Goal: Transaction & Acquisition: Purchase product/service

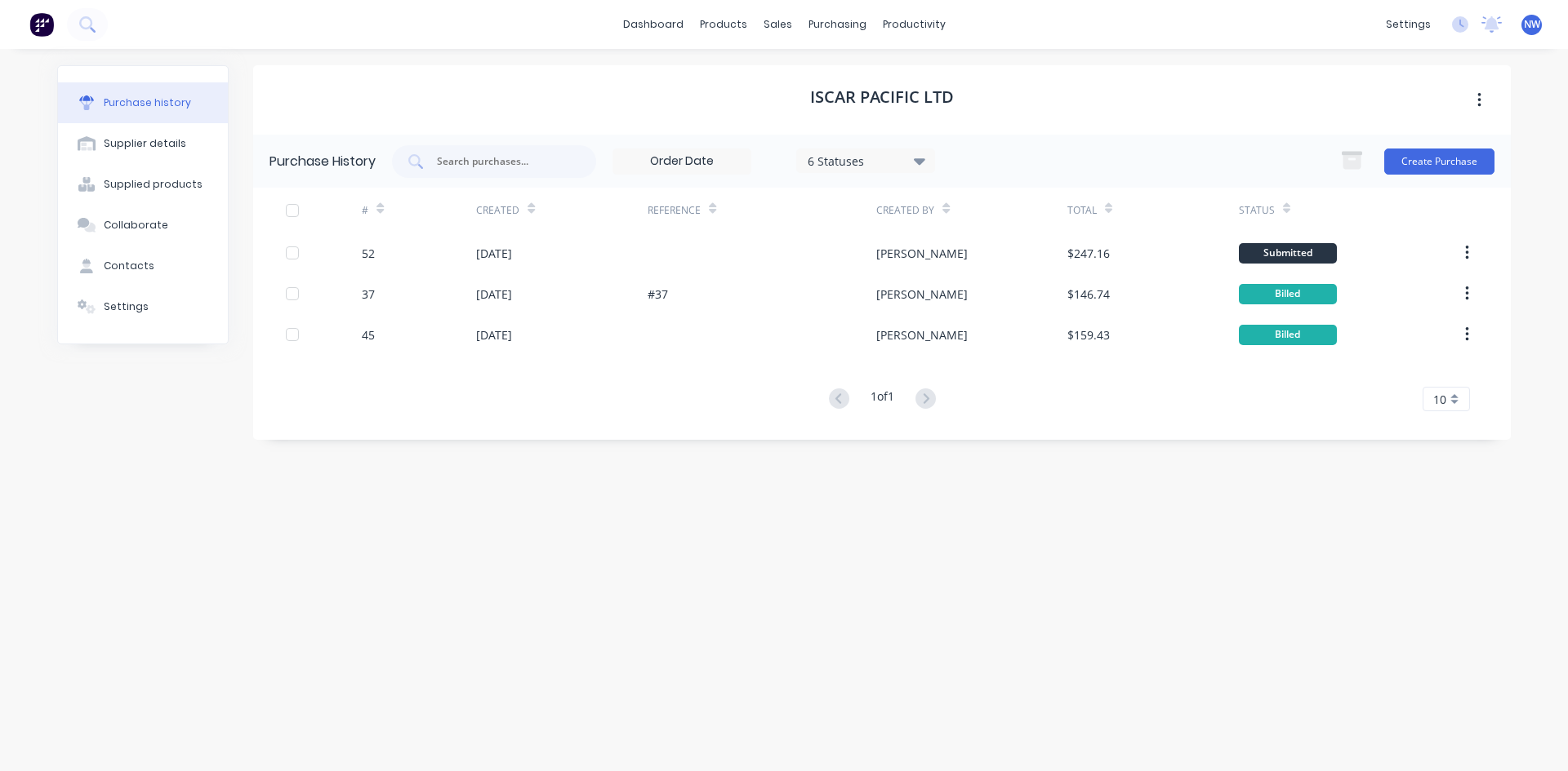
click at [175, 103] on div "Purchase history" at bounding box center [148, 103] width 88 height 14
click at [862, 84] on div "Purchase Orders" at bounding box center [890, 78] width 87 height 14
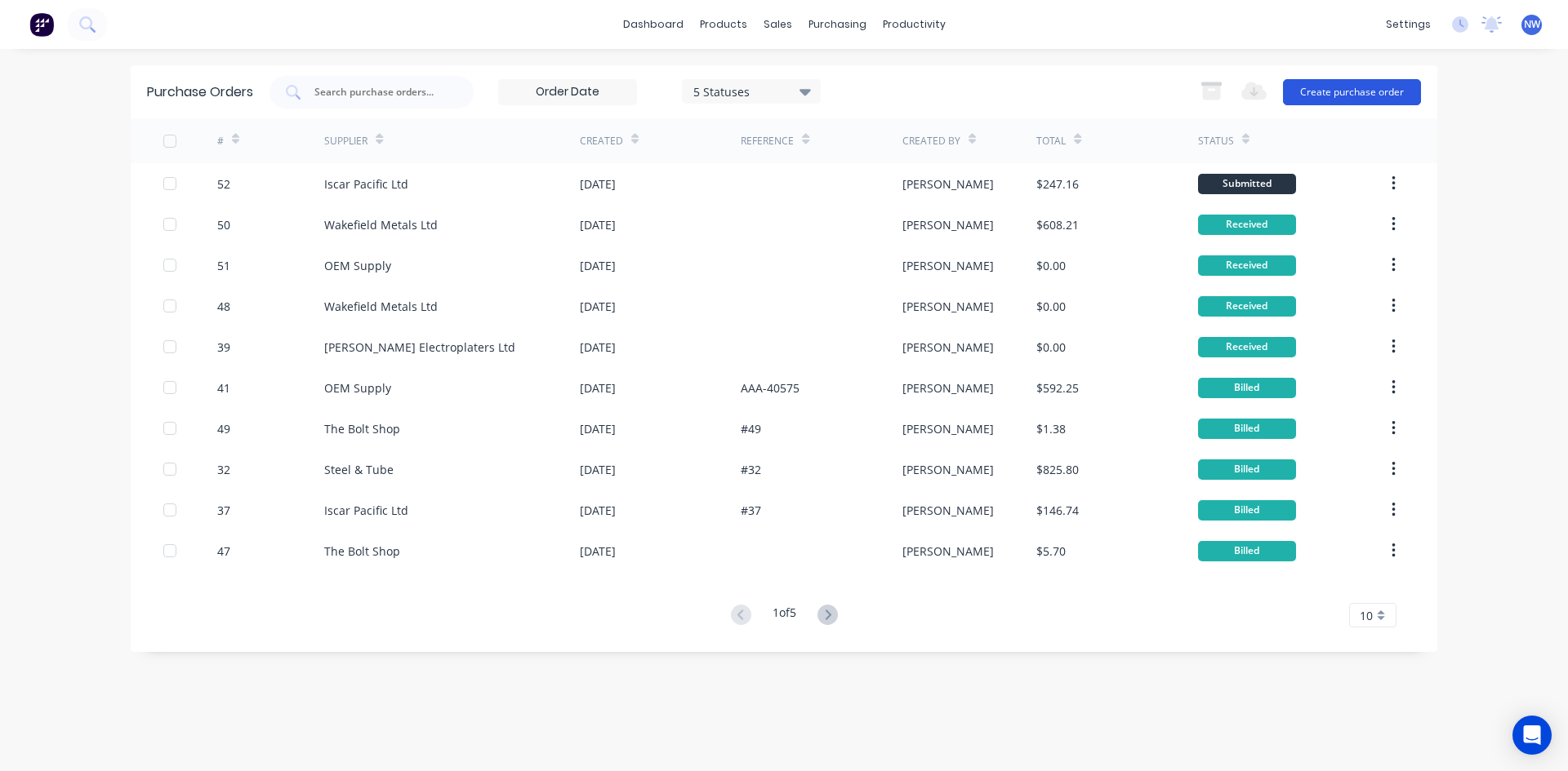
click at [1360, 90] on button "Create purchase order" at bounding box center [1352, 91] width 138 height 26
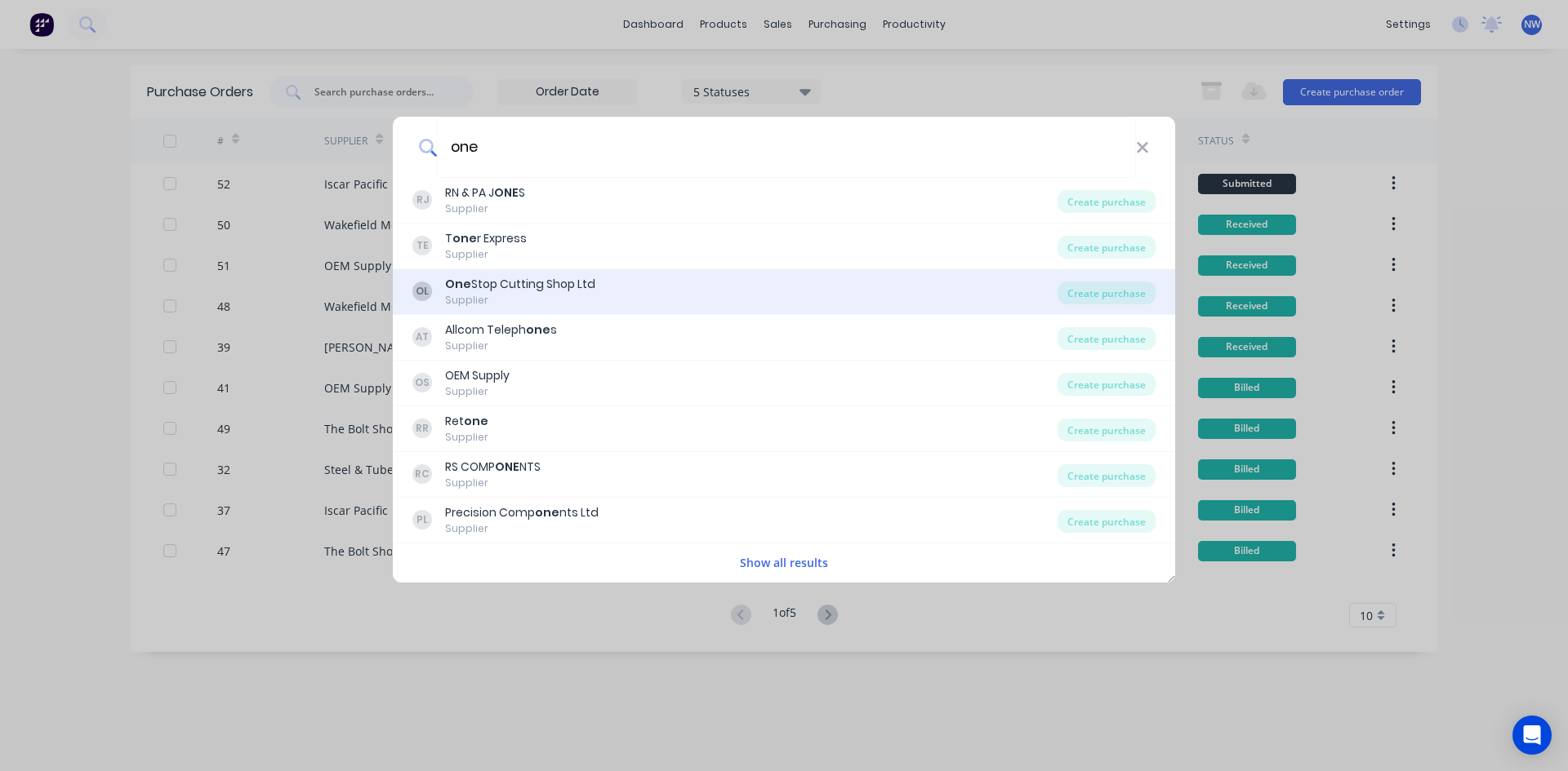
type input "one"
click at [556, 284] on div "One Stop Cutting Shop Ltd" at bounding box center [521, 284] width 151 height 17
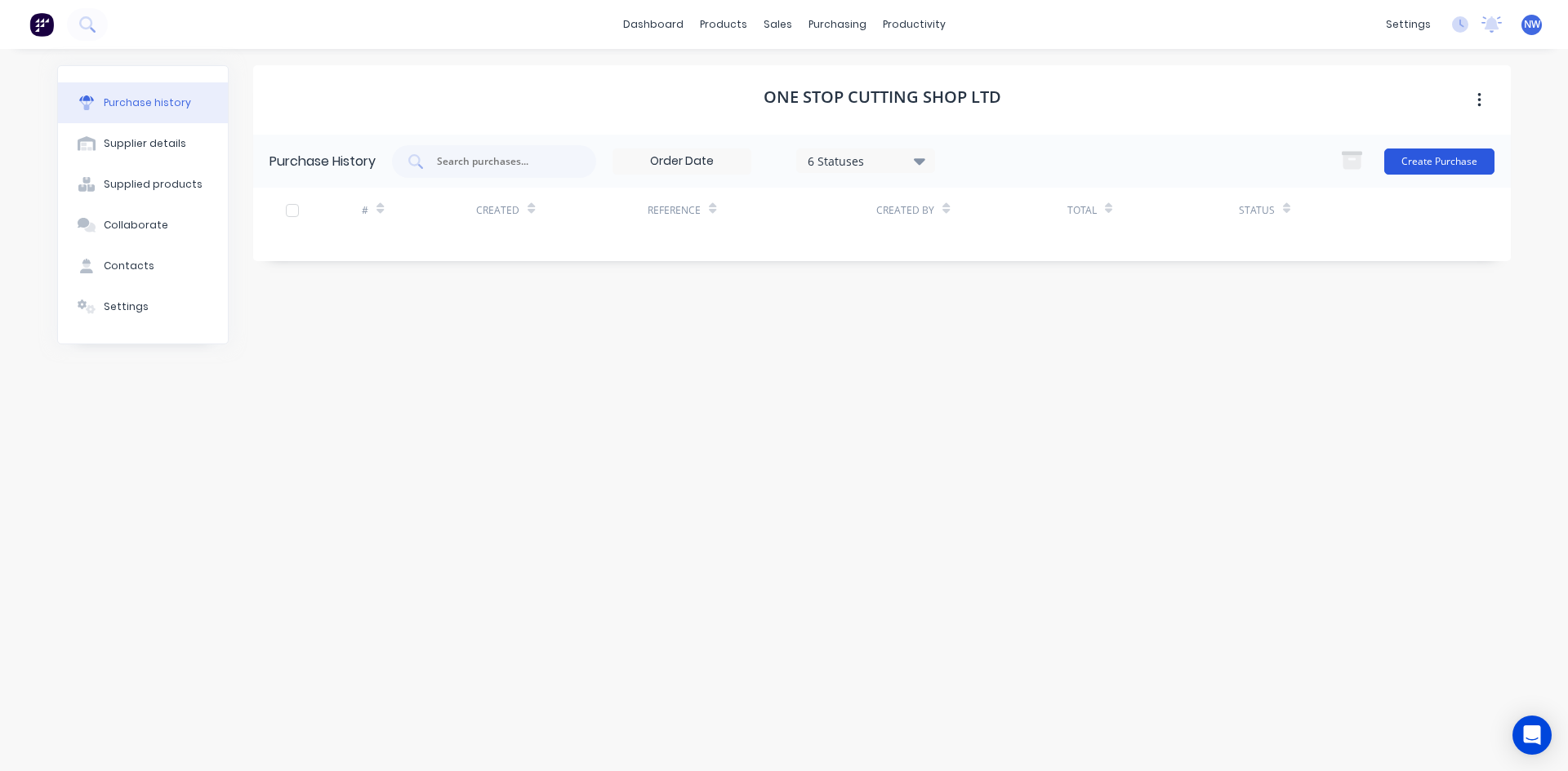
click at [1447, 165] on button "Create Purchase" at bounding box center [1439, 161] width 110 height 26
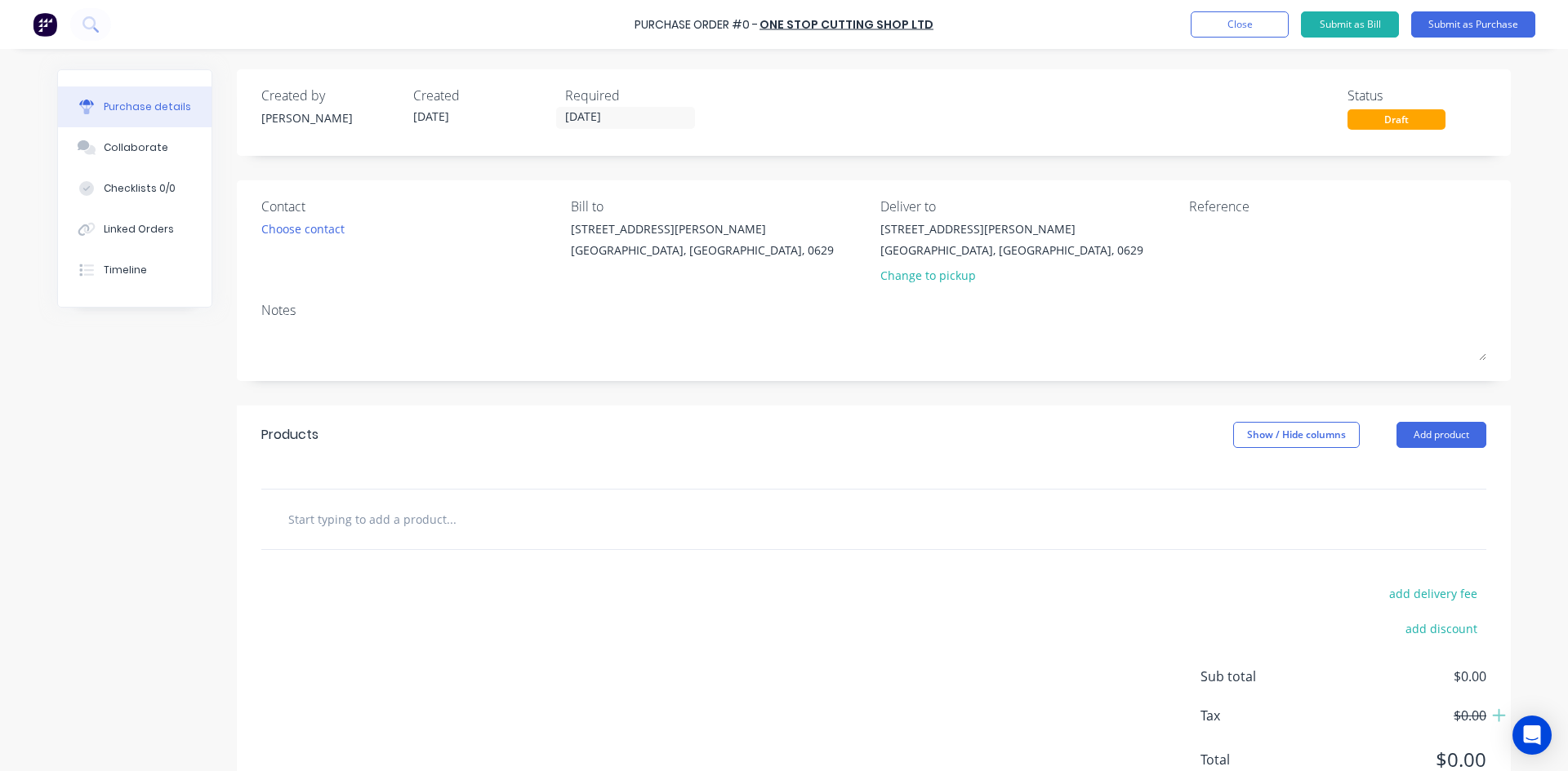
click at [487, 530] on input "text" at bounding box center [451, 518] width 327 height 32
click at [1433, 432] on button "Add product" at bounding box center [1441, 434] width 90 height 26
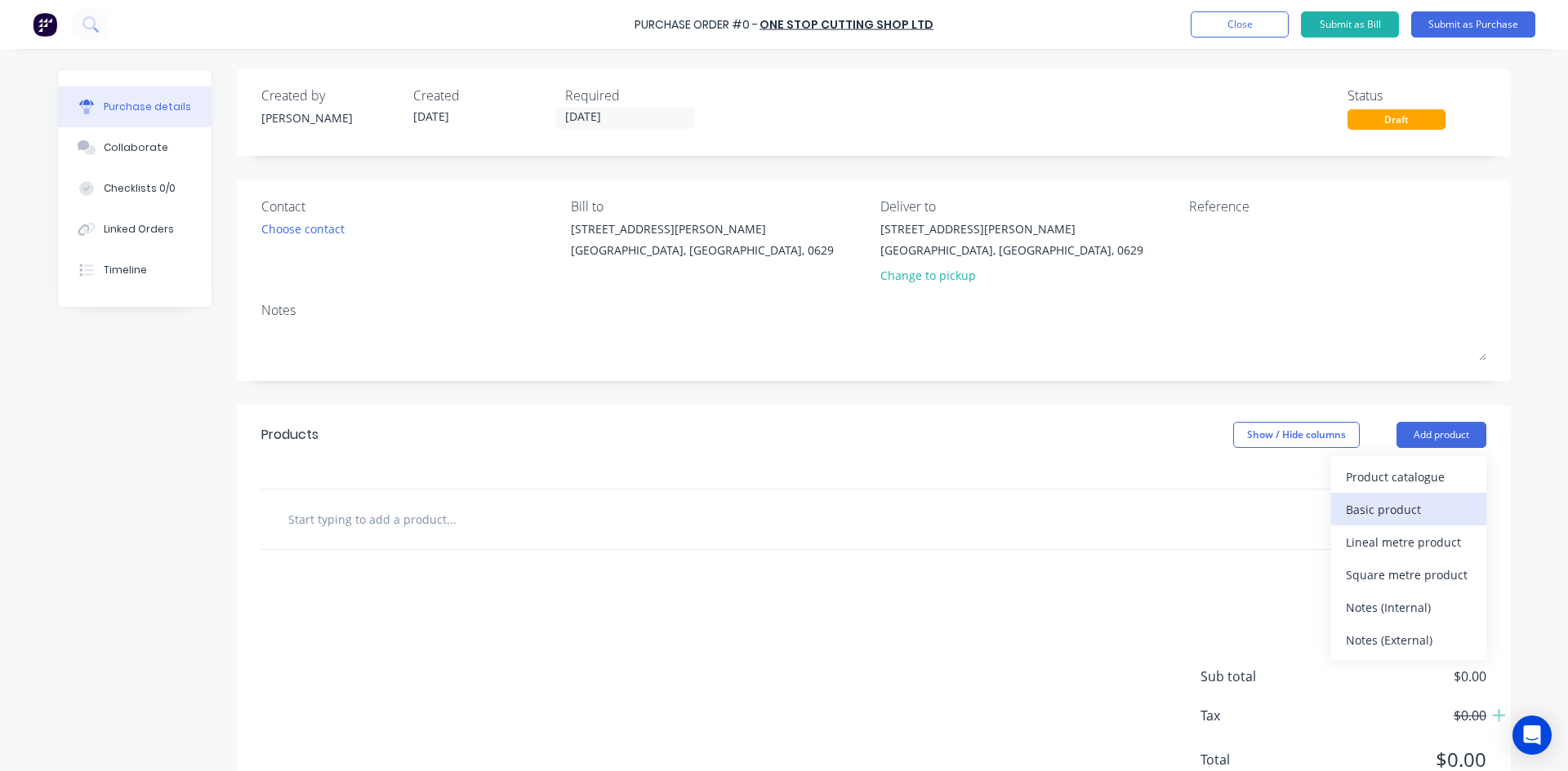
click at [1396, 507] on div "Basic product" at bounding box center [1409, 510] width 125 height 23
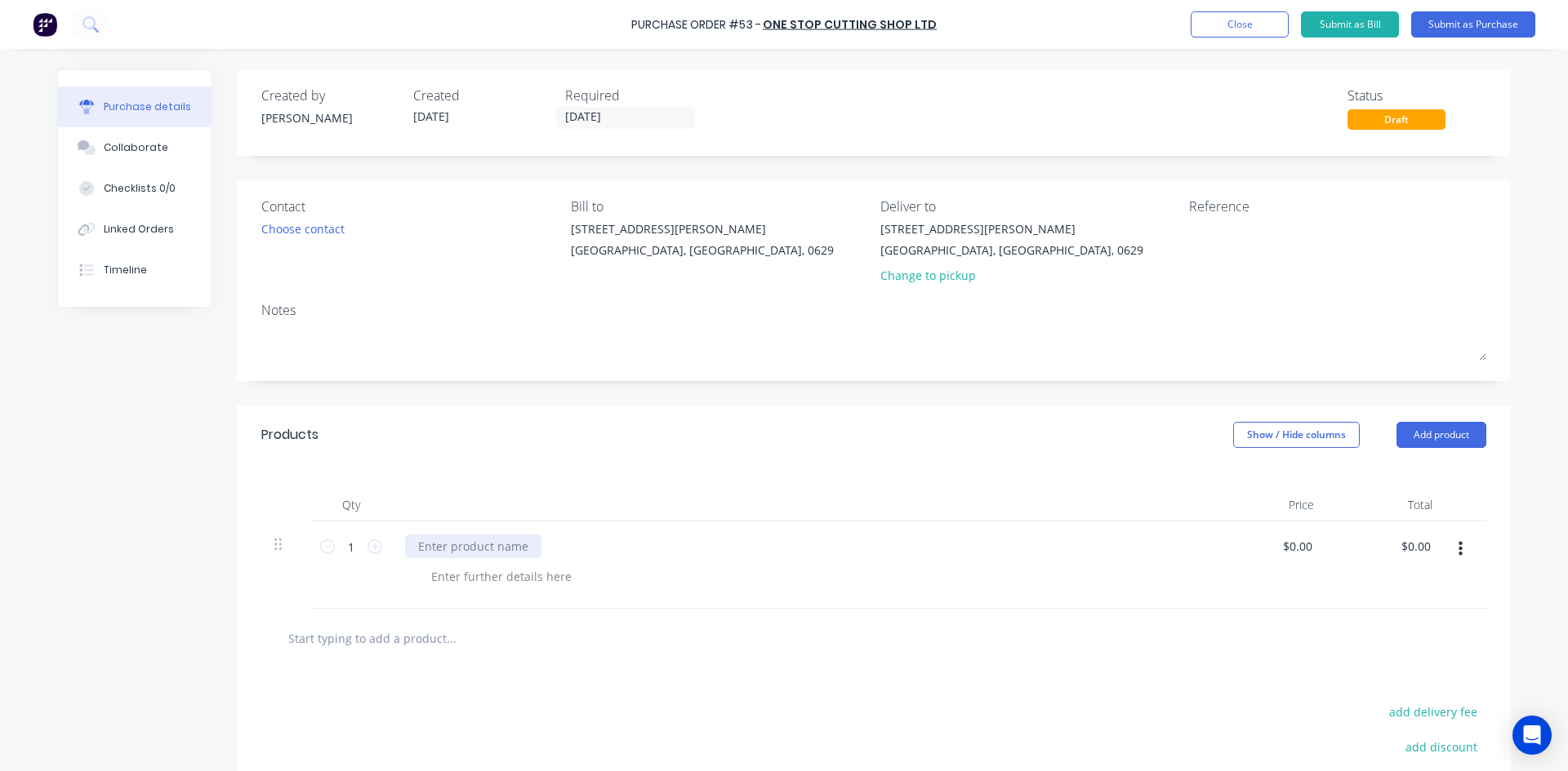
click at [431, 548] on div at bounding box center [473, 546] width 136 height 23
click at [281, 317] on div "Notes" at bounding box center [874, 310] width 1225 height 20
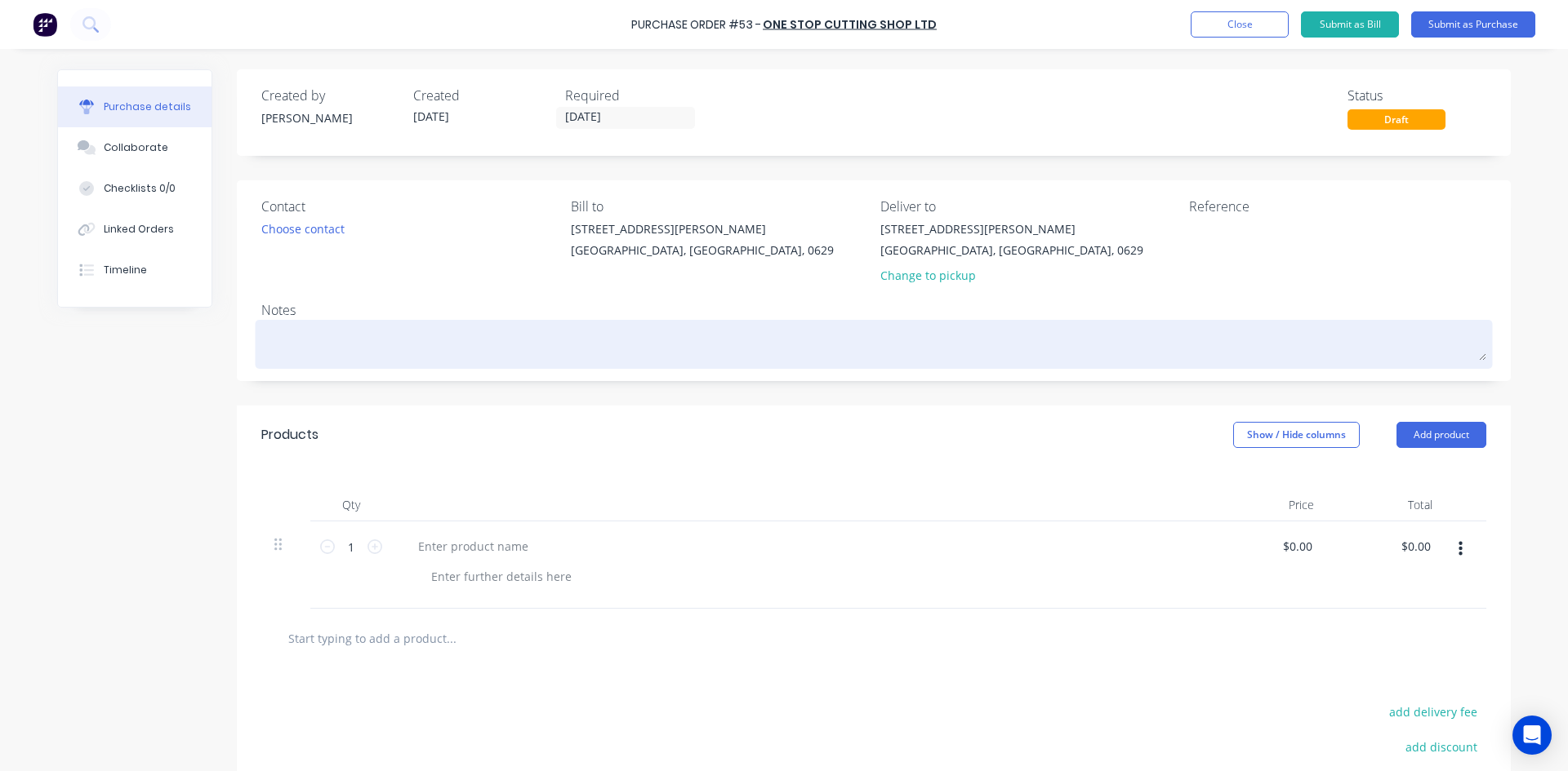
click at [290, 332] on textarea at bounding box center [874, 342] width 1225 height 37
paste textarea "337932 Rev 1"
type textarea "x"
type textarea "337932 Rev 1"
type textarea "x"
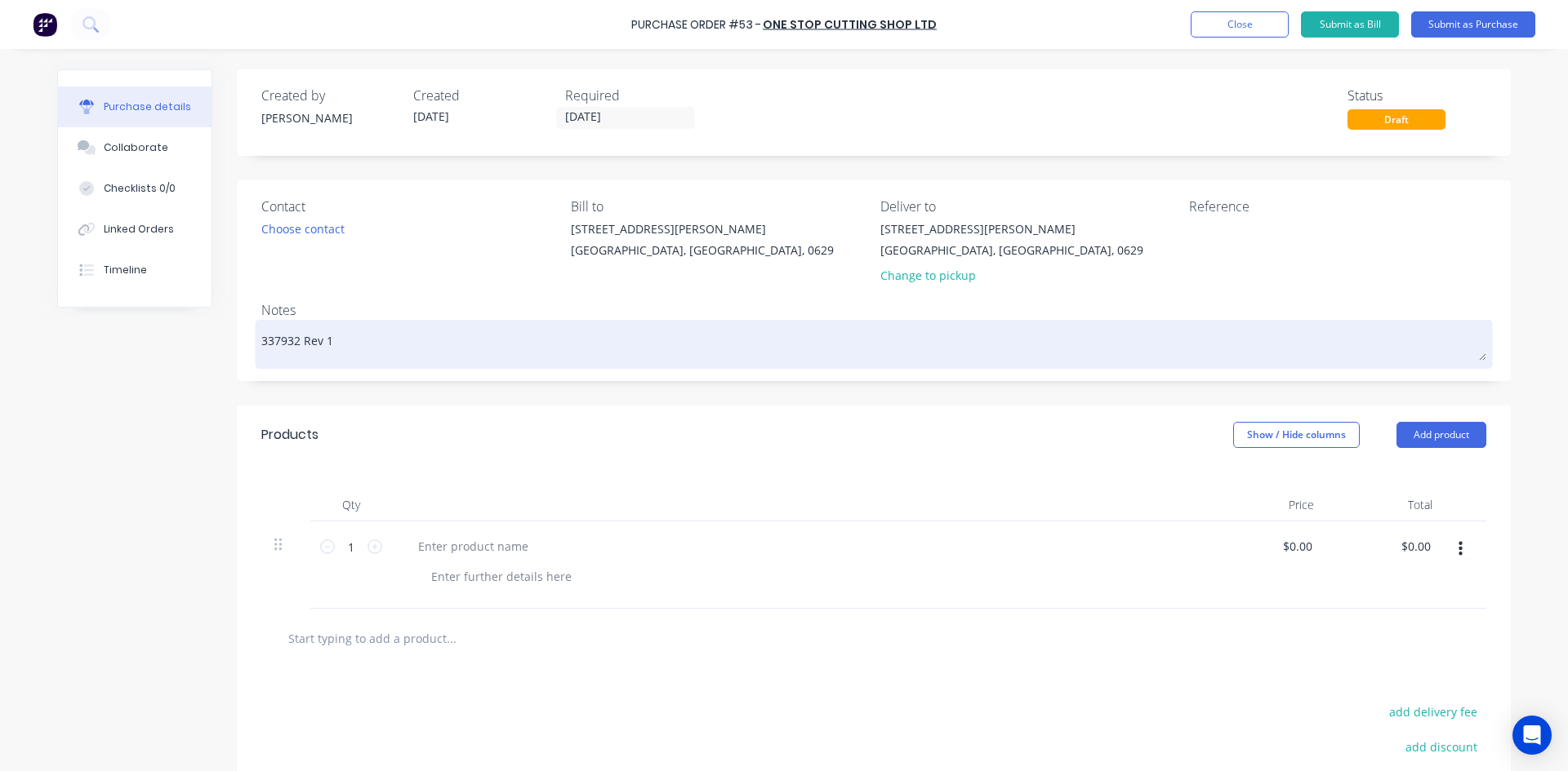
click at [262, 339] on textarea "337932 Rev 1" at bounding box center [874, 342] width 1225 height 37
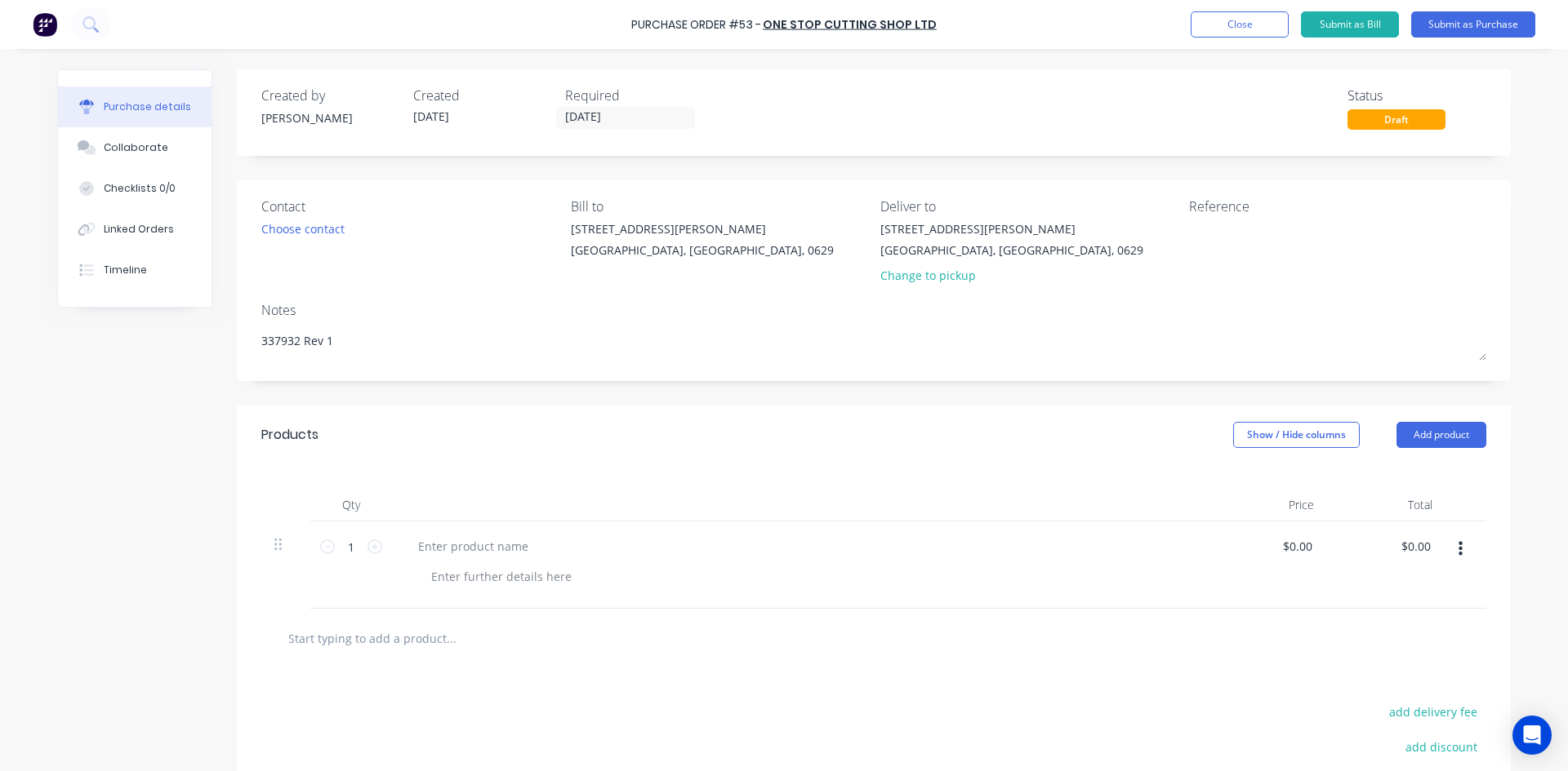
type textarea "337932 Rev 1"
type textarea "x"
type textarea "337932 Rev 1"
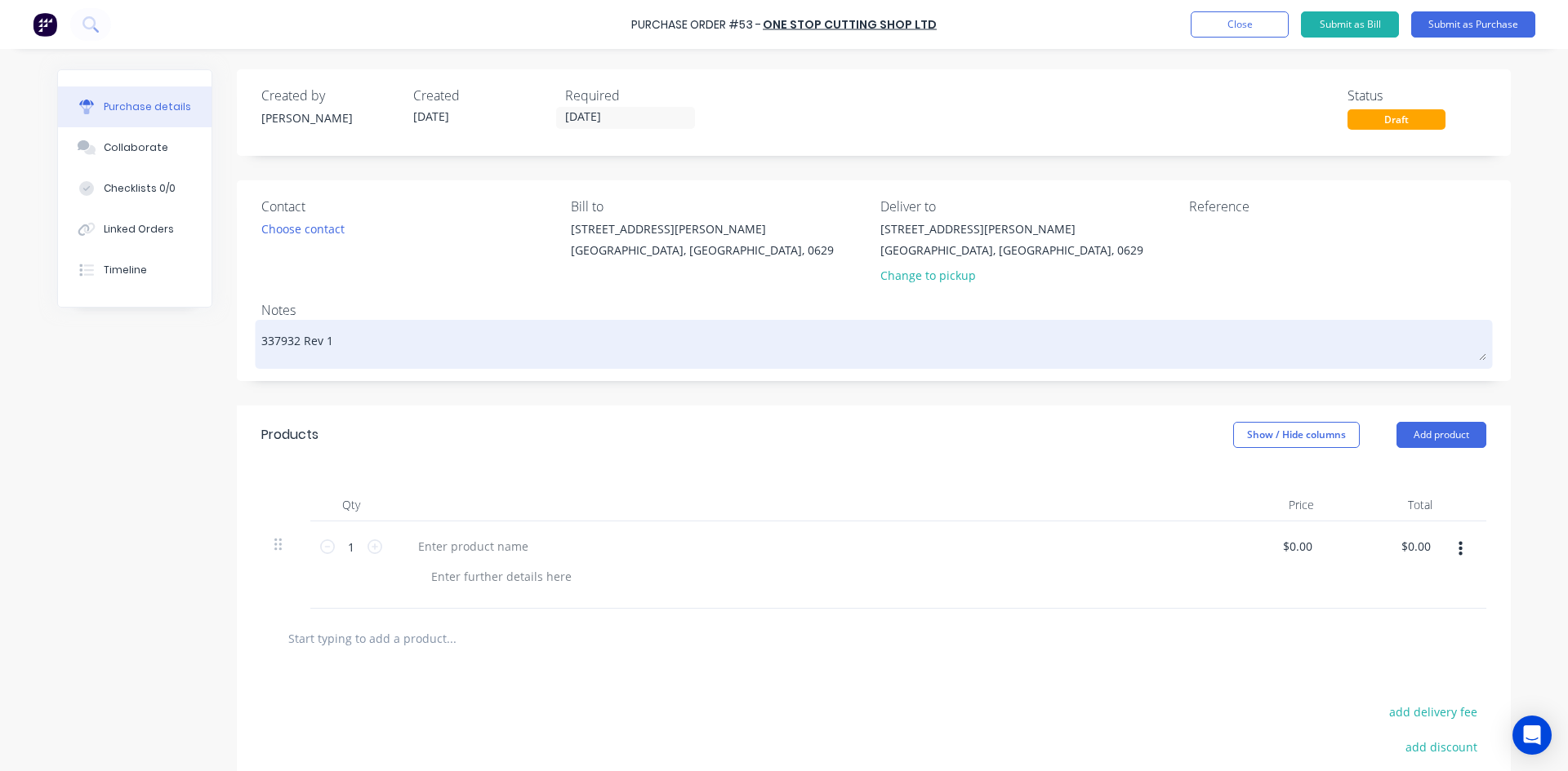
click at [262, 340] on textarea "337932 Rev 1" at bounding box center [874, 342] width 1225 height 37
paste textarea "quote"
type textarea "x"
type textarea "quote337932 Rev 1"
type textarea "x"
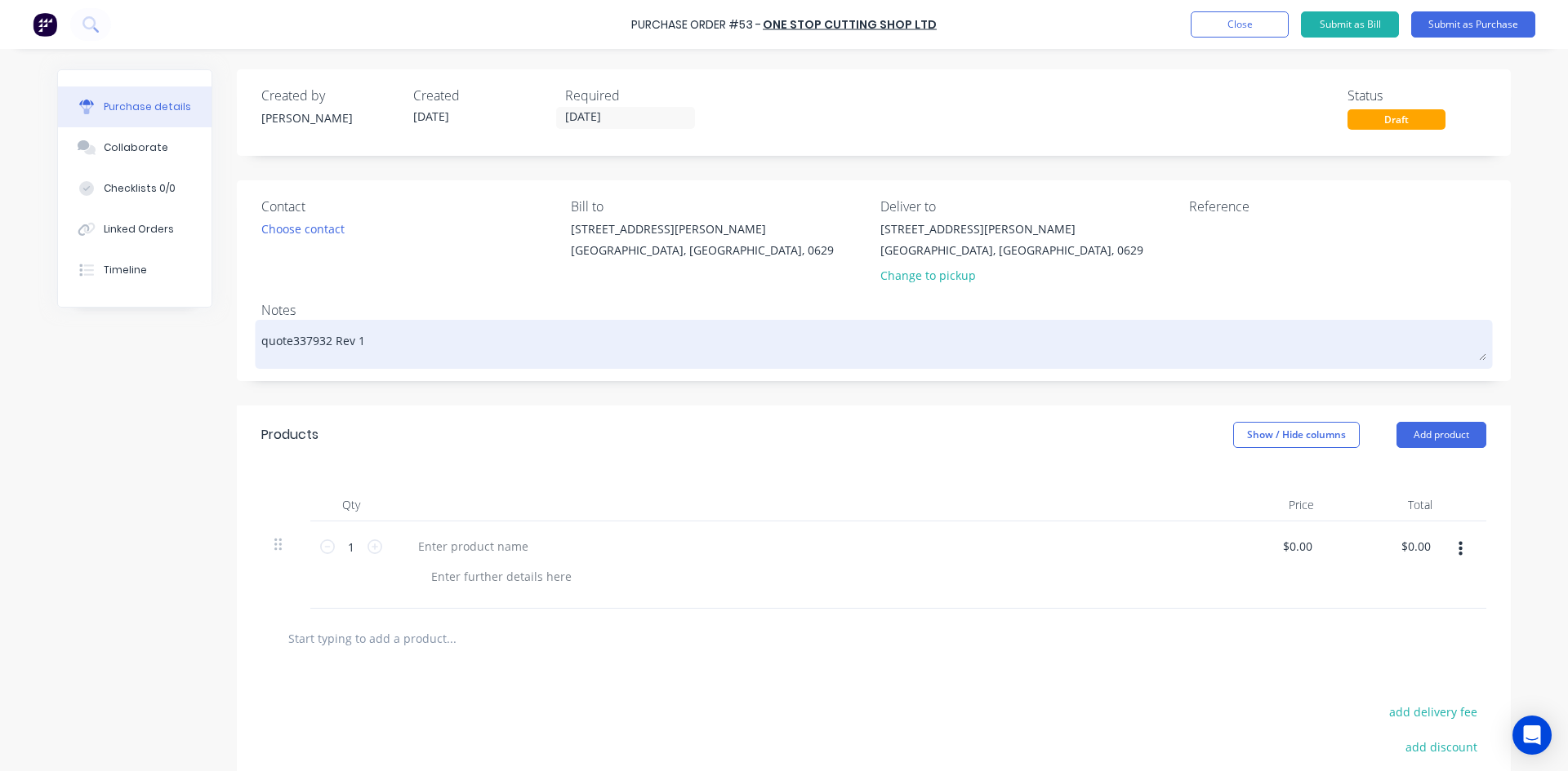
type textarea "quote 337932 Rev 1"
click at [266, 344] on textarea "quote 337932 Rev 1" at bounding box center [874, 342] width 1225 height 37
type textarea "x"
type textarea "uote 337932 Rev 1"
type textarea "x"
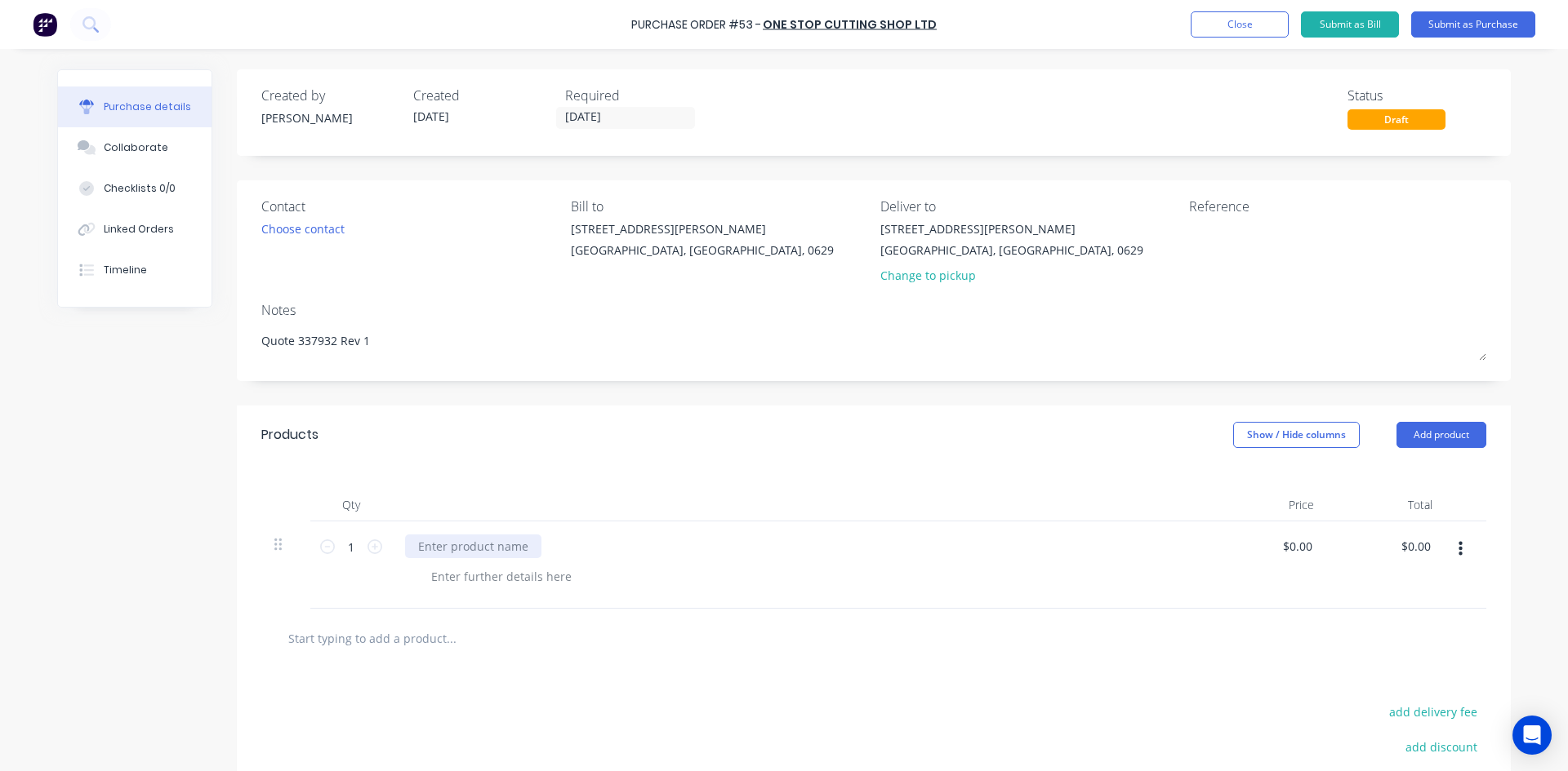
type textarea "Quote 337932 Rev 1"
type textarea "x"
type textarea "Quote 337932 Rev 1"
click at [438, 539] on div at bounding box center [473, 546] width 136 height 23
type textarea "x"
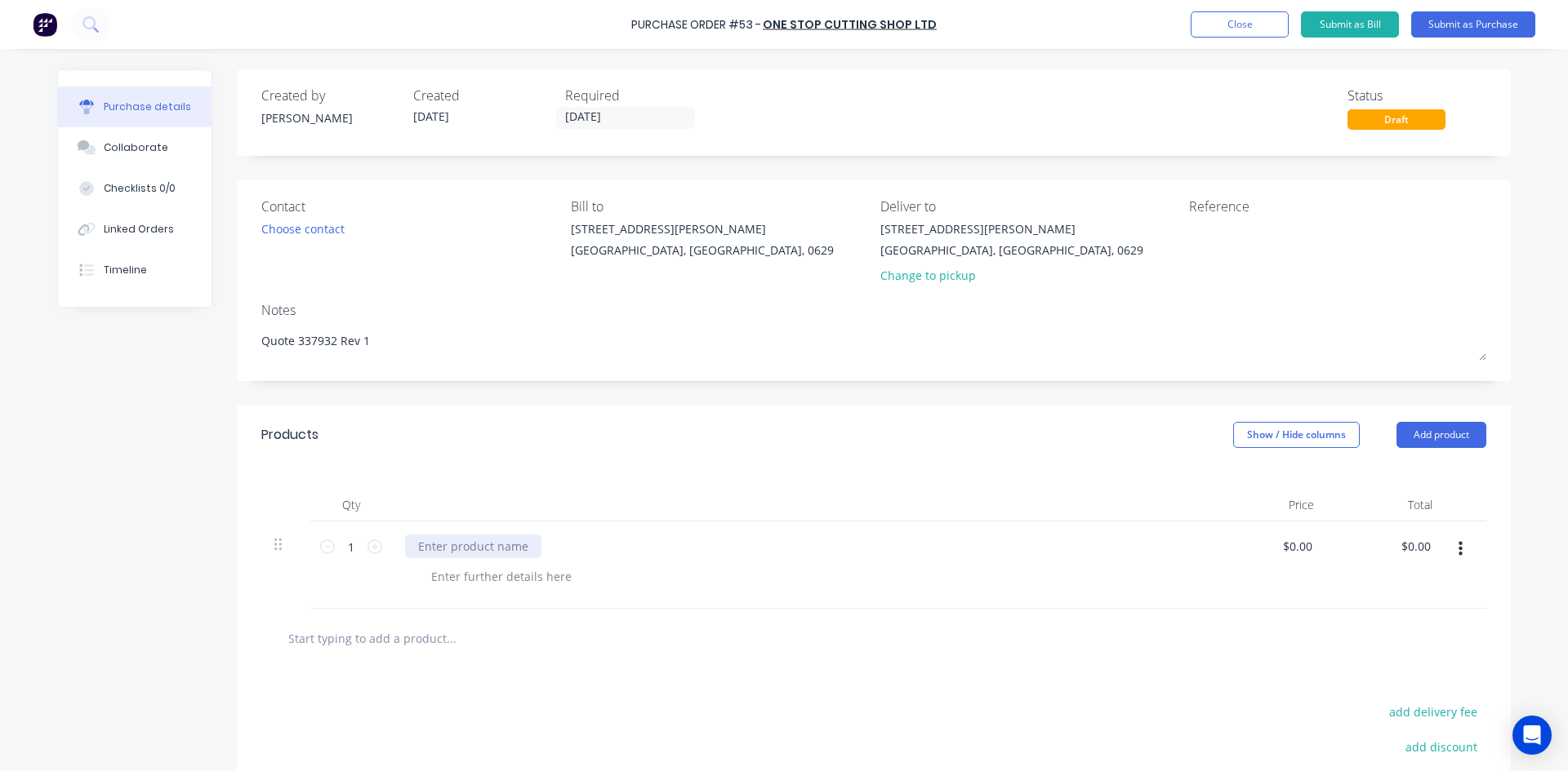
click at [426, 548] on div at bounding box center [473, 546] width 136 height 23
paste div
type textarea "x"
type input "0.0000"
click at [1292, 549] on input "0.0000" at bounding box center [1297, 546] width 38 height 23
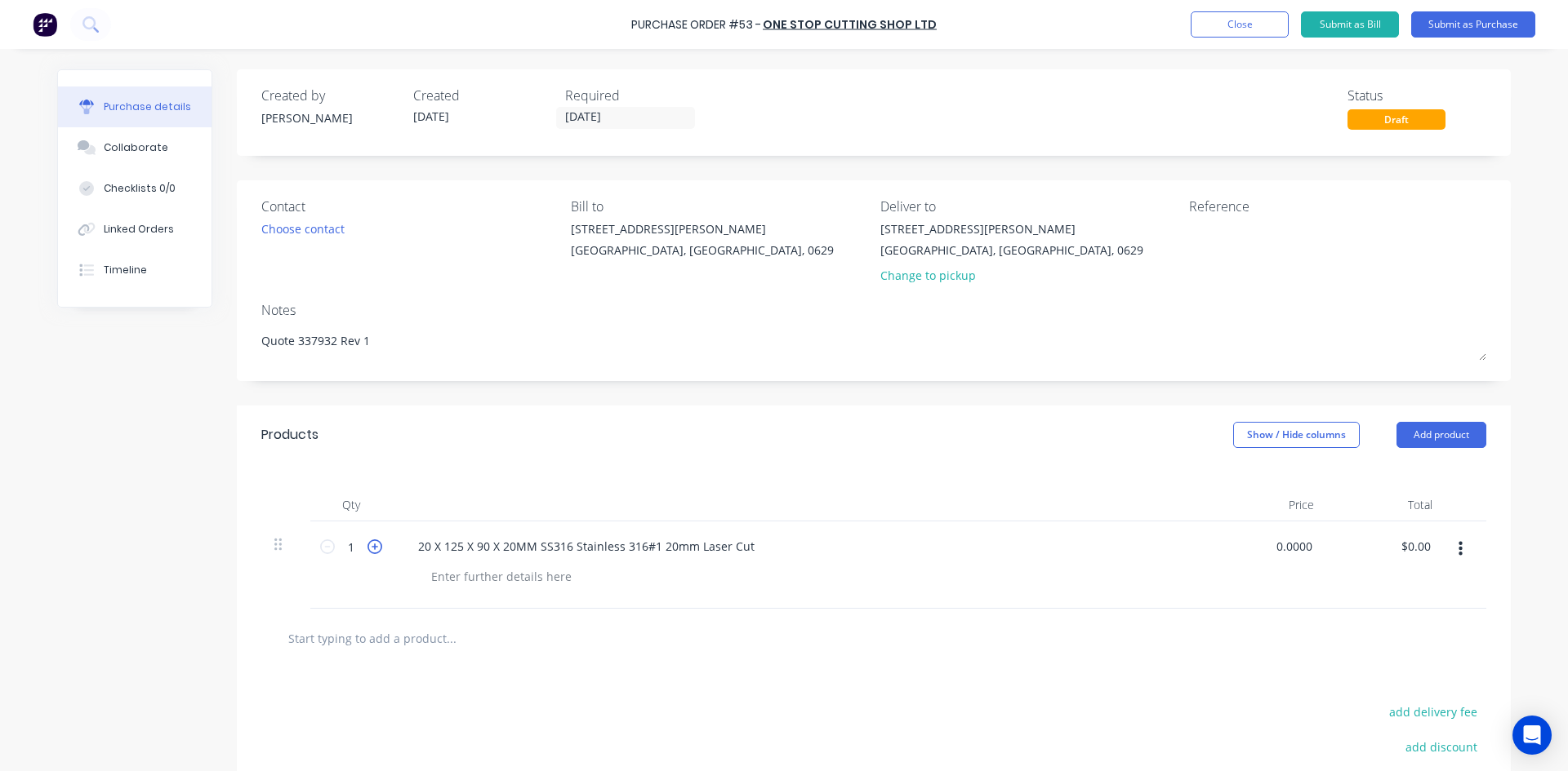
type textarea "x"
type input "$0.00"
click at [372, 547] on icon at bounding box center [375, 546] width 14 height 14
type textarea "x"
type input "2"
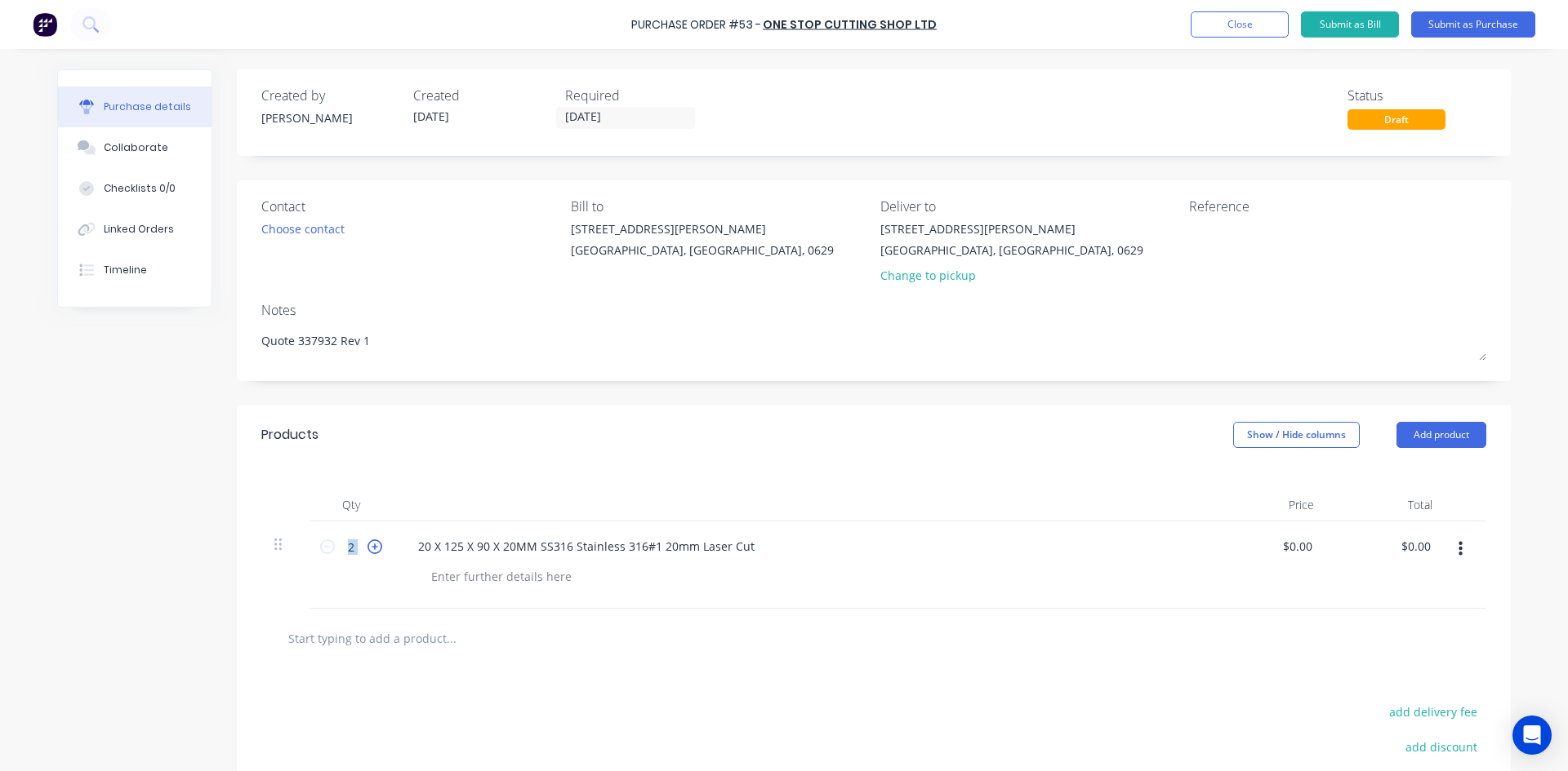
click at [372, 547] on icon at bounding box center [375, 546] width 14 height 14
type textarea "x"
type input "3"
click at [372, 547] on icon at bounding box center [375, 546] width 14 height 14
type textarea "x"
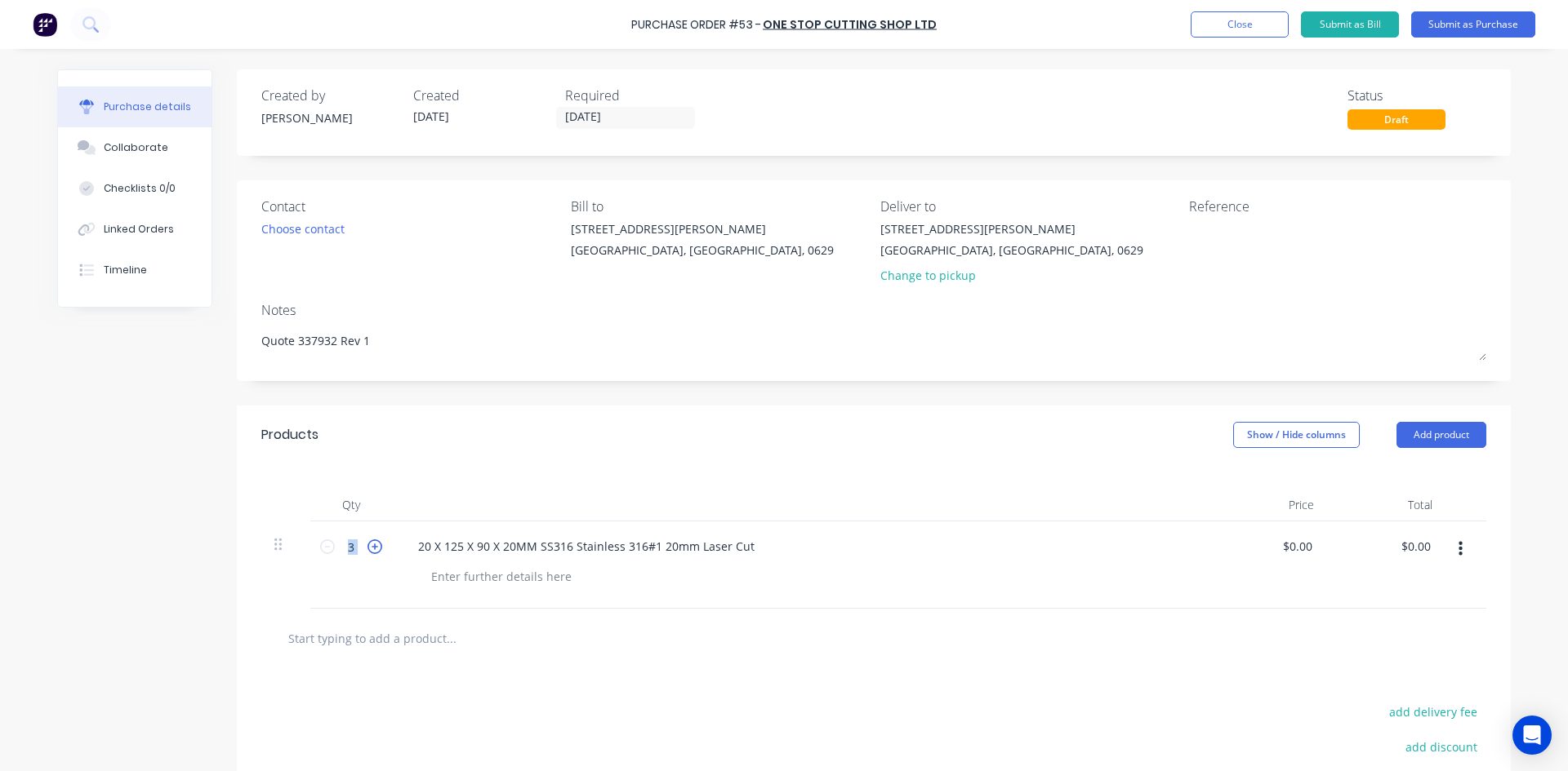
type input "4"
click at [373, 547] on icon at bounding box center [375, 546] width 14 height 14
type textarea "x"
type input "5"
click at [374, 547] on icon at bounding box center [375, 546] width 14 height 14
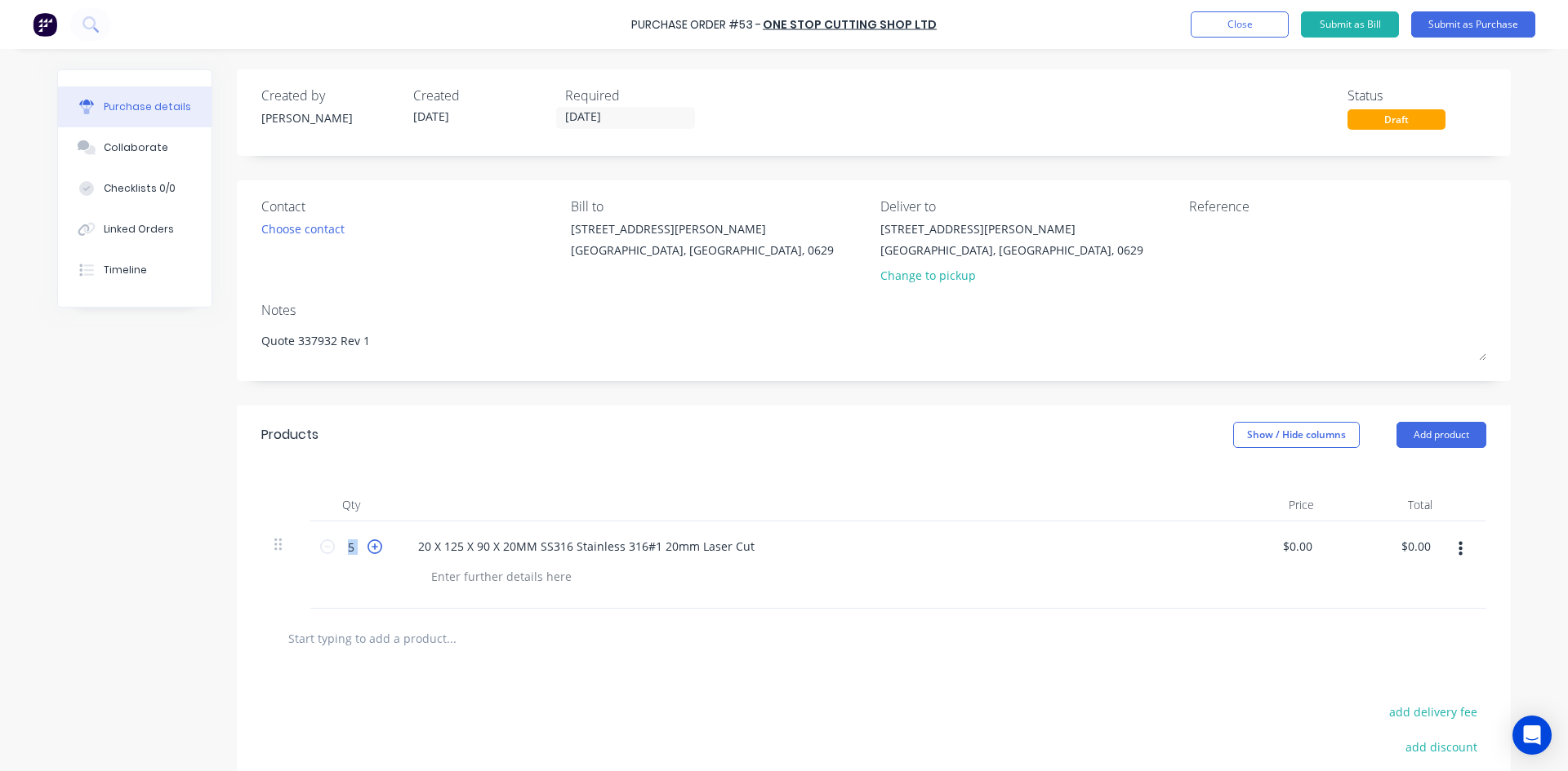
type textarea "x"
type input "6"
click at [375, 547] on icon at bounding box center [375, 546] width 14 height 14
type textarea "x"
type input "7"
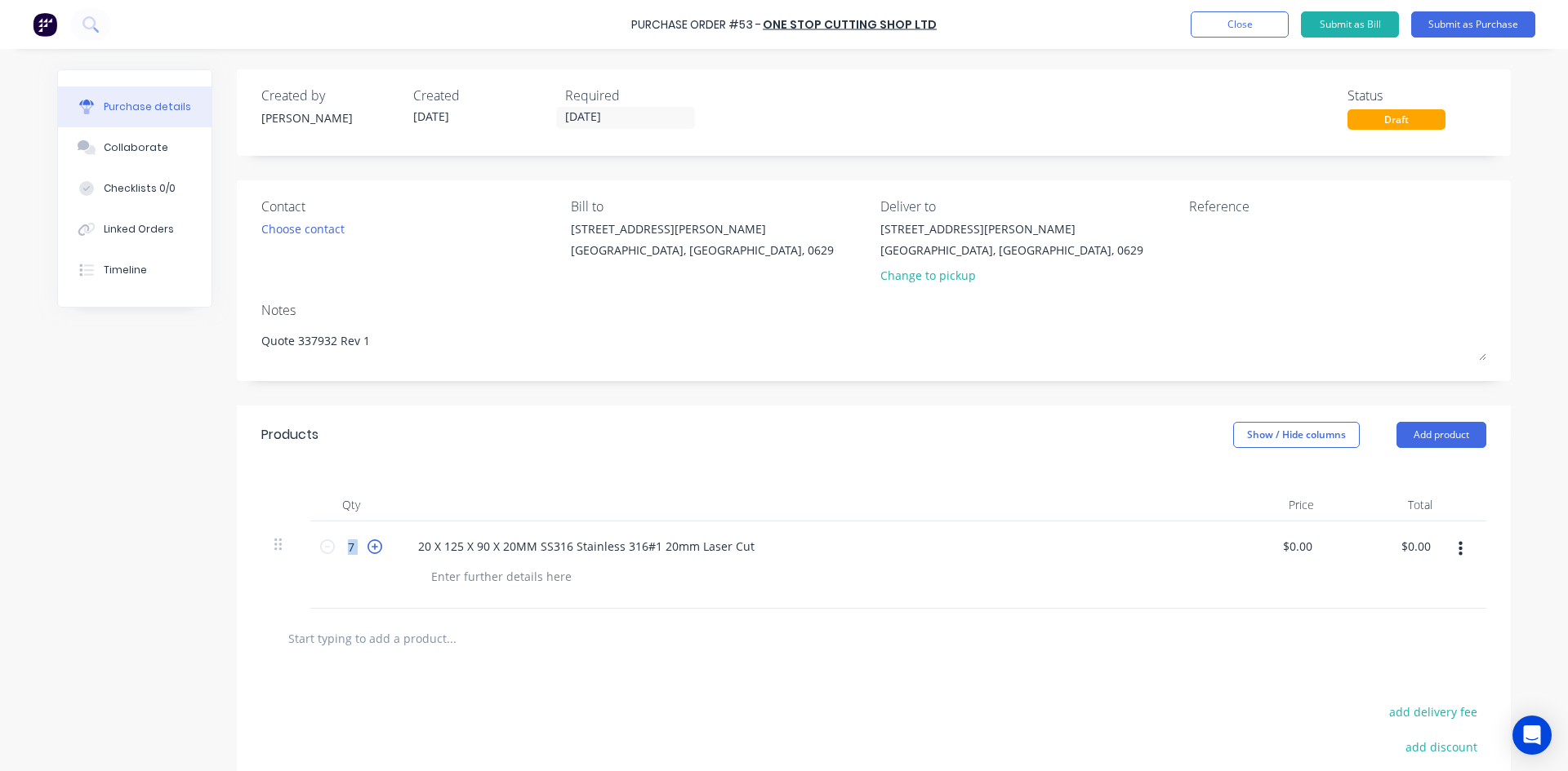
click at [375, 547] on icon at bounding box center [375, 546] width 14 height 14
type textarea "x"
type input "8"
click at [375, 547] on icon at bounding box center [375, 546] width 14 height 14
type textarea "x"
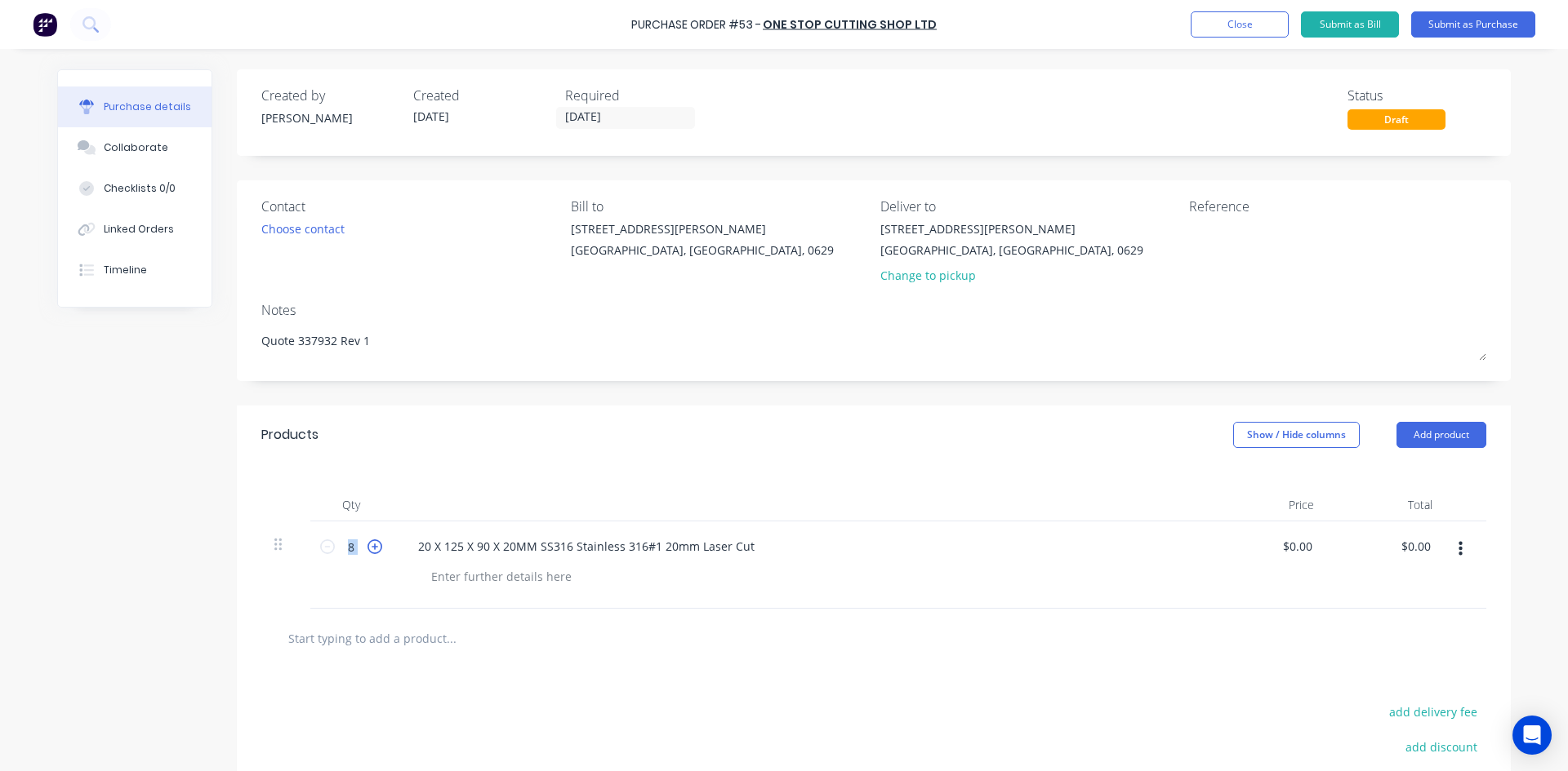
type input "9"
click at [374, 547] on icon at bounding box center [375, 546] width 14 height 14
type textarea "x"
type input "10"
click at [374, 547] on icon at bounding box center [375, 546] width 14 height 14
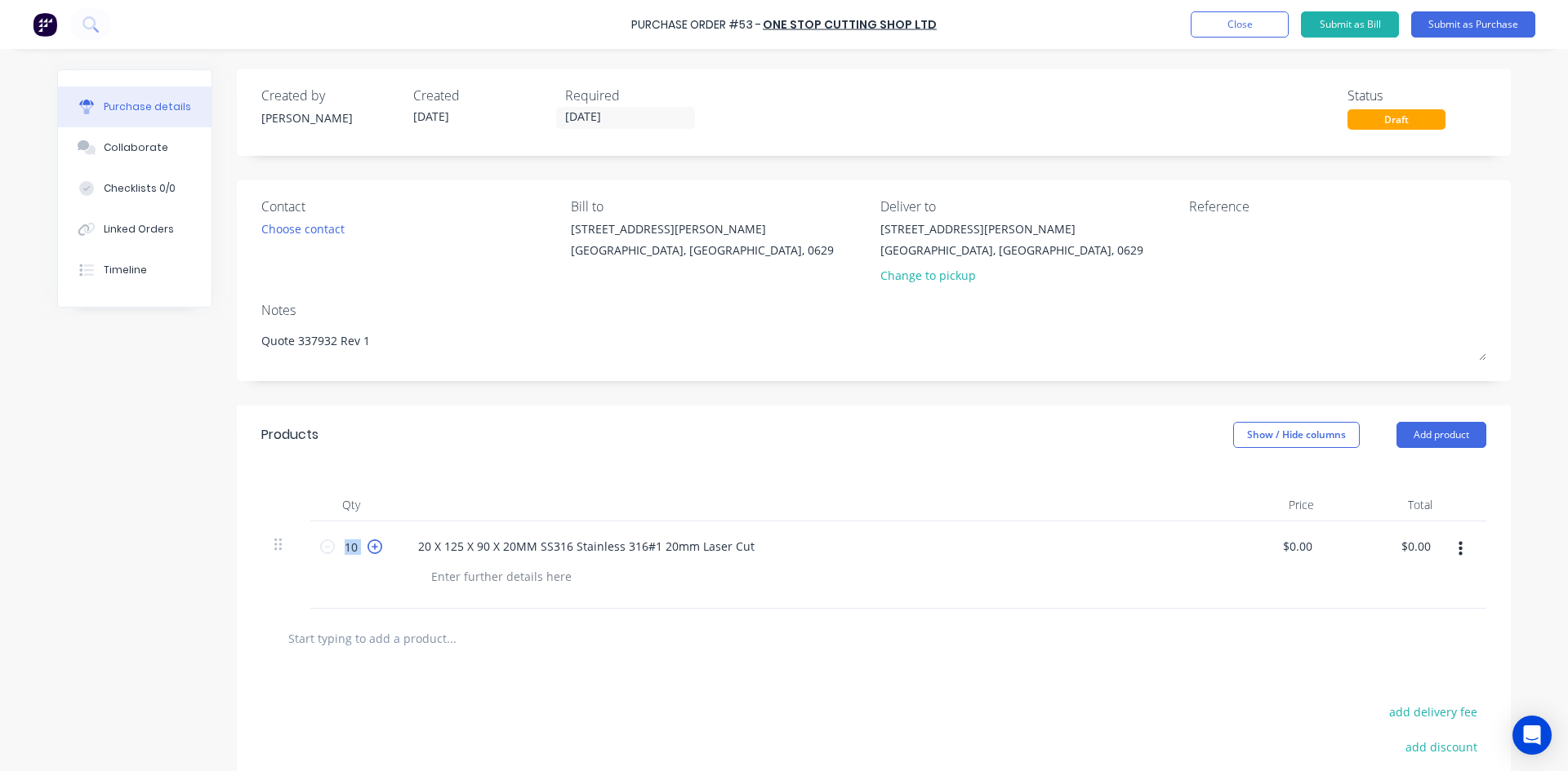
type textarea "x"
type input "11"
click at [374, 547] on icon at bounding box center [375, 546] width 14 height 14
type textarea "x"
type input "12"
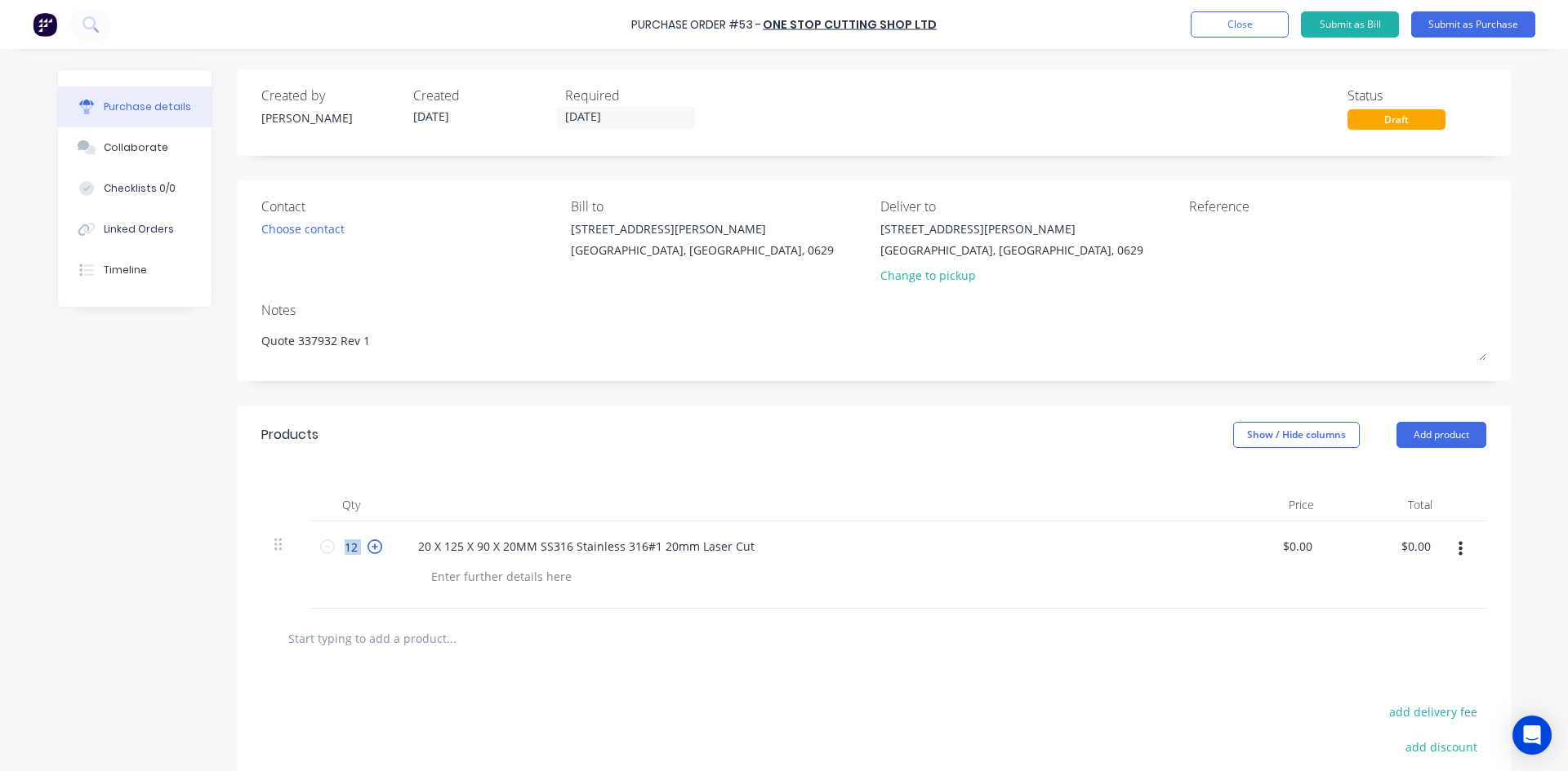
click at [374, 547] on icon at bounding box center [375, 546] width 14 height 14
type textarea "x"
type input "13"
click at [374, 547] on icon at bounding box center [375, 546] width 14 height 14
type textarea "x"
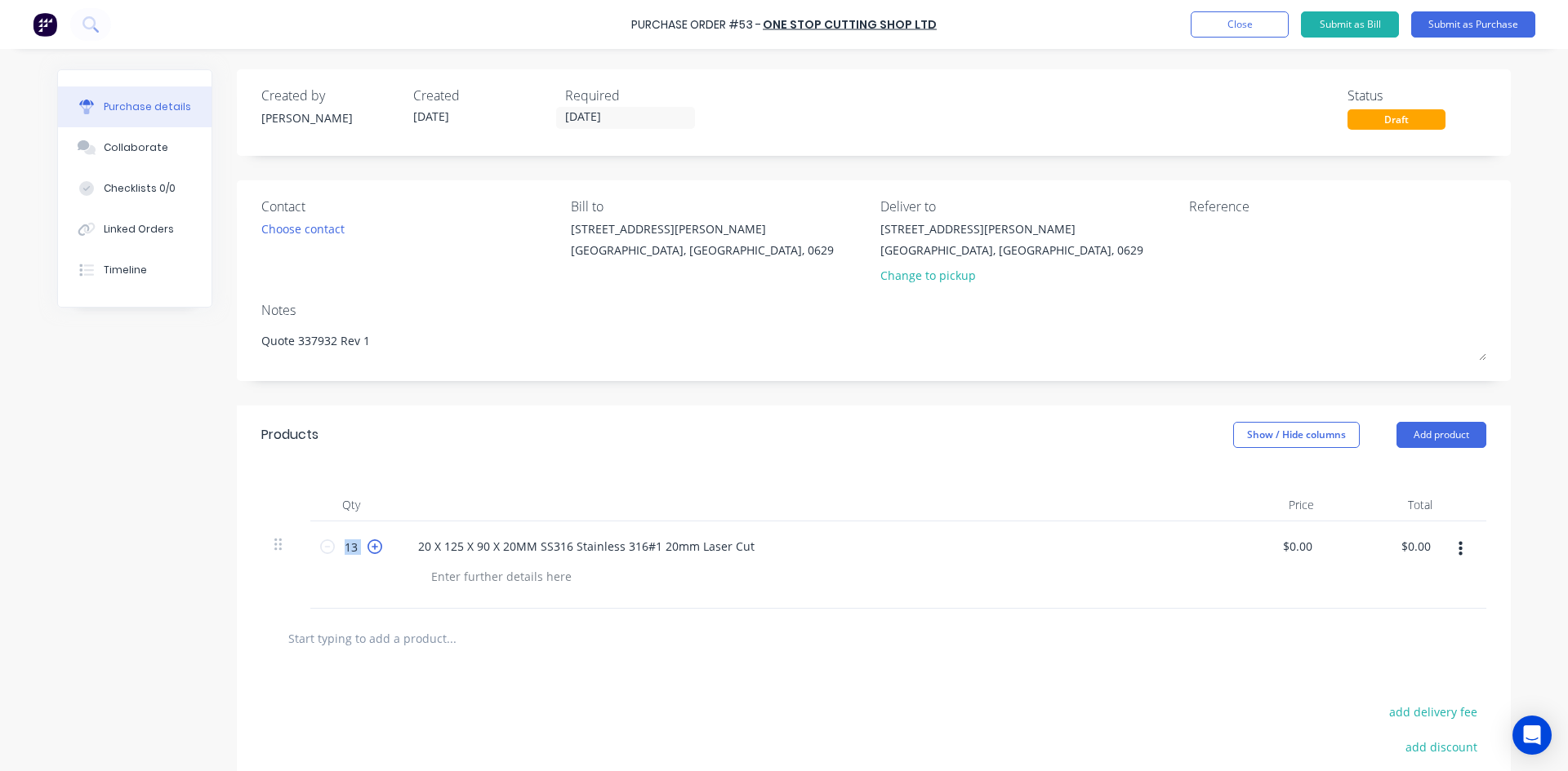
type input "14"
click at [374, 547] on icon at bounding box center [375, 546] width 14 height 14
type textarea "x"
type input "15"
click at [374, 547] on icon at bounding box center [375, 546] width 14 height 14
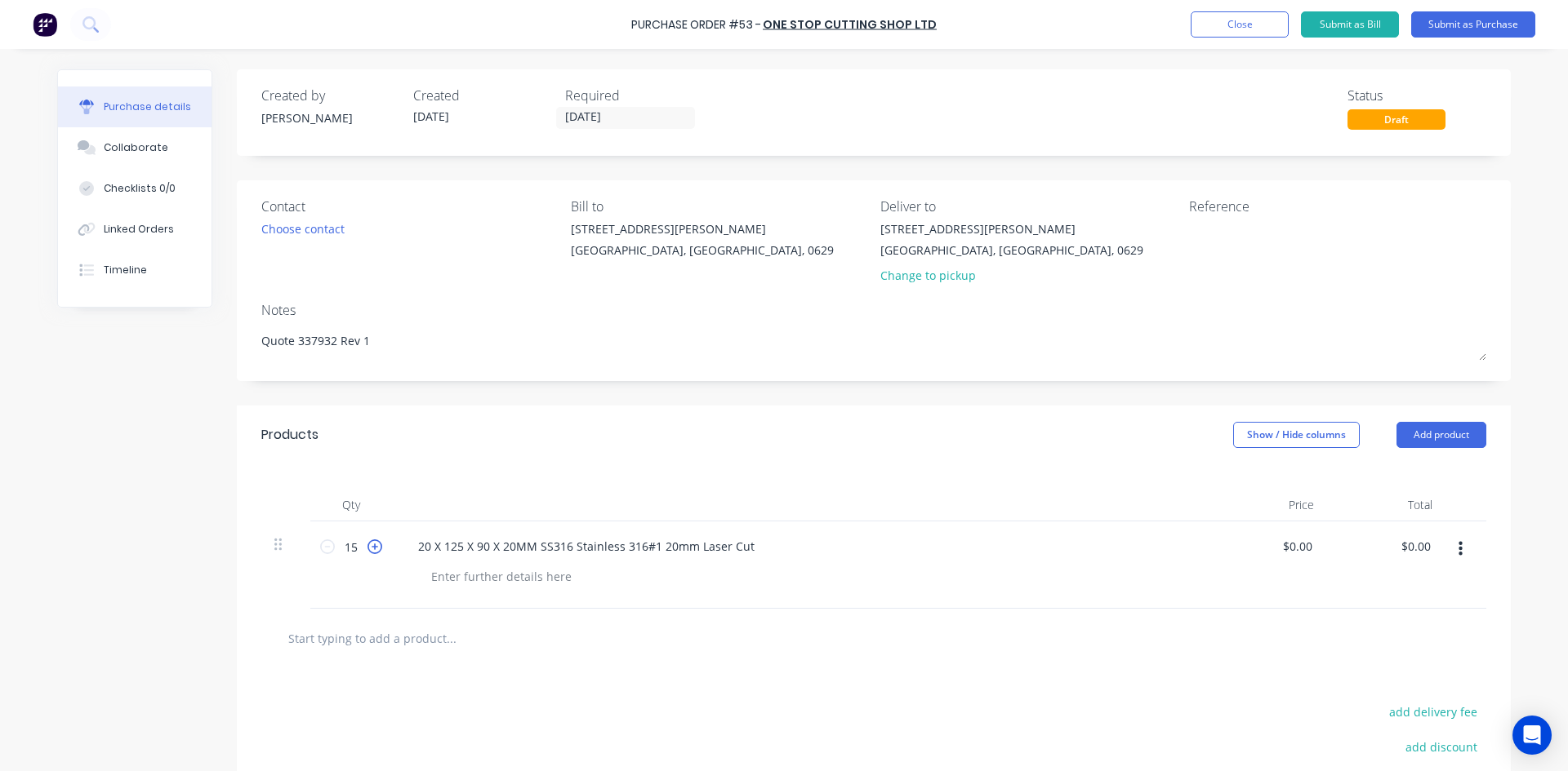
type textarea "x"
type input "16"
click at [368, 546] on icon at bounding box center [375, 546] width 14 height 14
type textarea "x"
type input "17"
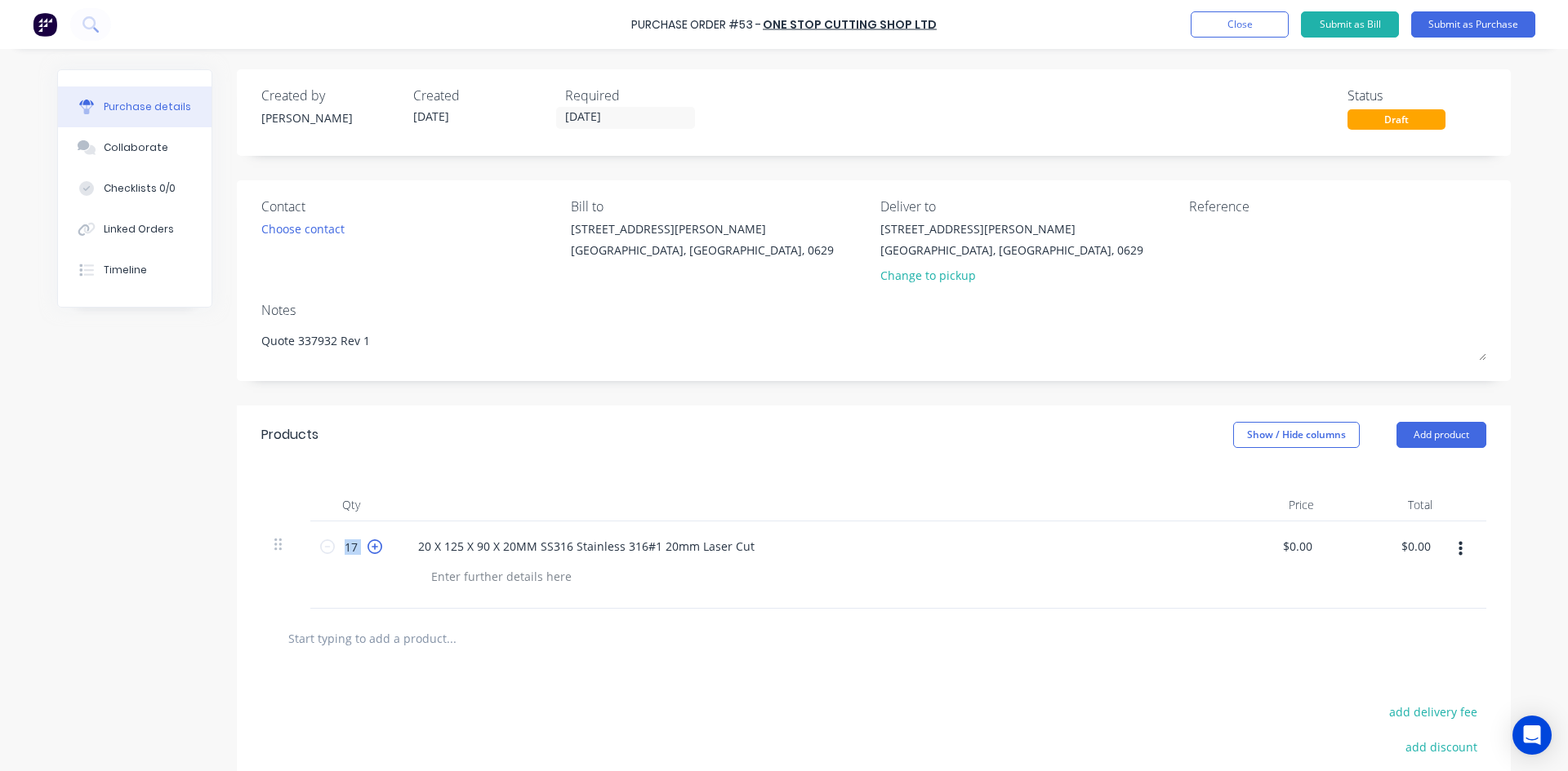
click at [368, 546] on icon at bounding box center [375, 546] width 14 height 14
type textarea "x"
type input "18"
click at [368, 546] on icon at bounding box center [375, 546] width 14 height 14
type textarea "x"
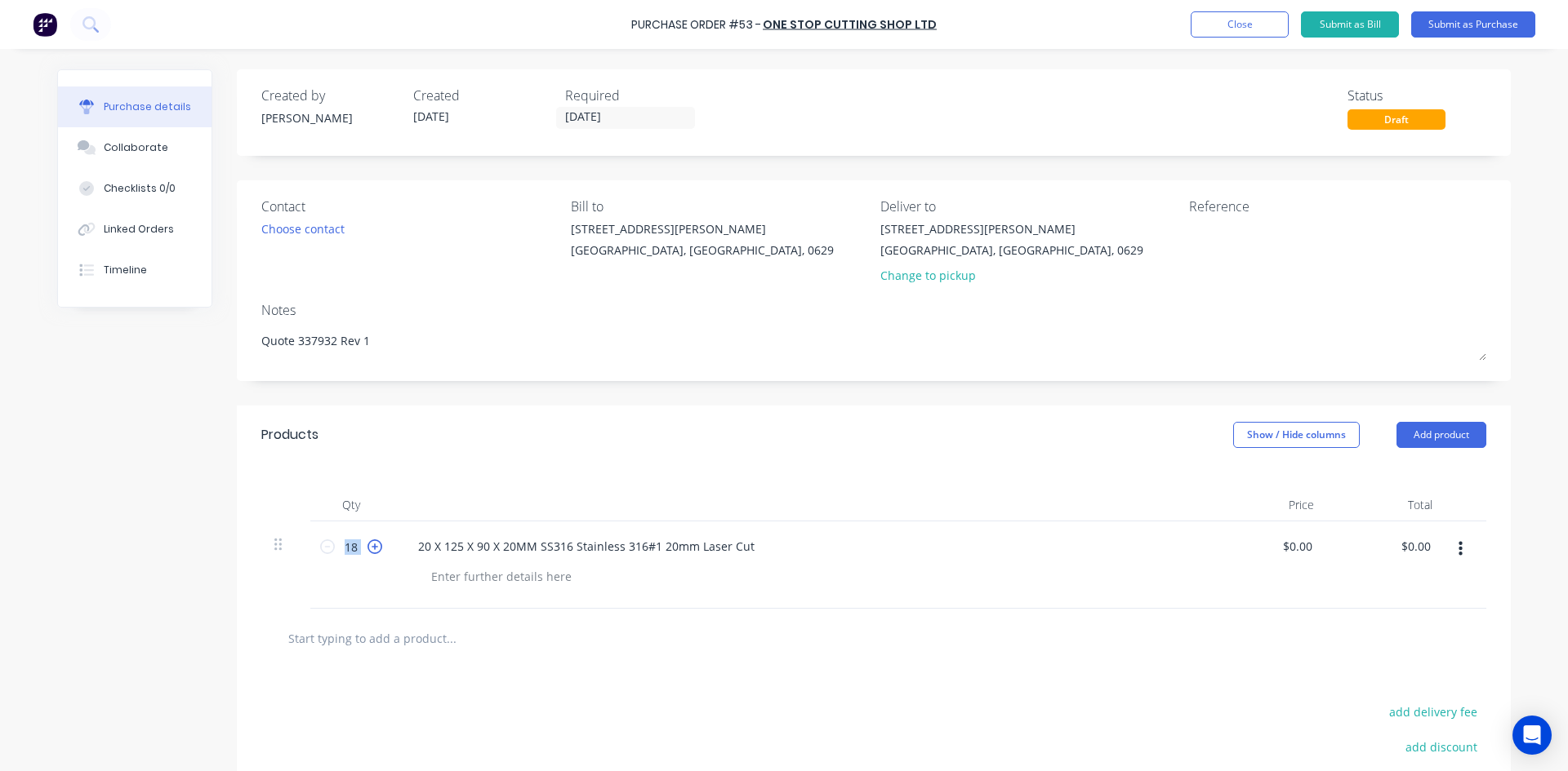
type input "19"
click at [367, 548] on icon at bounding box center [375, 546] width 14 height 14
type textarea "x"
type input "20"
type textarea "x"
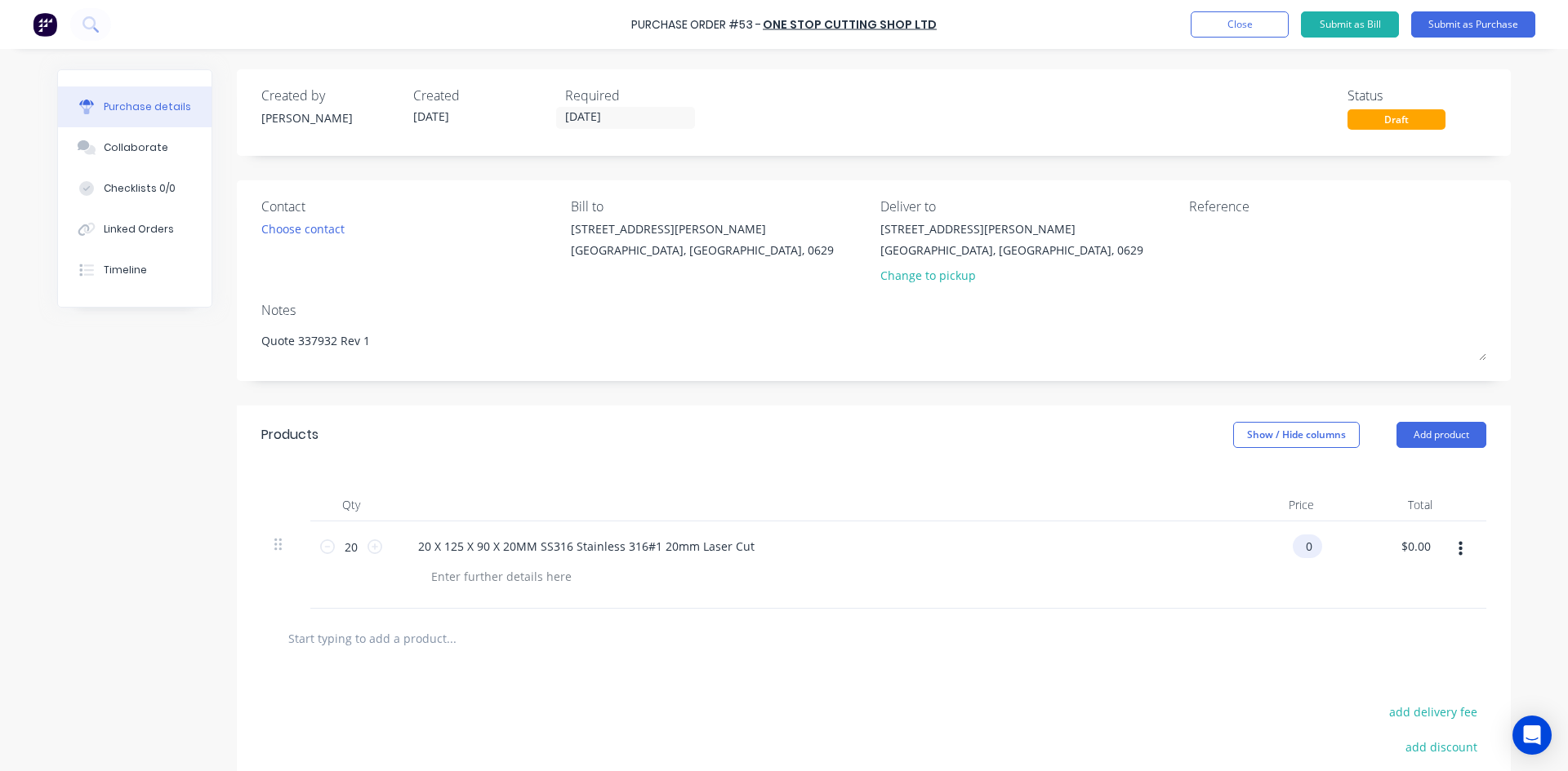
click at [1297, 547] on input "0" at bounding box center [1305, 546] width 23 height 23
paste input "$62.19"
type input "0$62.19"
type textarea "x"
click at [1278, 548] on input "0$62.19" at bounding box center [1290, 546] width 51 height 23
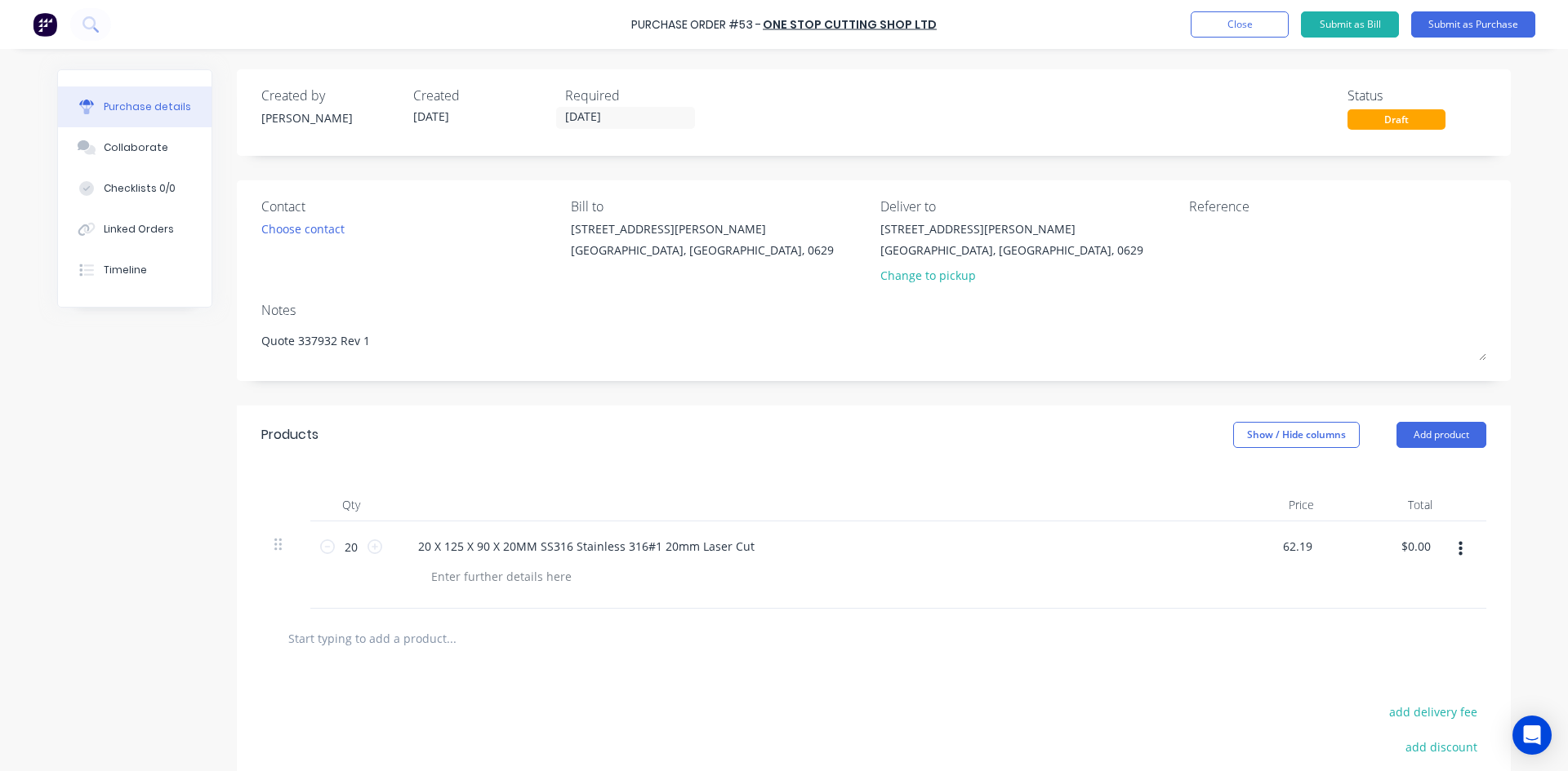
type input "62.19"
type textarea "x"
type input "$62.19"
type input "$1,243.80"
click at [1337, 559] on div "$1,243.80 $0.00" at bounding box center [1386, 565] width 118 height 88
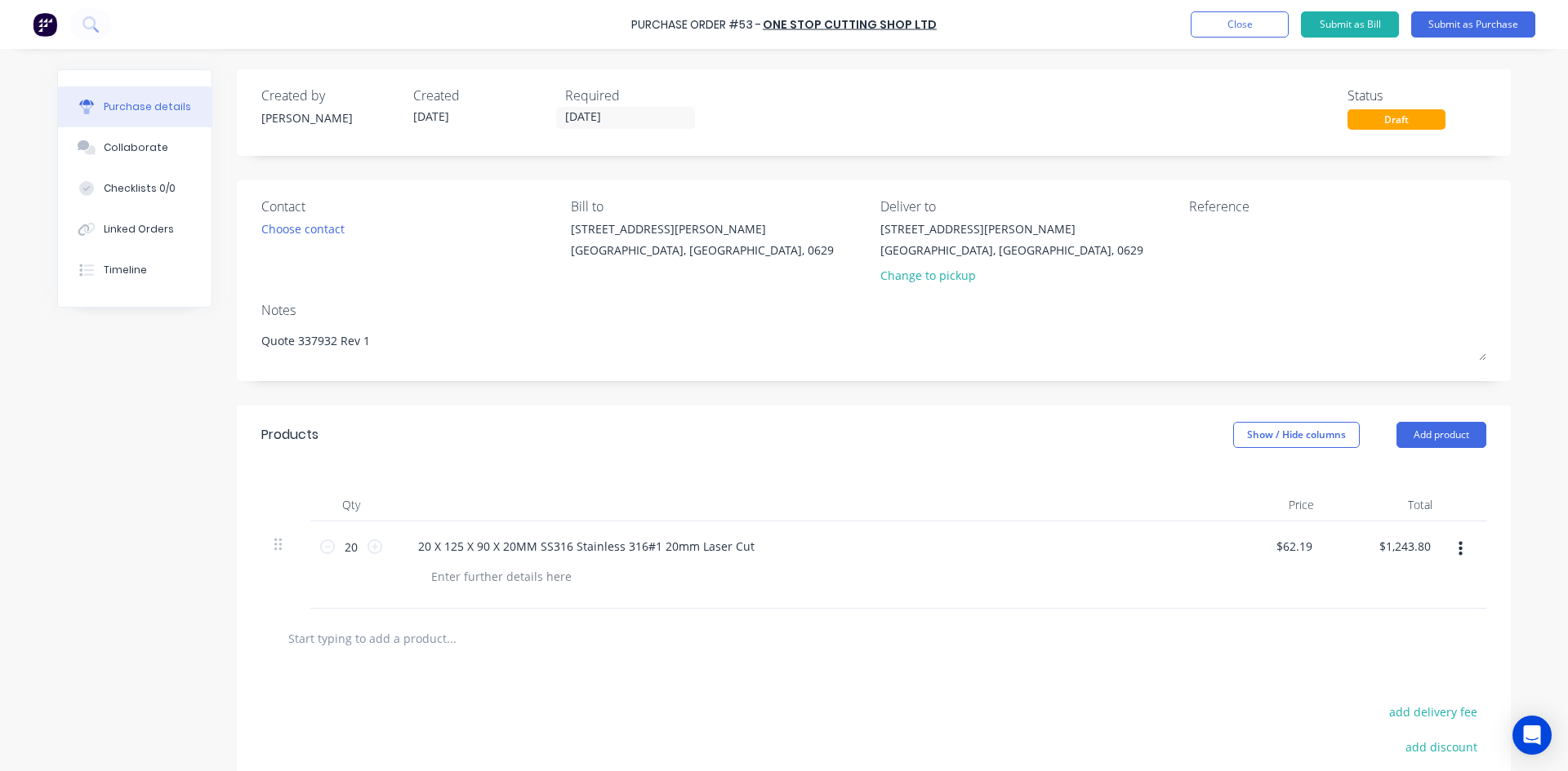
click at [513, 578] on div at bounding box center [502, 577] width 167 height 23
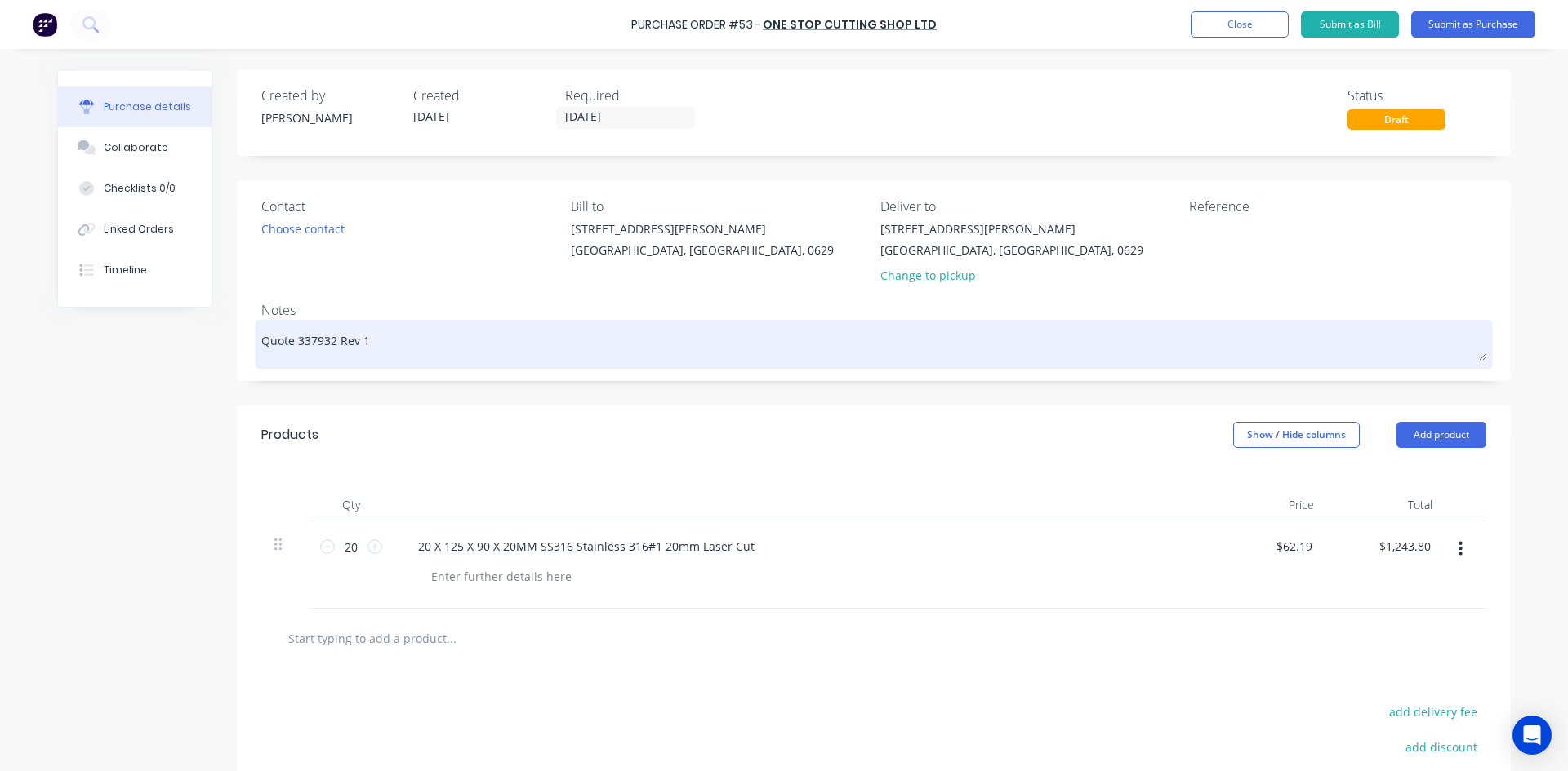
drag, startPoint x: 257, startPoint y: 345, endPoint x: 366, endPoint y: 344, distance: 109.0
click at [366, 344] on textarea "Quote 337932 Rev 1" at bounding box center [874, 342] width 1225 height 37
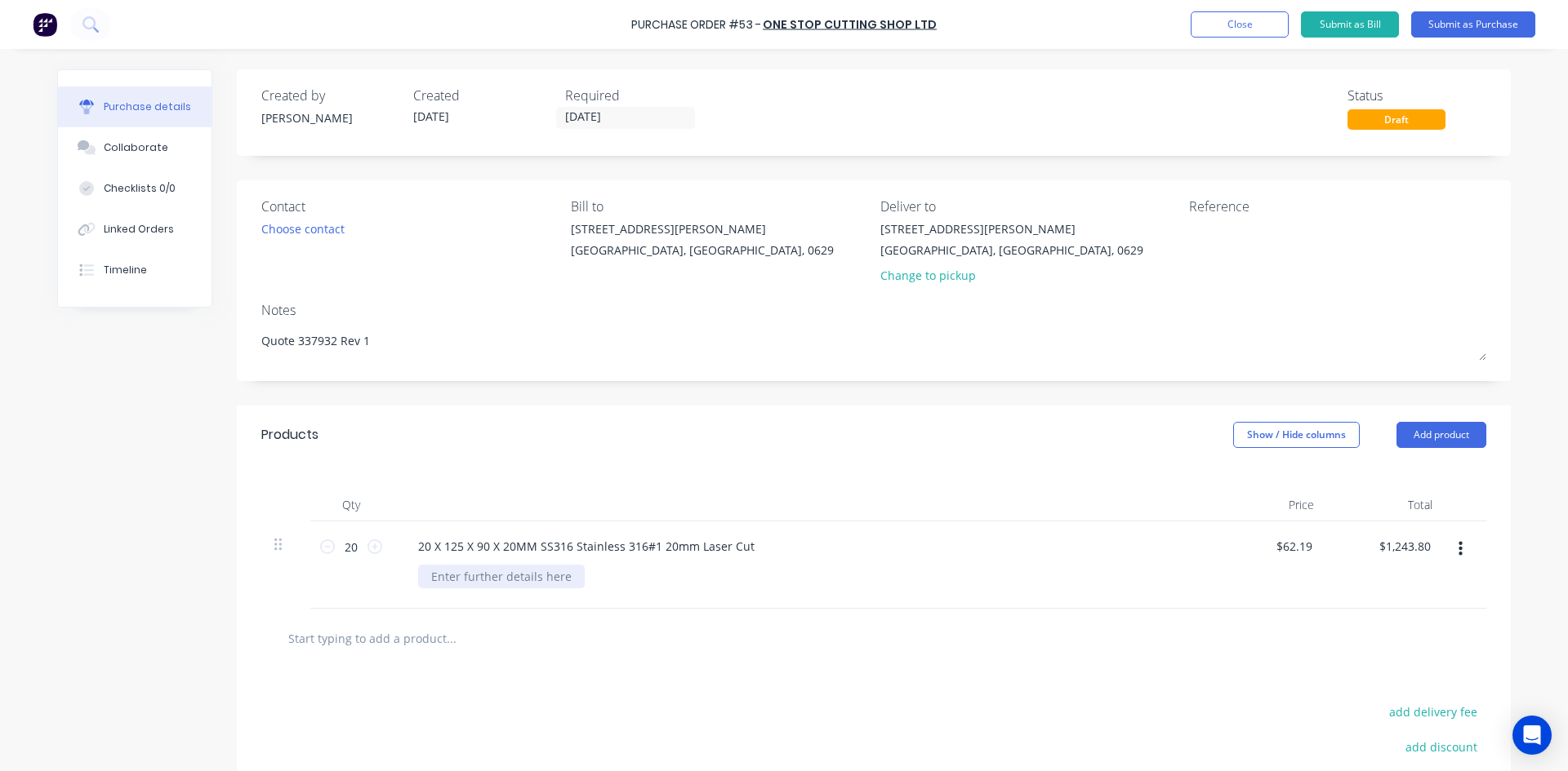
type textarea "x"
click at [495, 578] on div at bounding box center [502, 577] width 167 height 23
paste div
click at [310, 235] on div "Choose contact" at bounding box center [303, 228] width 83 height 17
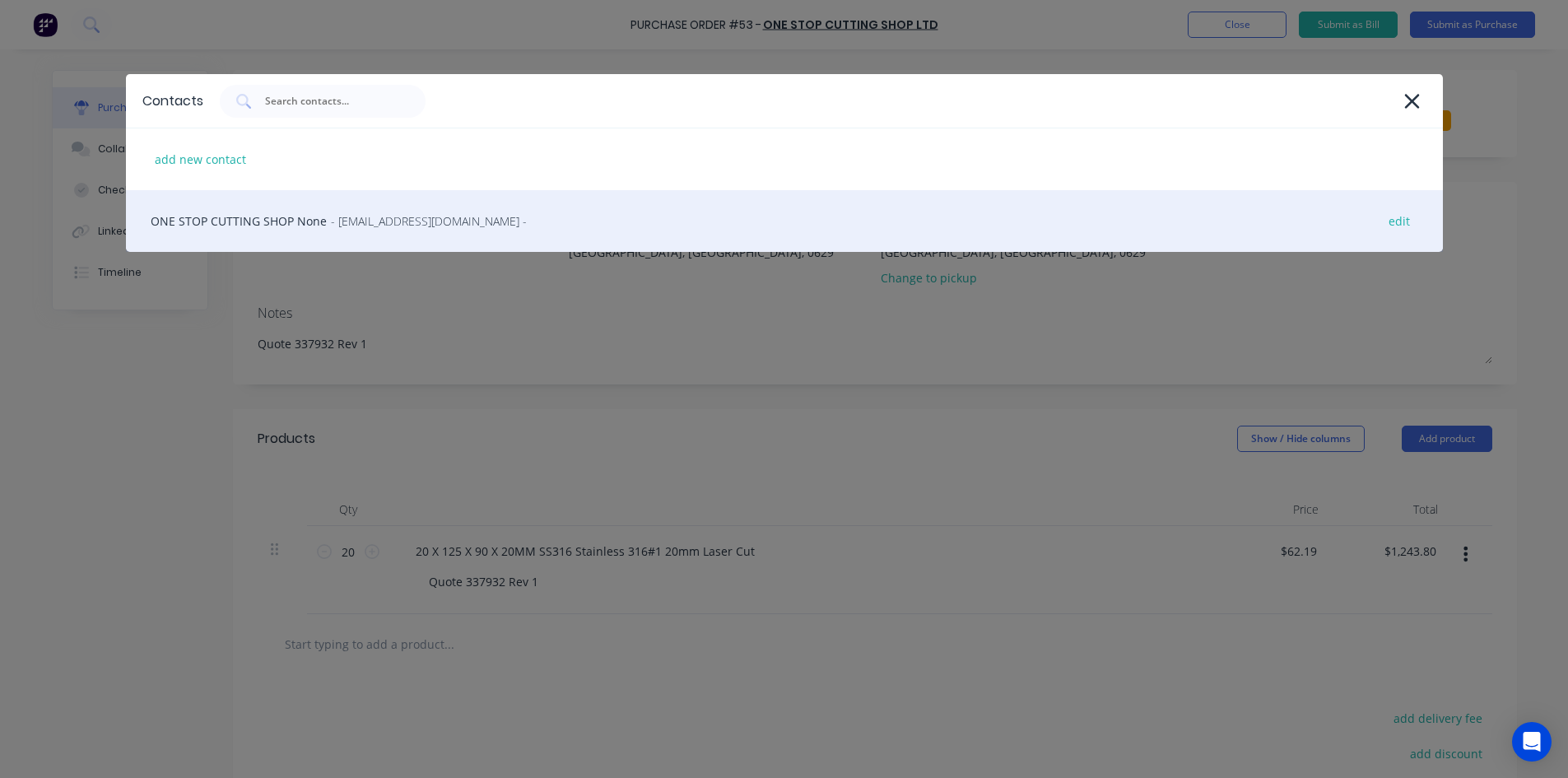
click at [449, 230] on div "ONE STOP CUTTING SHOP None - sales@oscs.co.nz - edit" at bounding box center [784, 221] width 1317 height 61
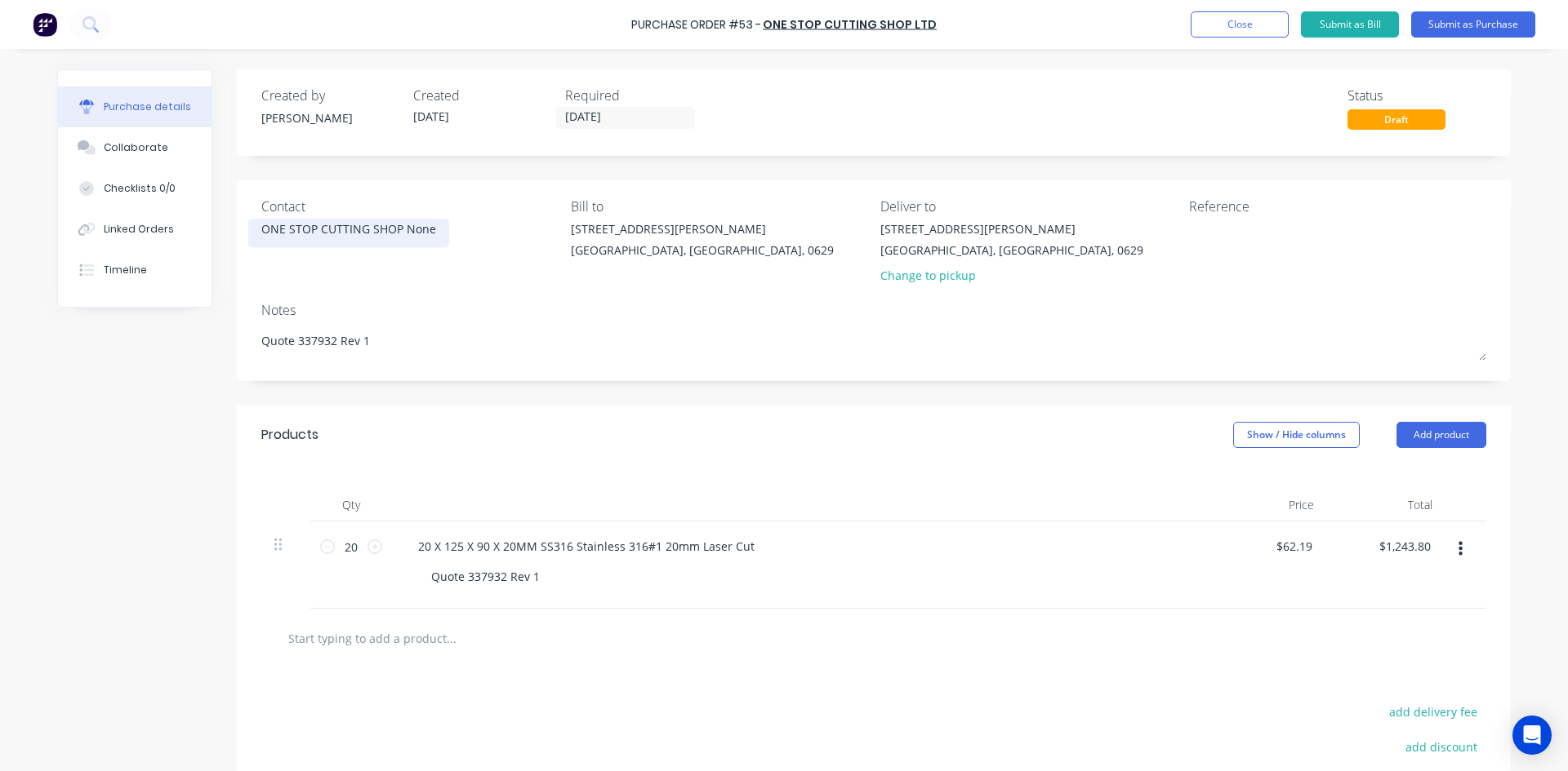
click at [419, 230] on div "ONE STOP CUTTING SHOP None" at bounding box center [349, 228] width 175 height 17
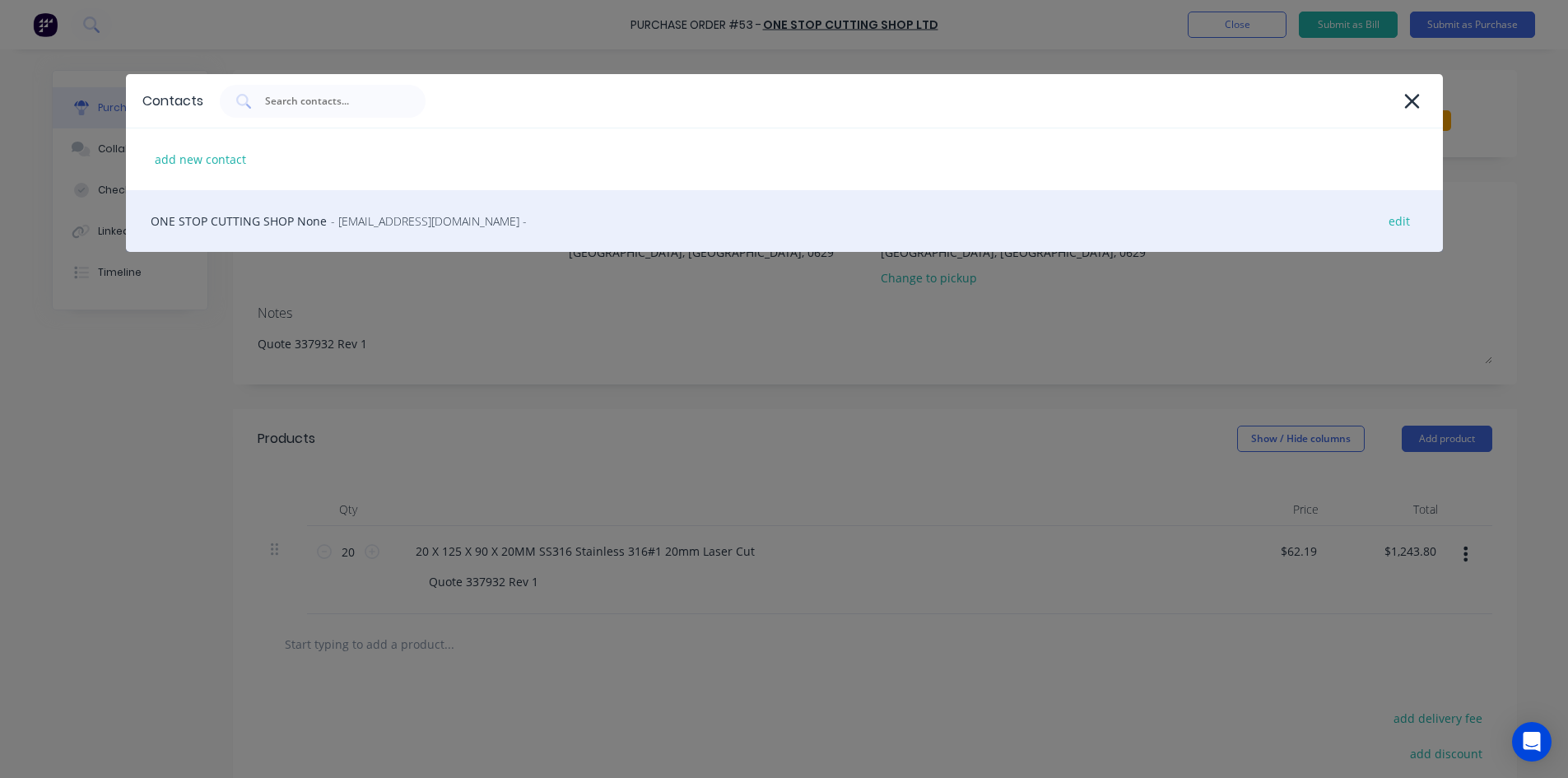
click at [422, 230] on div "ONE STOP CUTTING SHOP None - sales@oscs.co.nz - edit" at bounding box center [784, 221] width 1317 height 61
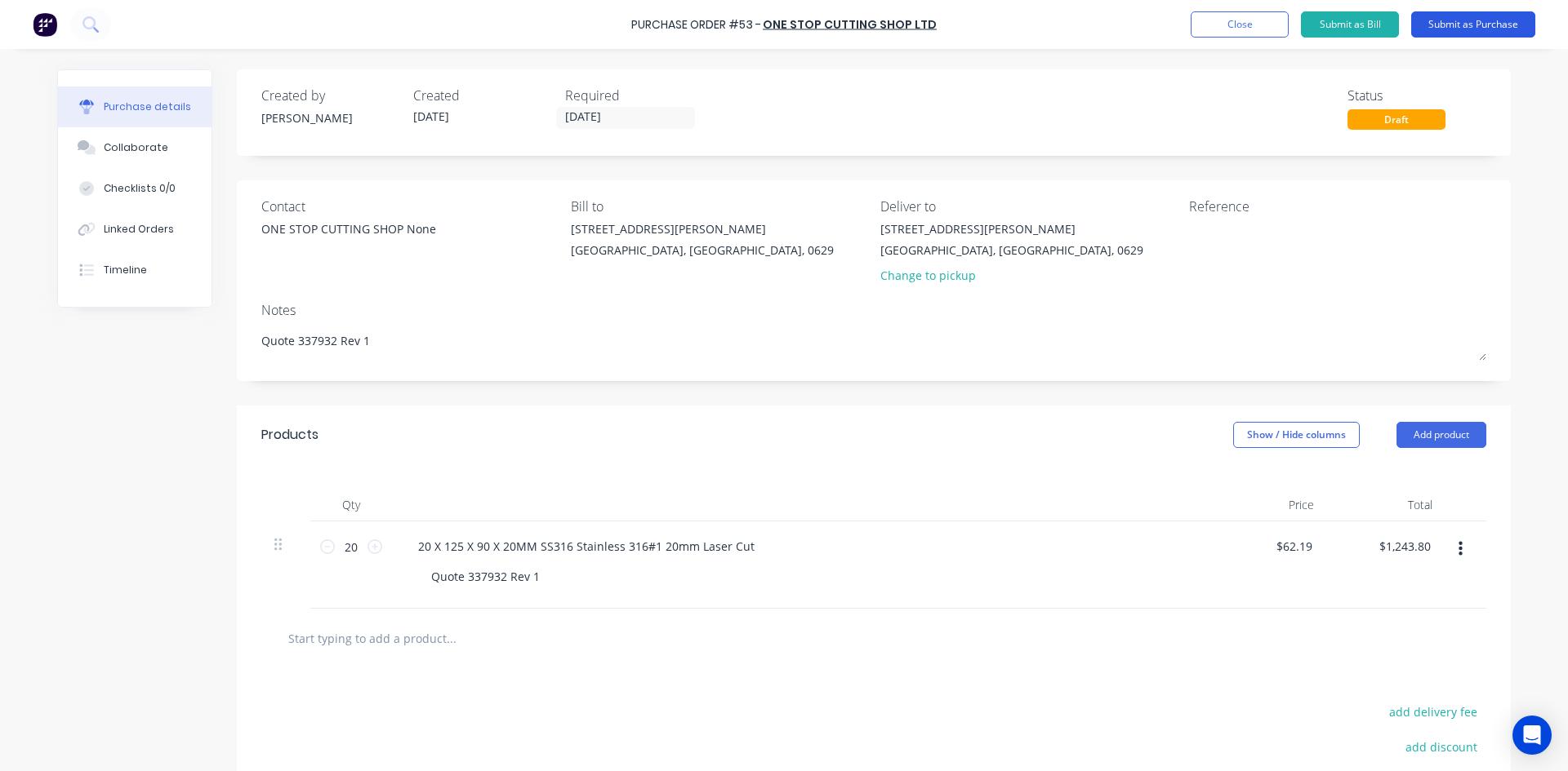
click at [1477, 25] on button "Submit as Purchase" at bounding box center [1473, 24] width 125 height 26
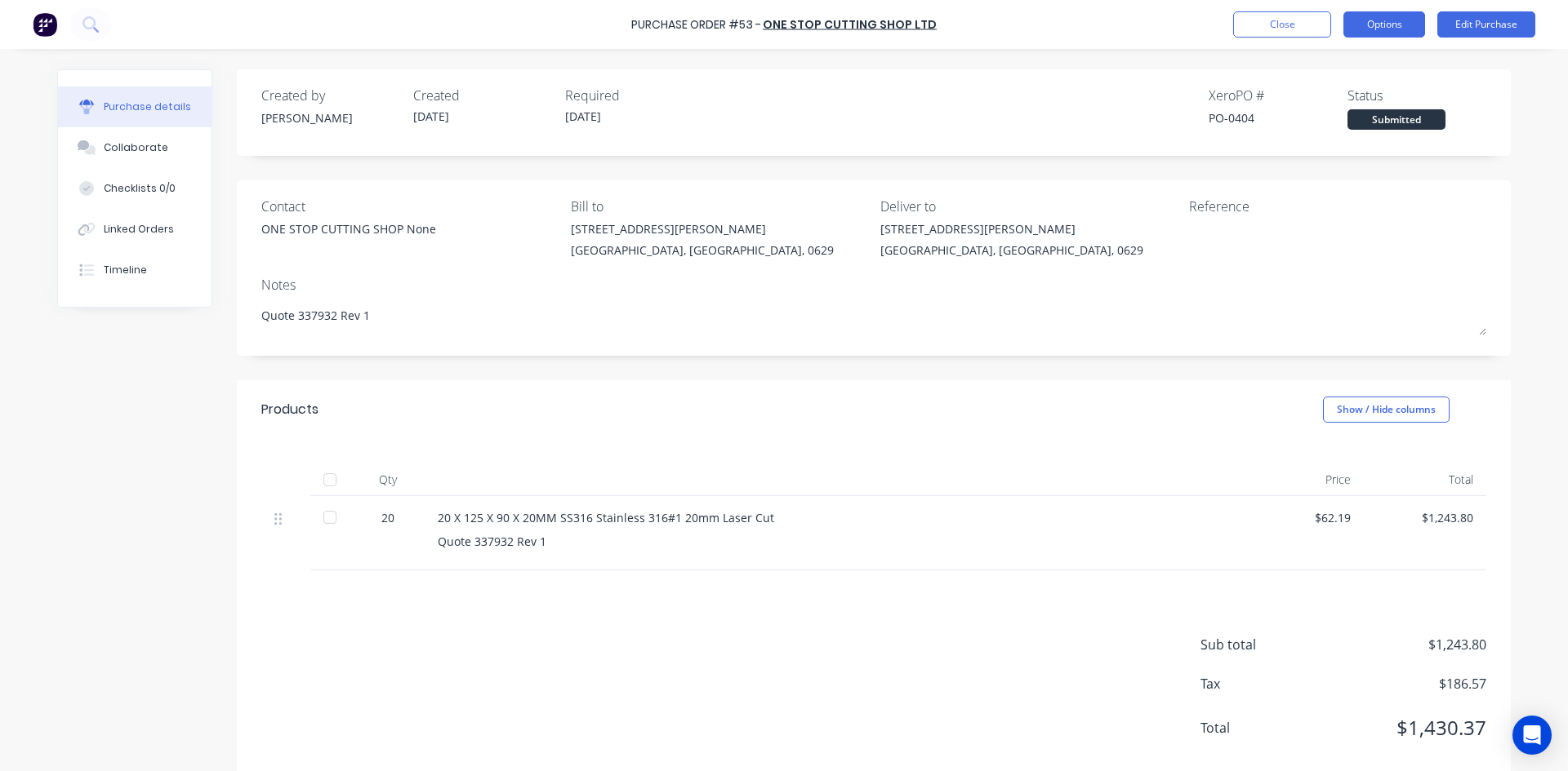
click at [1388, 33] on button "Options" at bounding box center [1383, 24] width 82 height 26
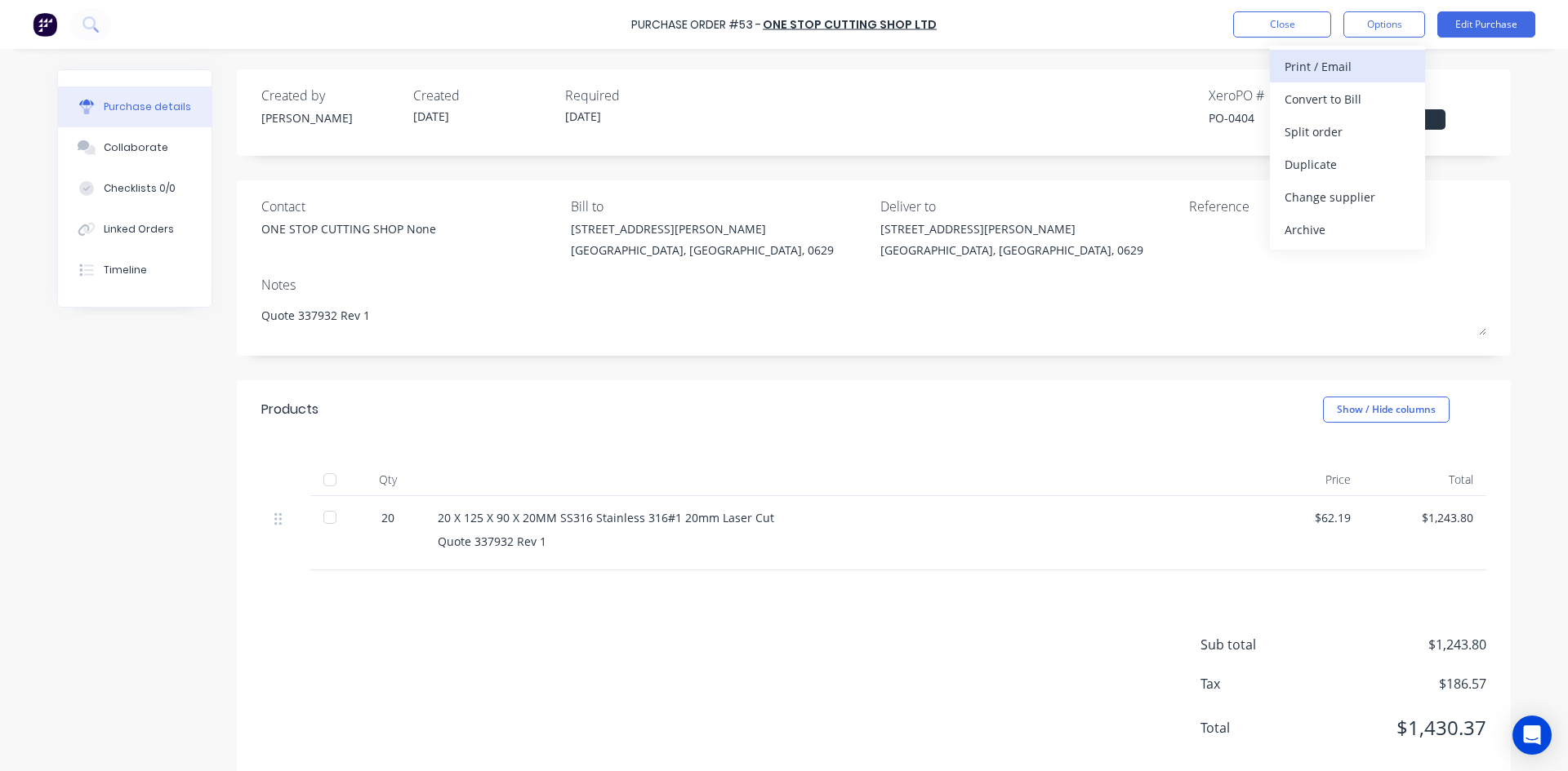
click at [1341, 59] on div "Print / Email" at bounding box center [1348, 66] width 125 height 23
click at [1342, 99] on div "With pricing" at bounding box center [1348, 99] width 125 height 23
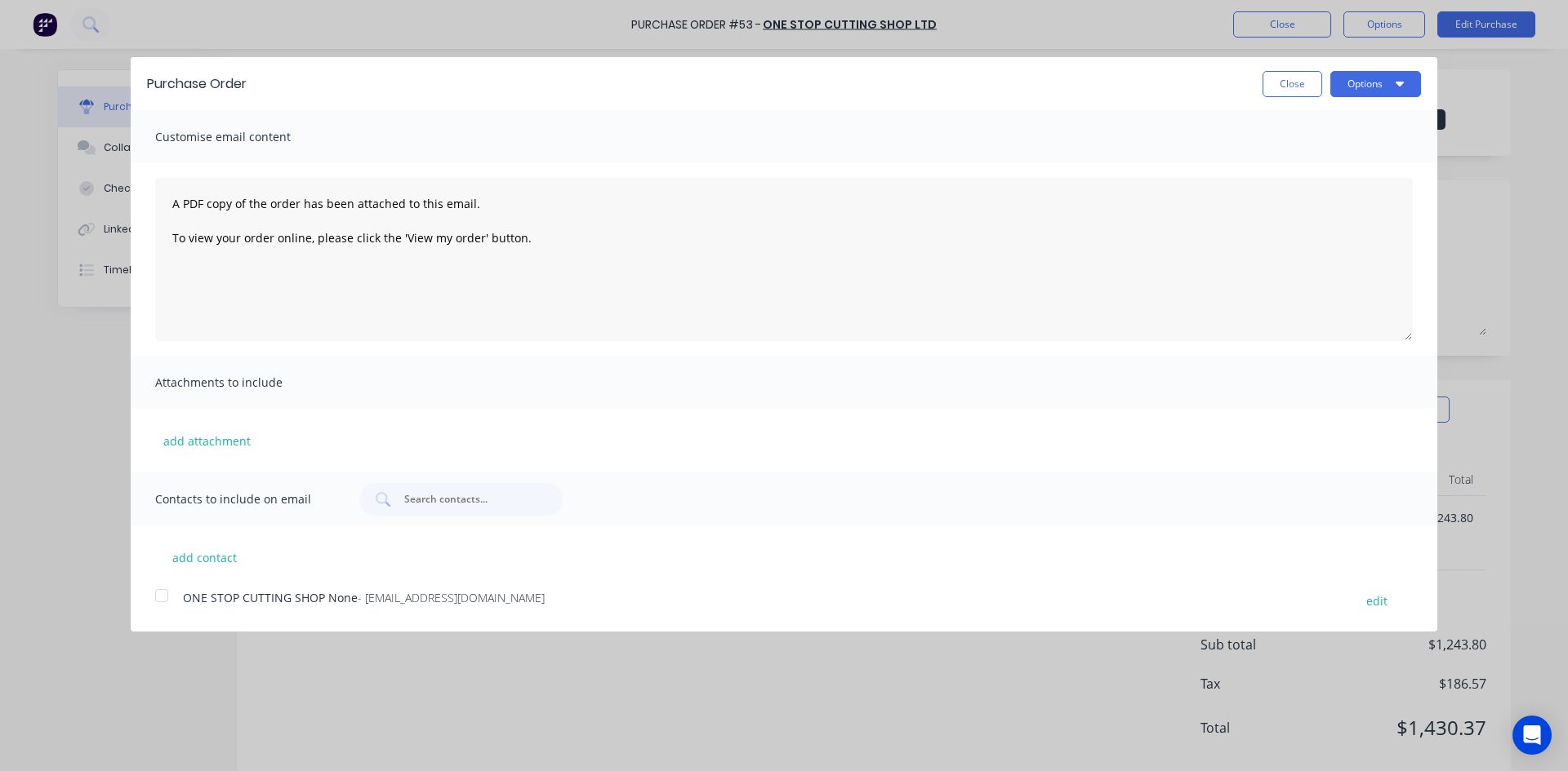
click at [160, 598] on div at bounding box center [161, 595] width 32 height 32
click at [1372, 81] on button "Options" at bounding box center [1375, 83] width 90 height 26
click at [1306, 163] on div "Email" at bounding box center [1343, 158] width 125 height 23
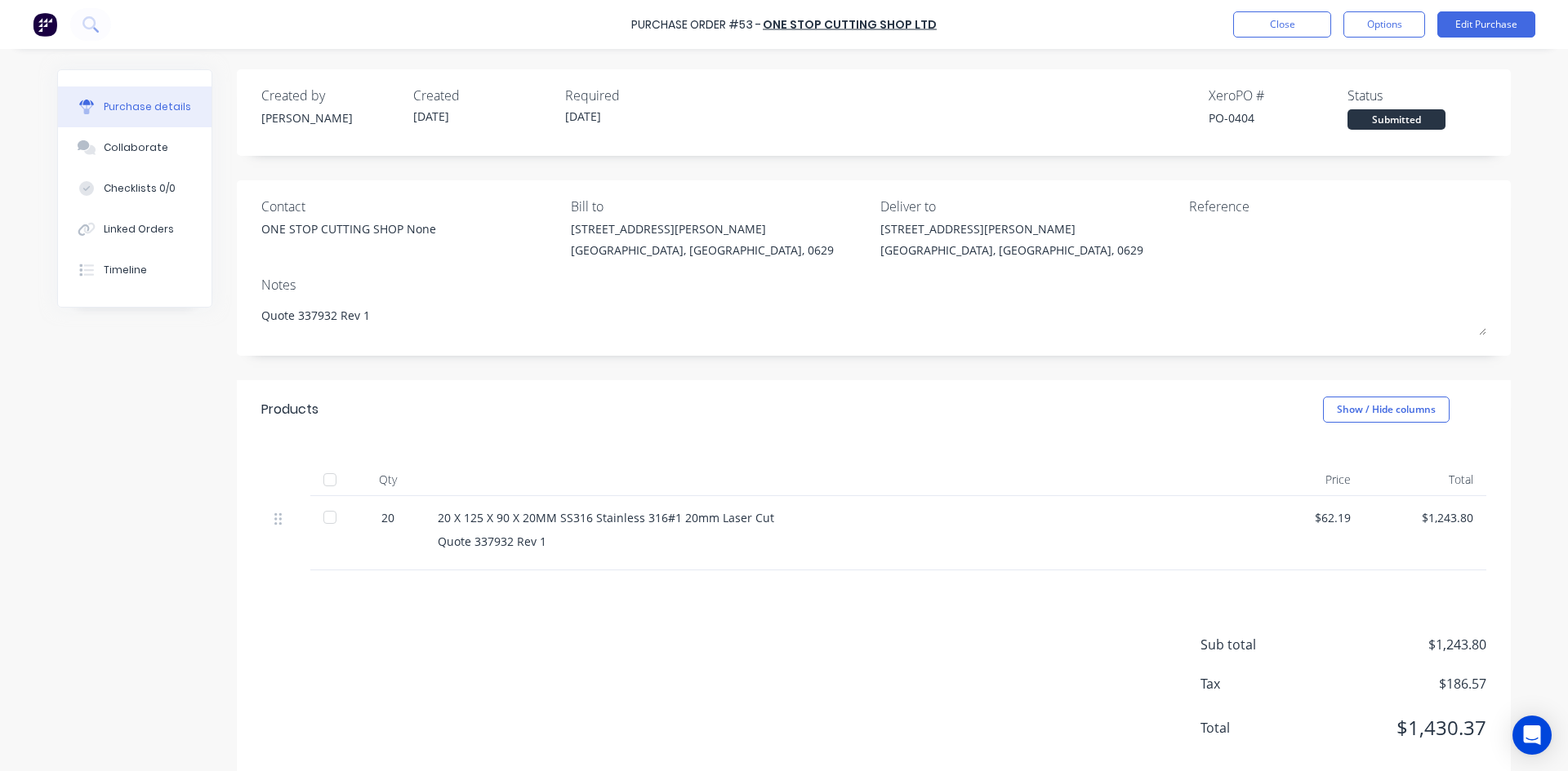
type textarea "x"
click at [1260, 26] on button "Close" at bounding box center [1281, 24] width 98 height 26
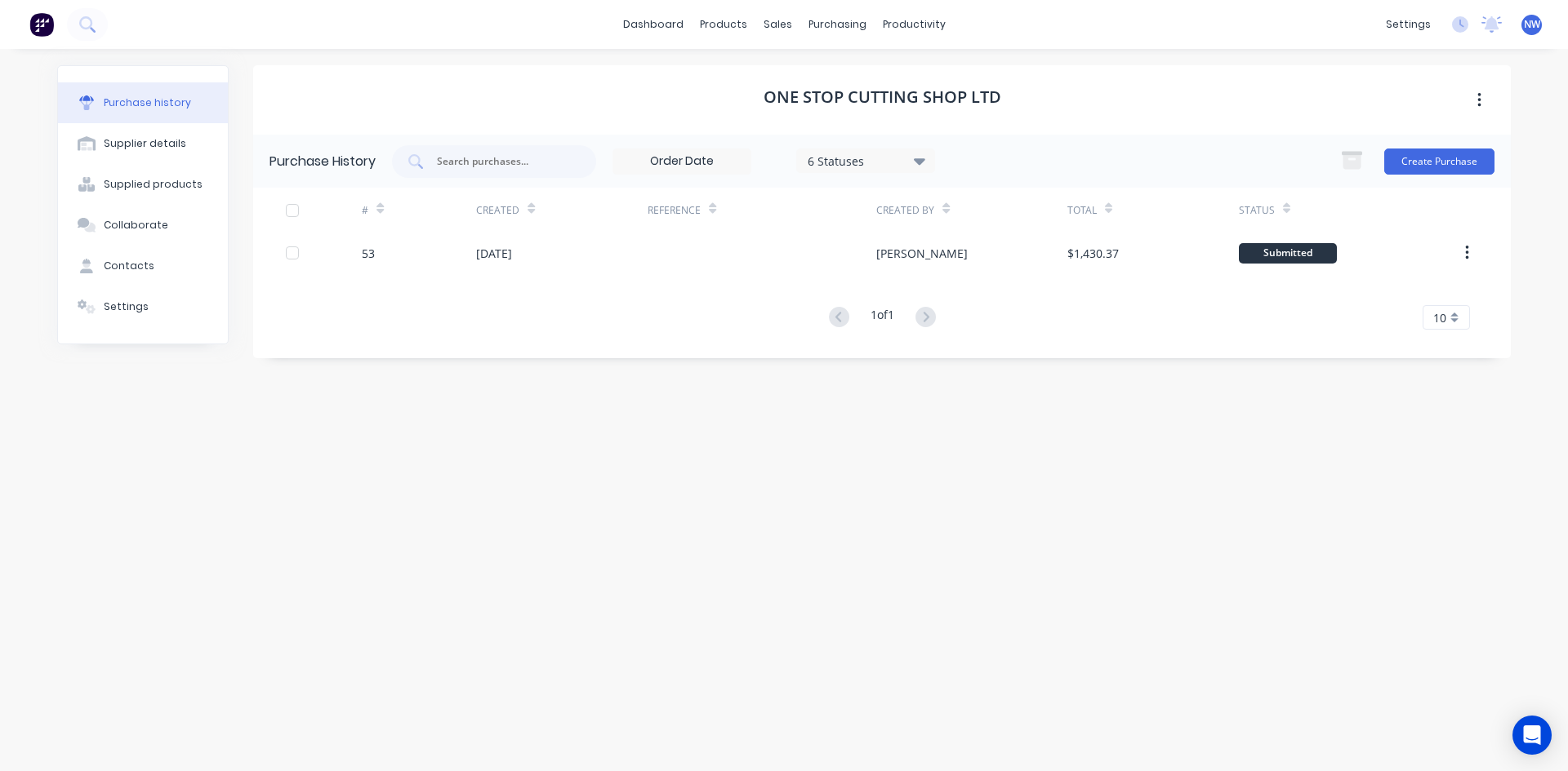
click at [168, 107] on div "Purchase history" at bounding box center [148, 103] width 88 height 14
click at [876, 86] on link "Purchase Orders" at bounding box center [906, 77] width 217 height 32
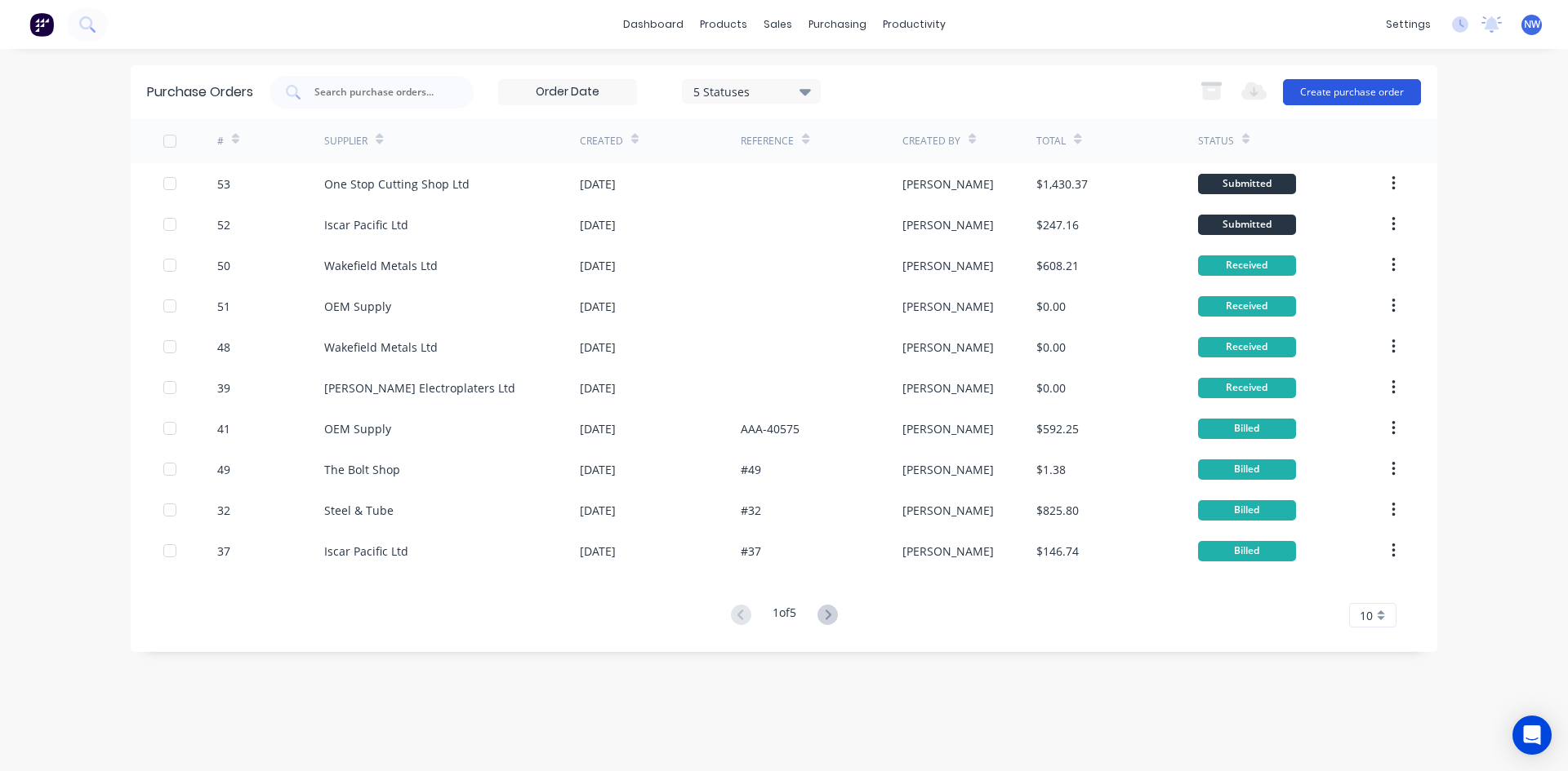
click at [1334, 94] on button "Create purchase order" at bounding box center [1352, 91] width 138 height 26
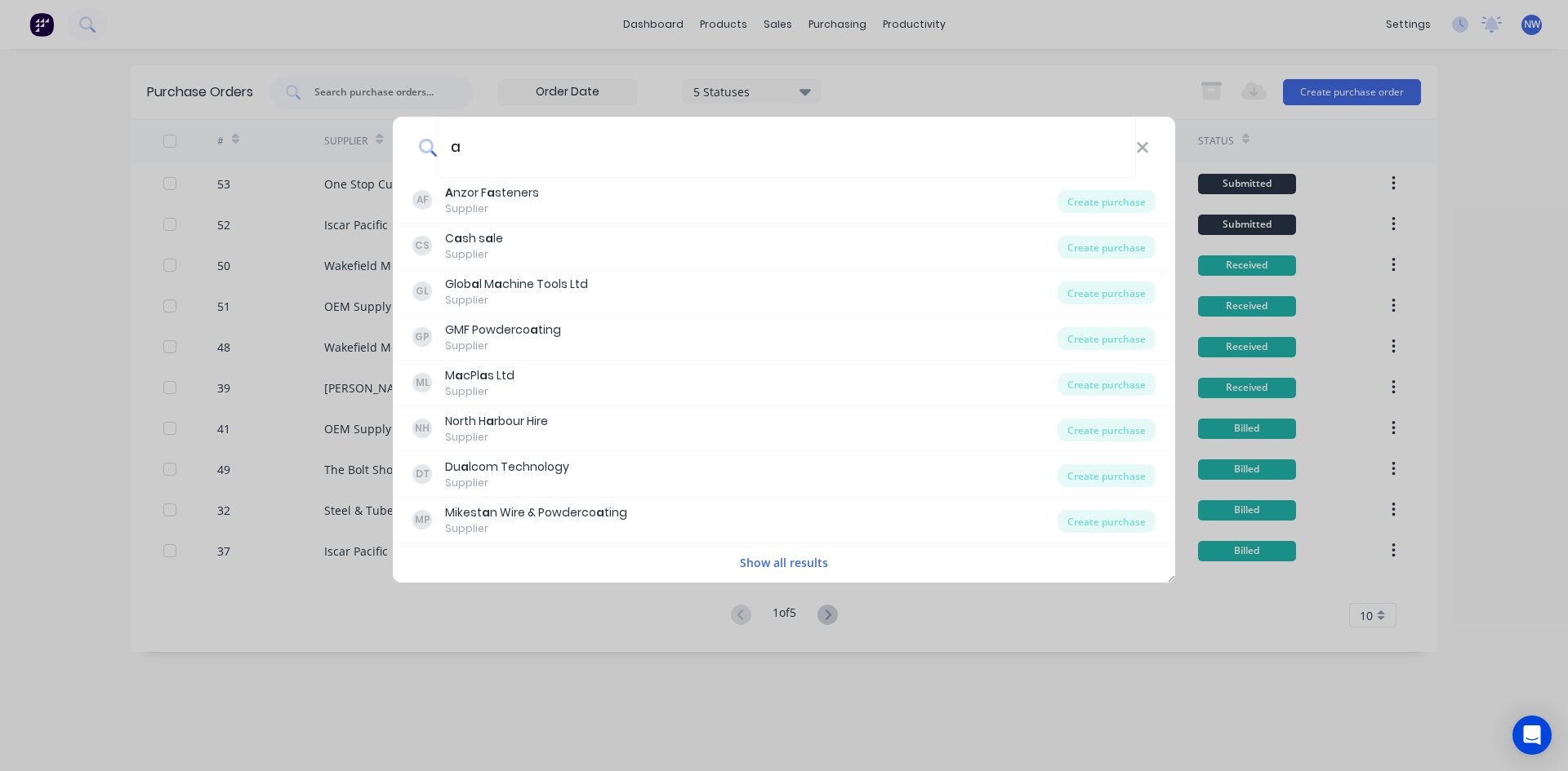
type input "a"
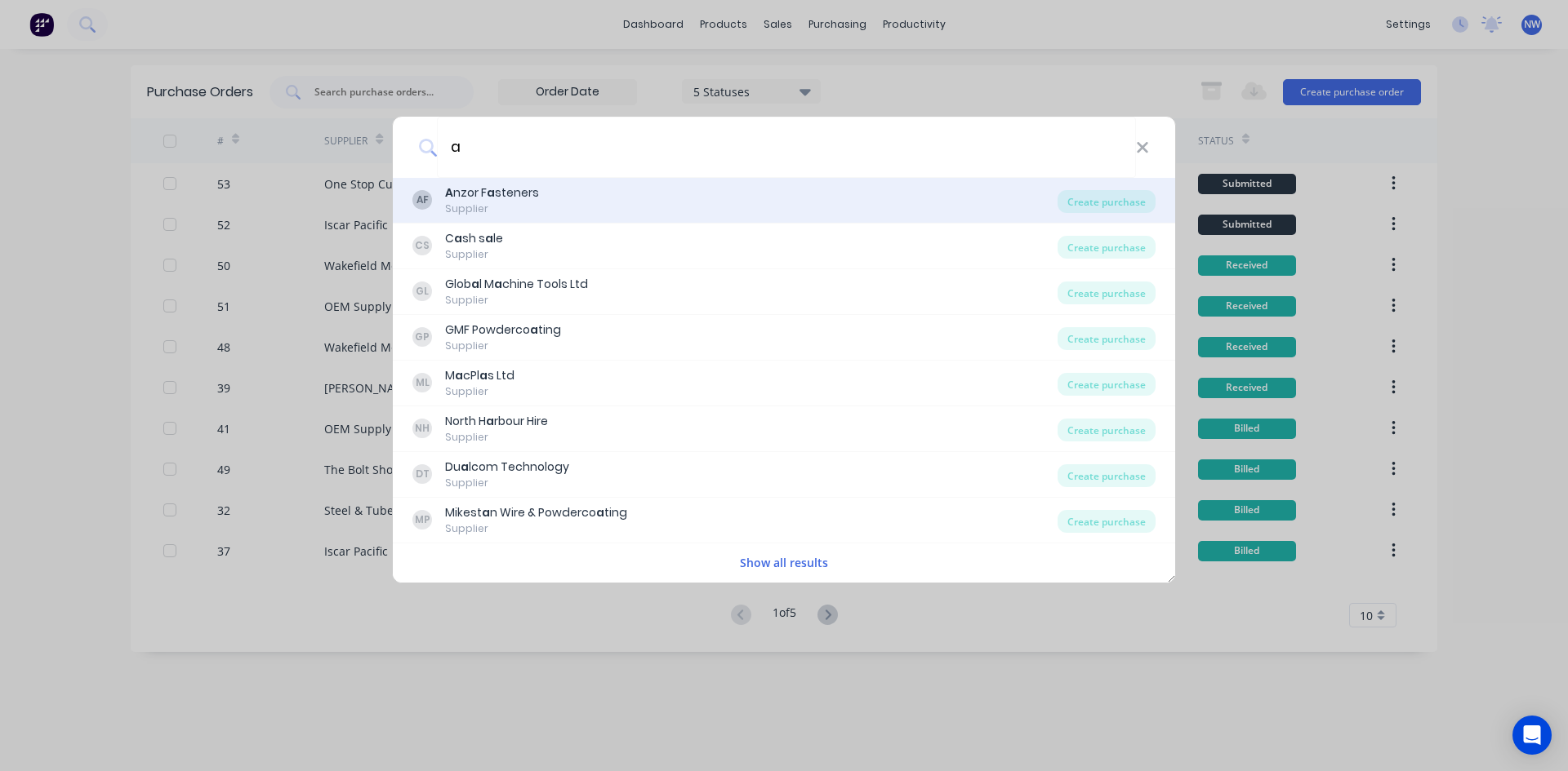
click at [583, 205] on div "AF A nzor F a steners Supplier" at bounding box center [735, 201] width 645 height 32
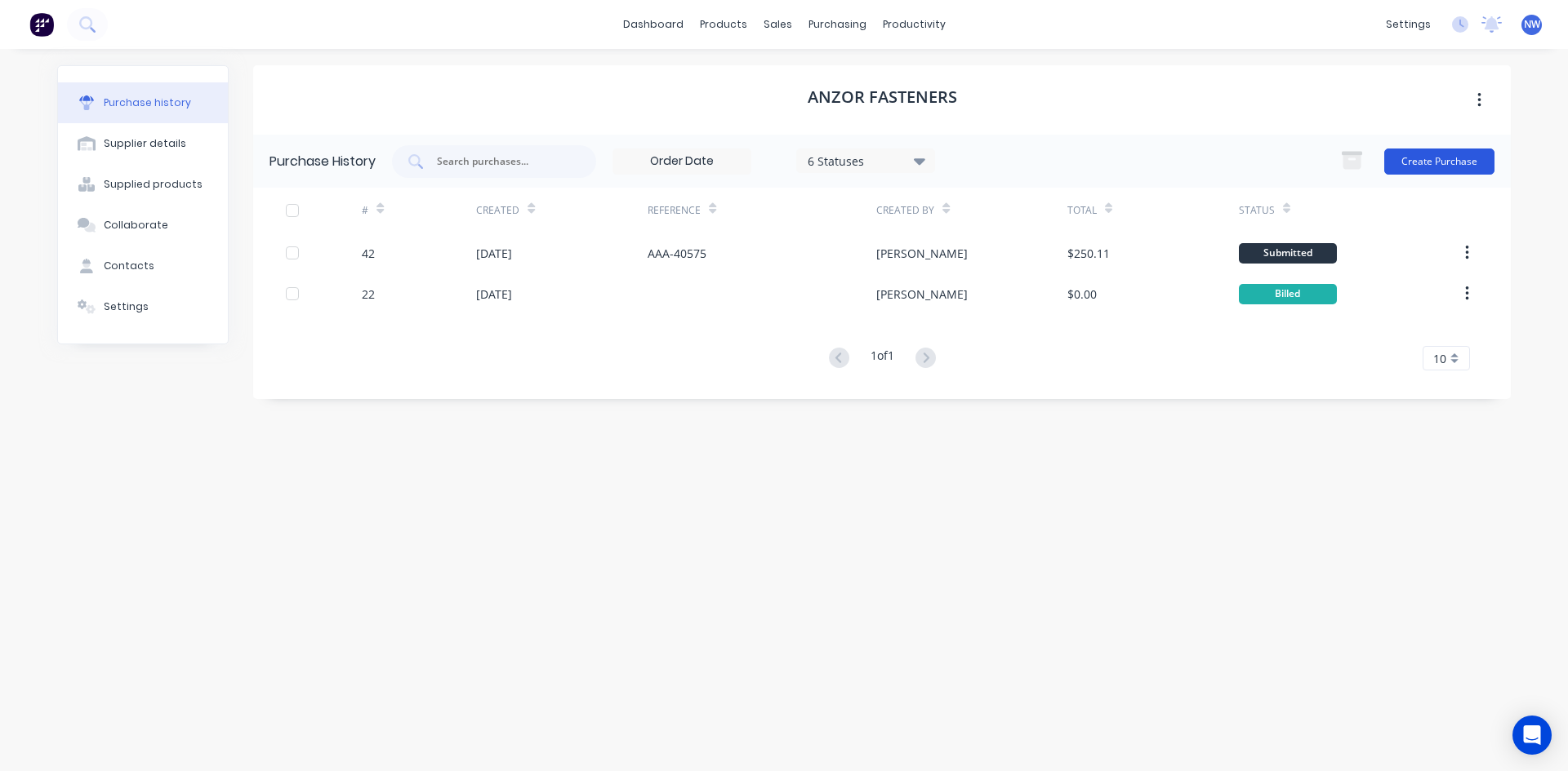
click at [1433, 163] on button "Create Purchase" at bounding box center [1439, 161] width 110 height 26
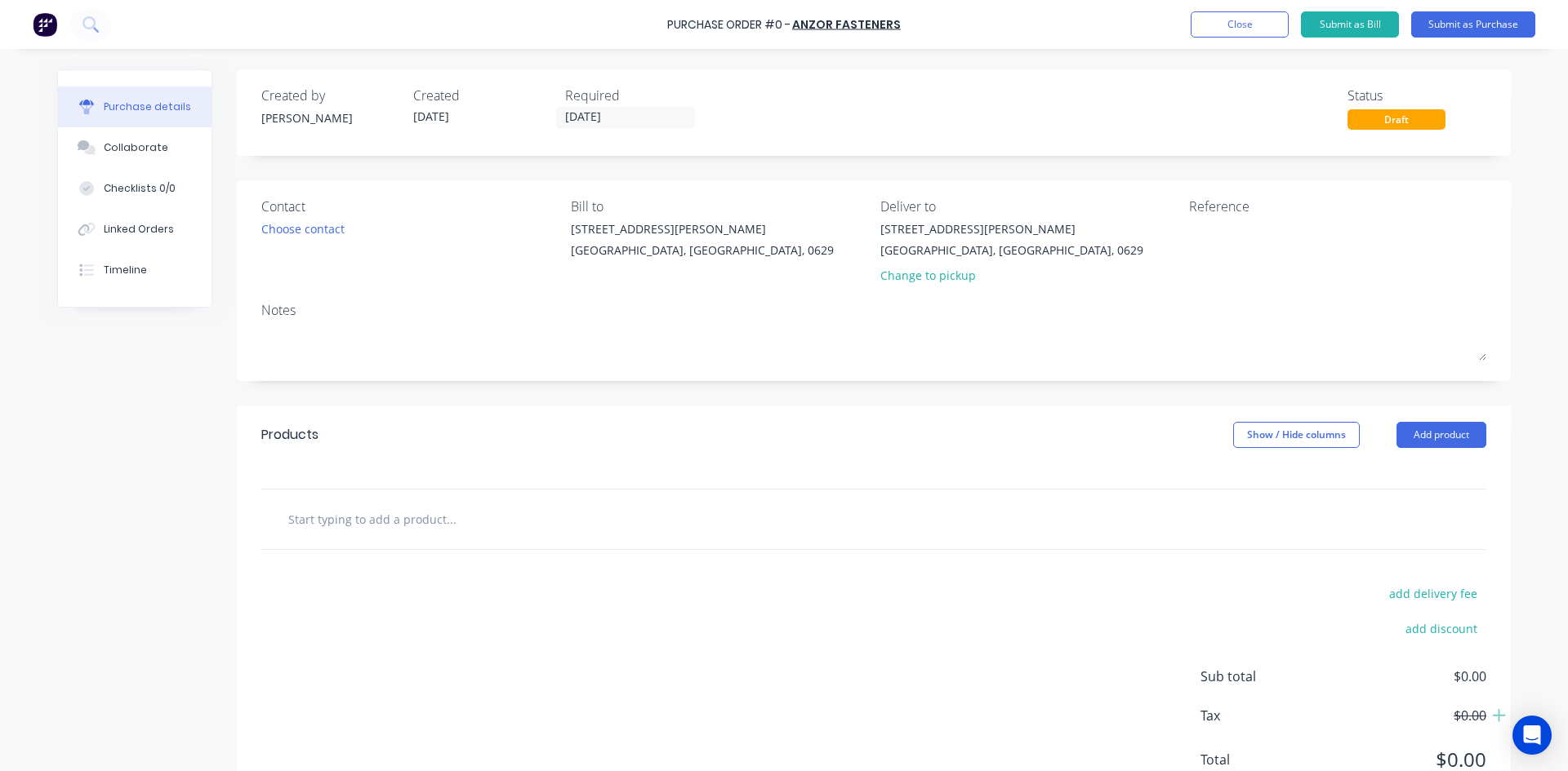
click at [361, 527] on input "text" at bounding box center [451, 518] width 327 height 32
click at [1428, 433] on button "Add product" at bounding box center [1441, 434] width 90 height 26
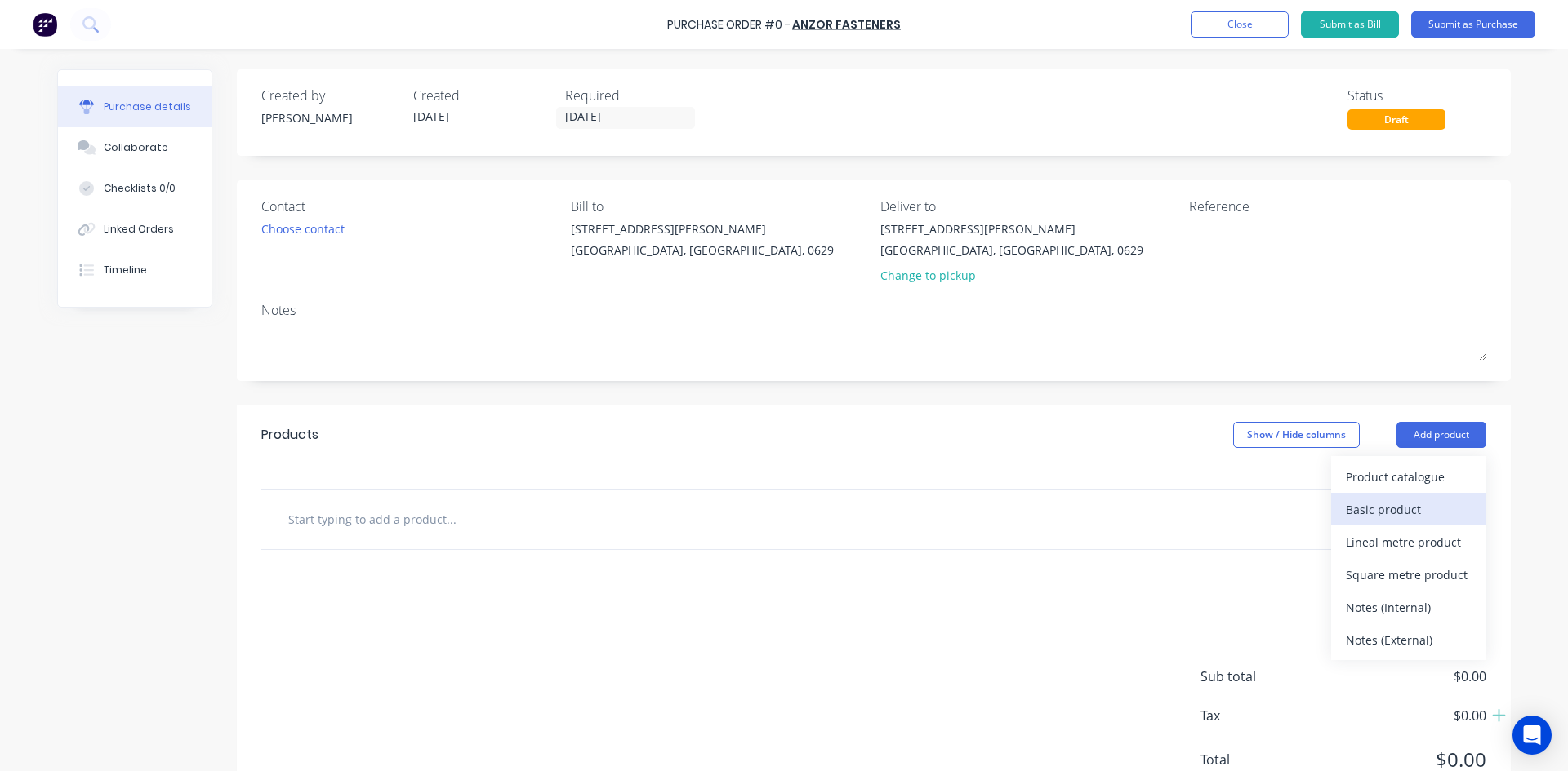
click at [1392, 517] on div "Basic product" at bounding box center [1409, 510] width 125 height 23
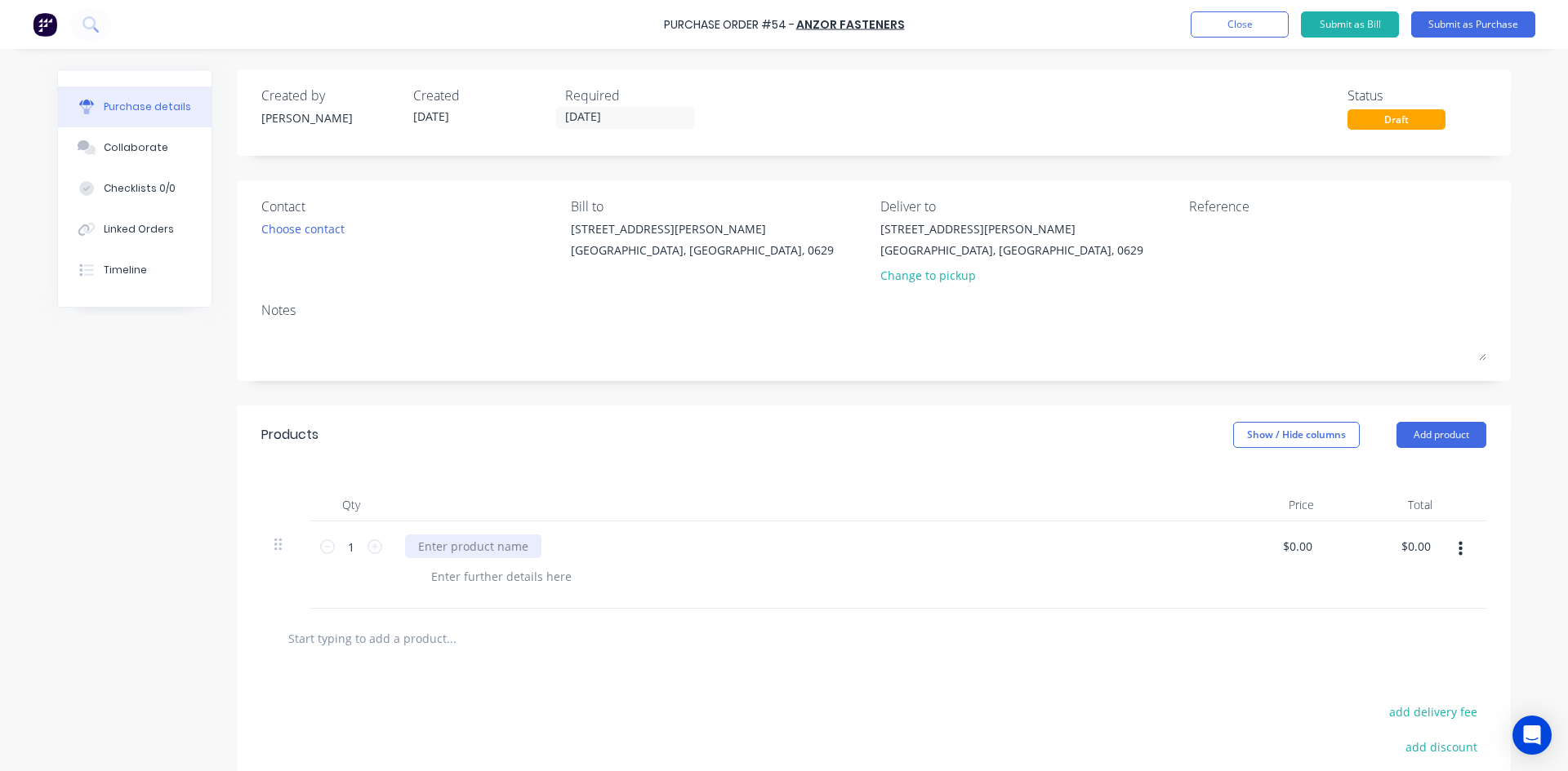
click at [471, 544] on div at bounding box center [473, 546] width 136 height 23
paste div
click at [732, 564] on div "M12 X 1 MTR A4-80 THREADED ROD" at bounding box center [799, 565] width 816 height 88
click at [1303, 548] on input "0.0000" at bounding box center [1293, 546] width 44 height 23
type input "$0.00"
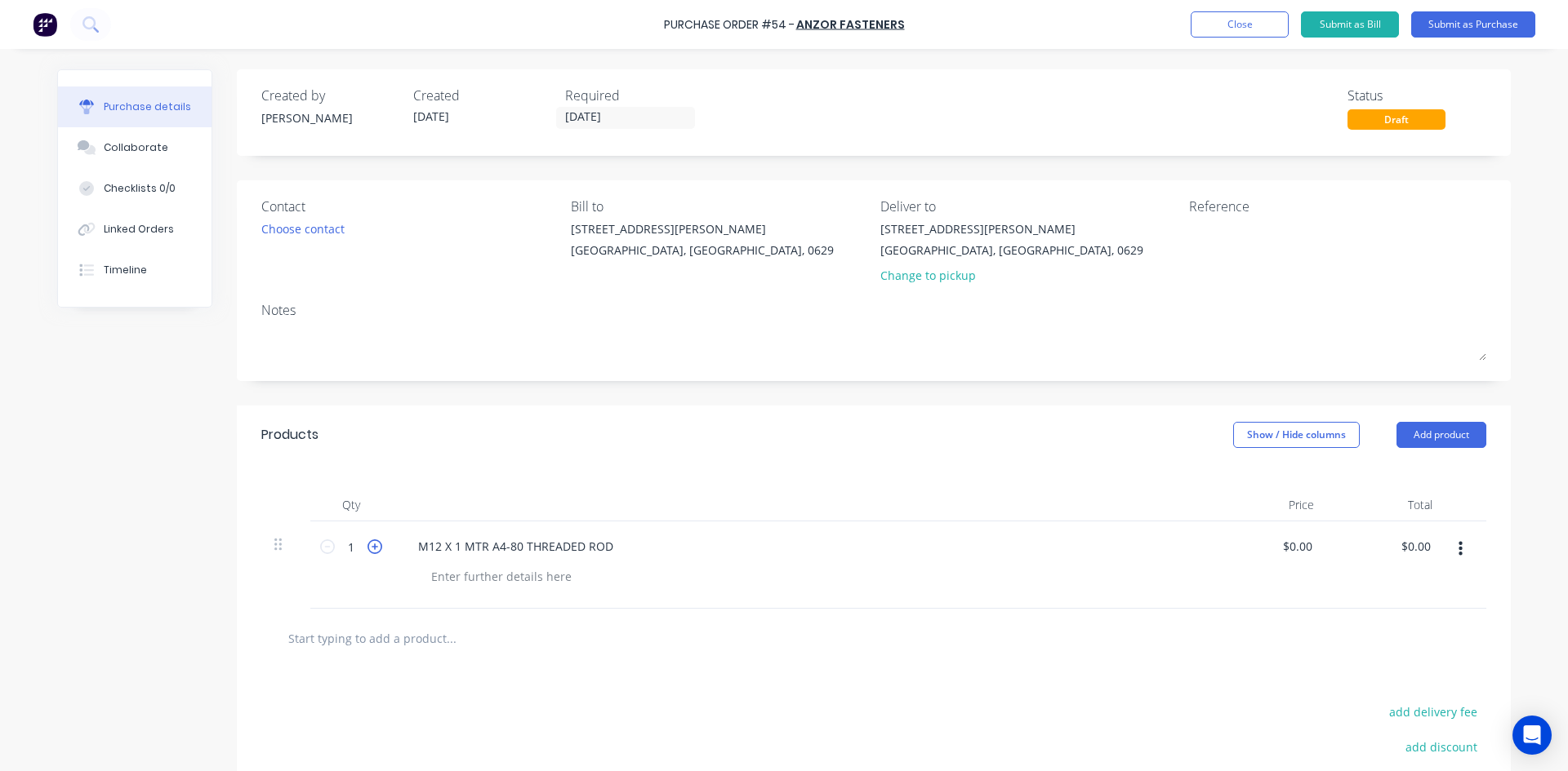
click at [367, 551] on icon at bounding box center [375, 546] width 14 height 14
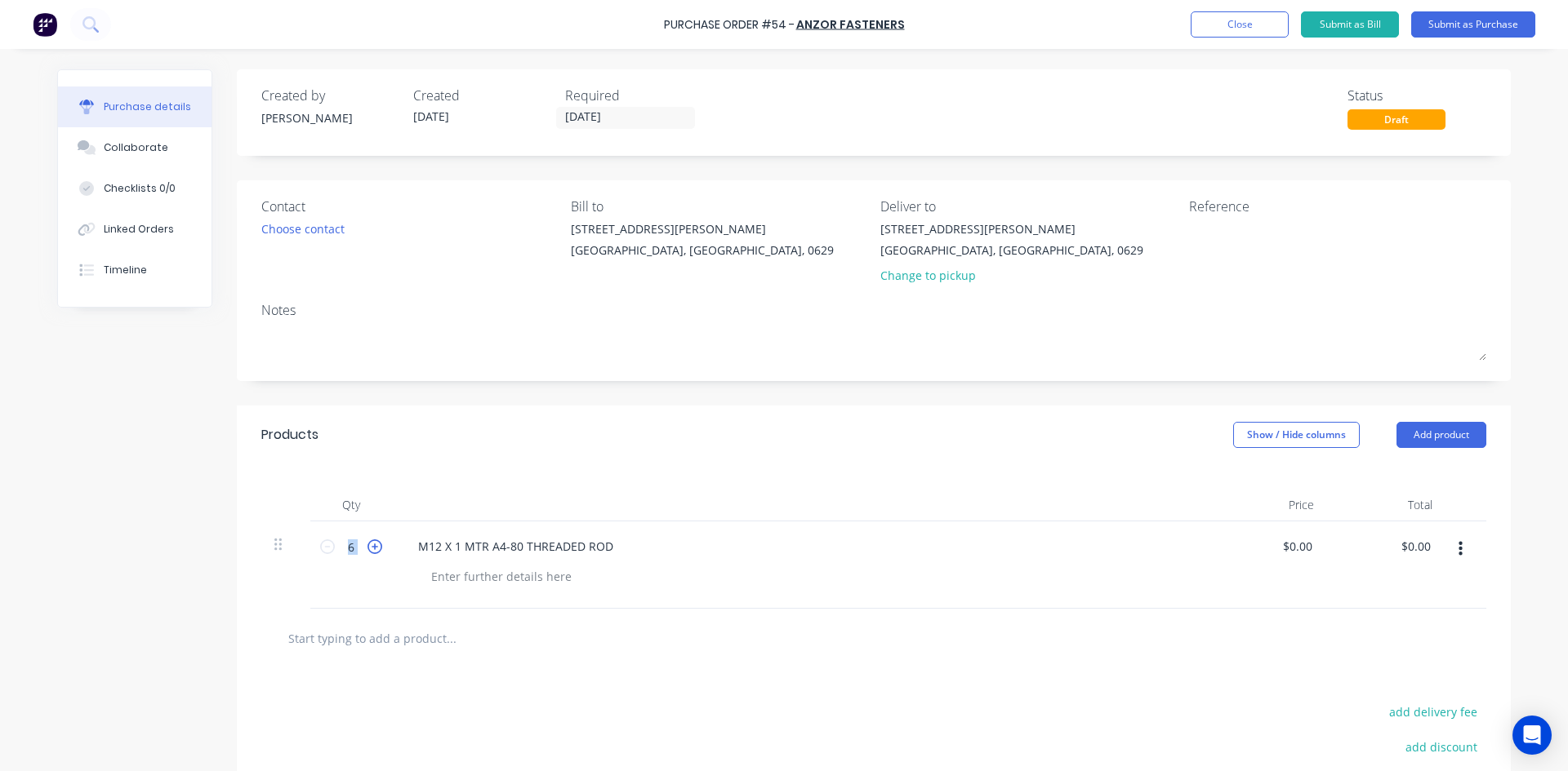
click at [367, 551] on icon at bounding box center [375, 546] width 14 height 14
type input "7"
click at [1303, 548] on input "0" at bounding box center [1297, 546] width 38 height 23
click at [608, 547] on div "M12 X 1 MTR A4-80 THREADED ROD" at bounding box center [515, 546] width 221 height 23
click at [1295, 549] on input "0" at bounding box center [1305, 546] width 23 height 23
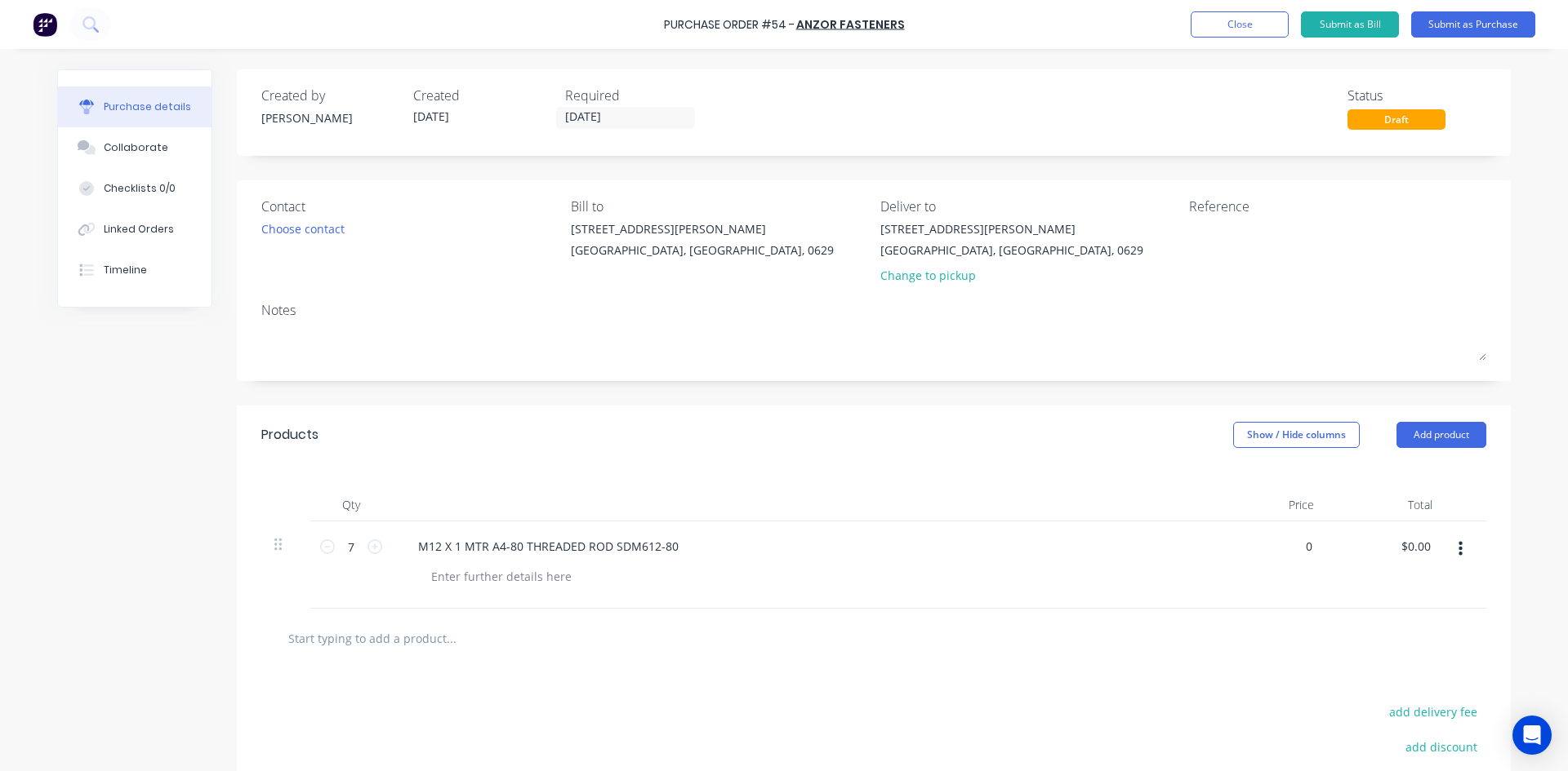
paste input "$17.6053"
click at [1265, 552] on input "0$17.6053" at bounding box center [1283, 546] width 64 height 23
type input "$17.6053"
type input "$123.24"
click at [1282, 636] on div at bounding box center [874, 638] width 1199 height 32
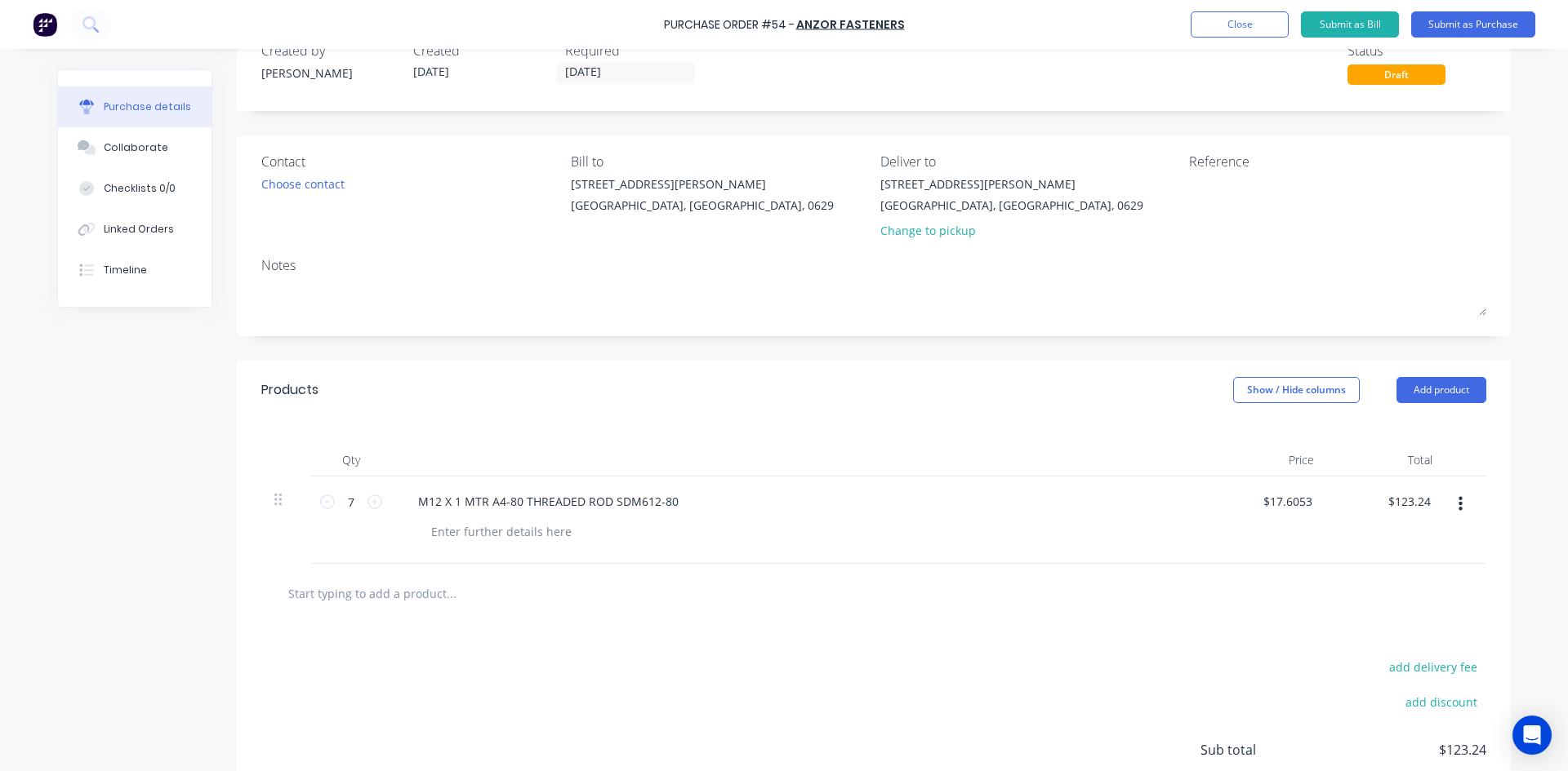
scroll to position [81, 0]
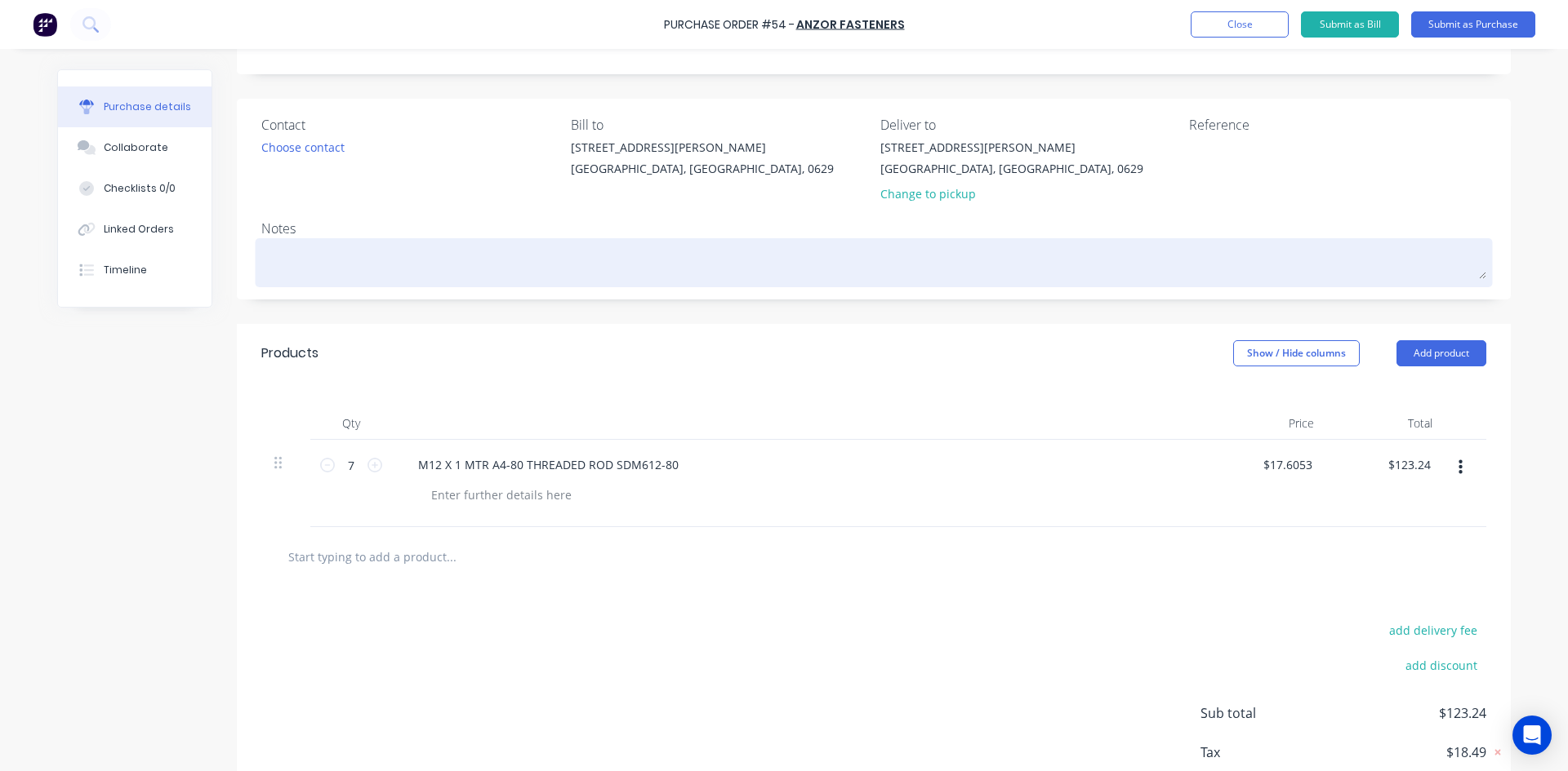
click at [285, 252] on textarea at bounding box center [874, 261] width 1225 height 37
paste textarea "Quotation 8782299"
type textarea "x"
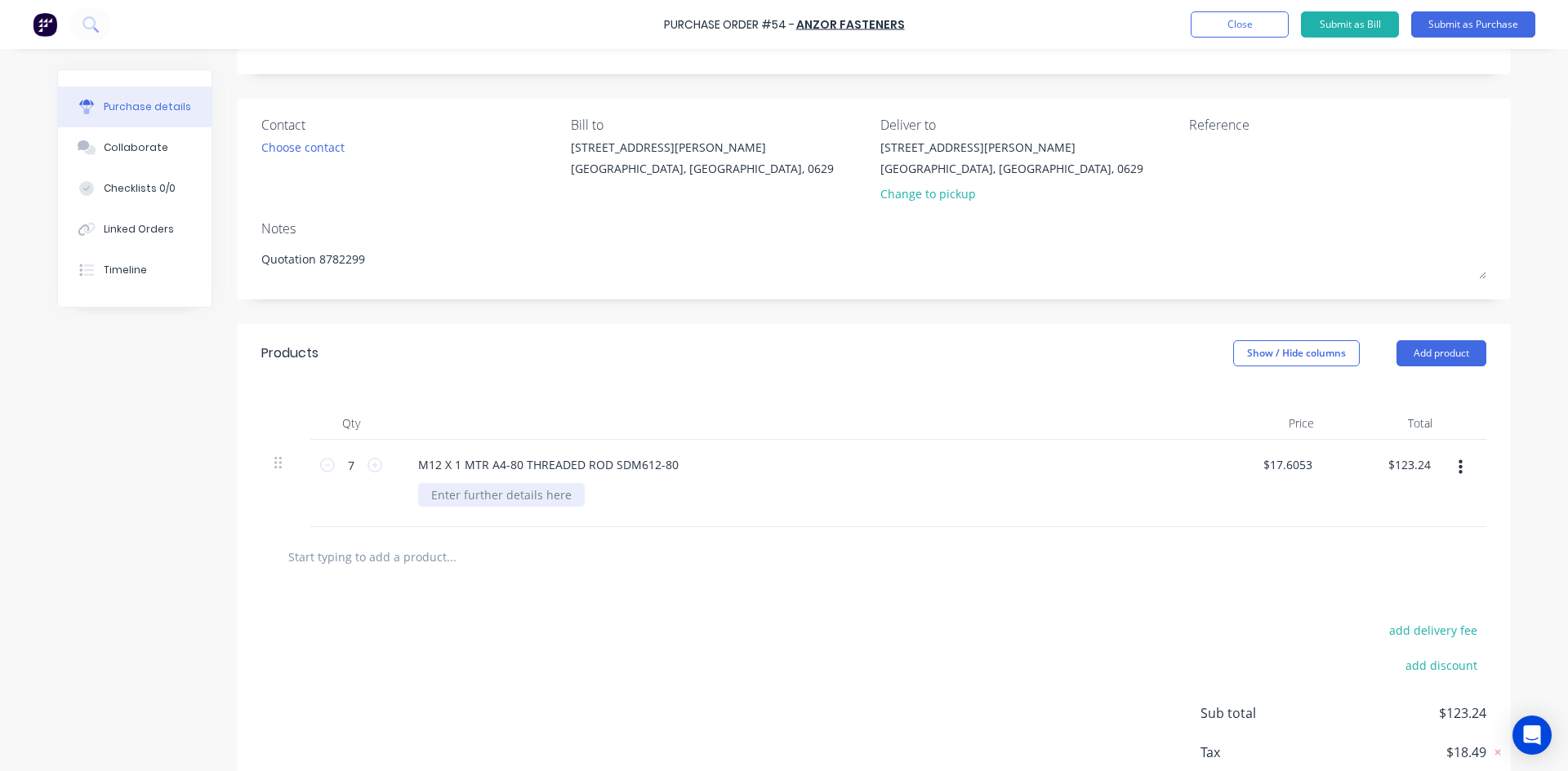
type textarea "Quotation 8782299"
type textarea "x"
type textarea "Quotation 8782299"
click at [447, 499] on div at bounding box center [502, 495] width 167 height 23
paste div
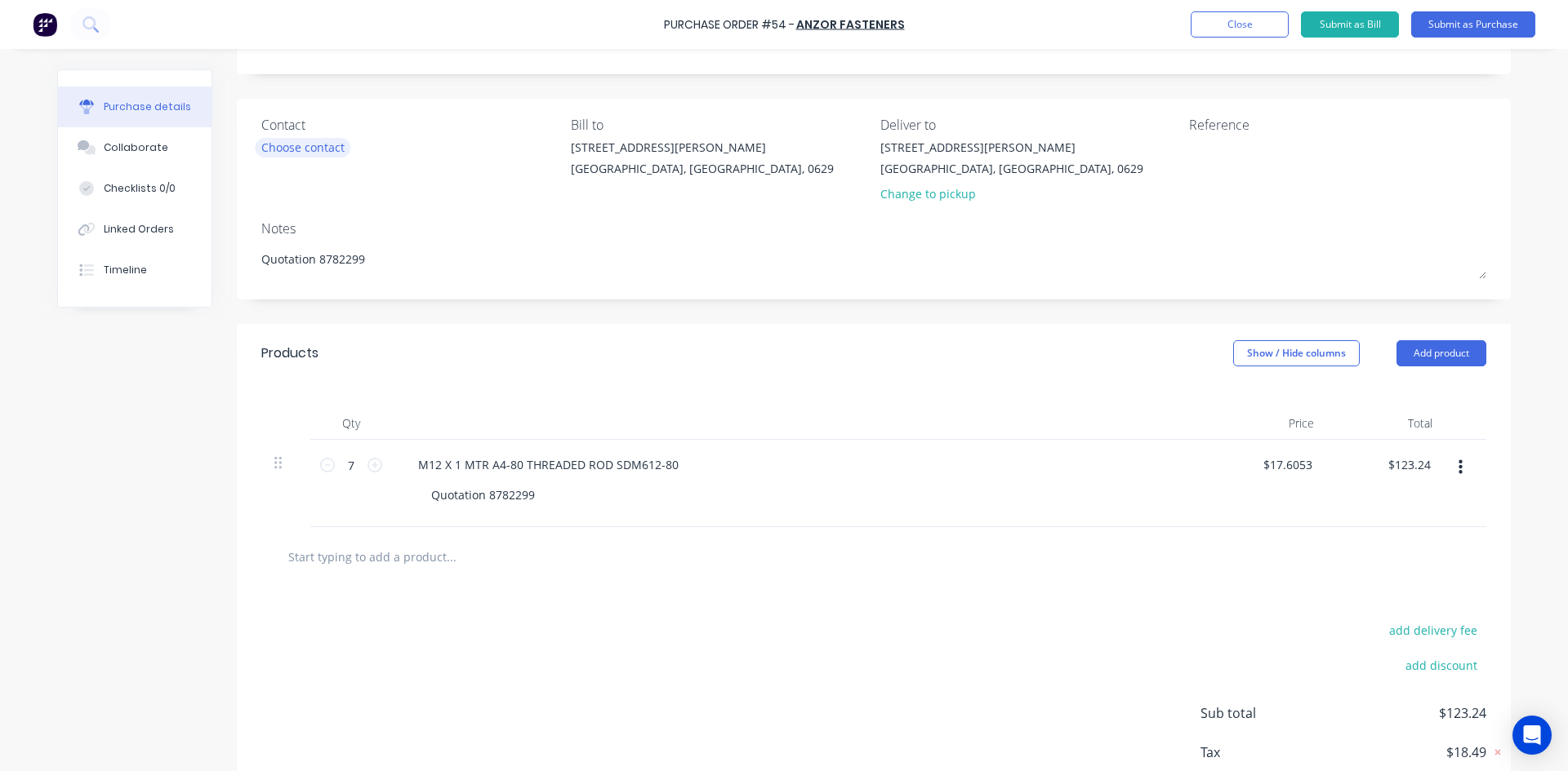
click at [306, 143] on div "Choose contact" at bounding box center [303, 147] width 83 height 17
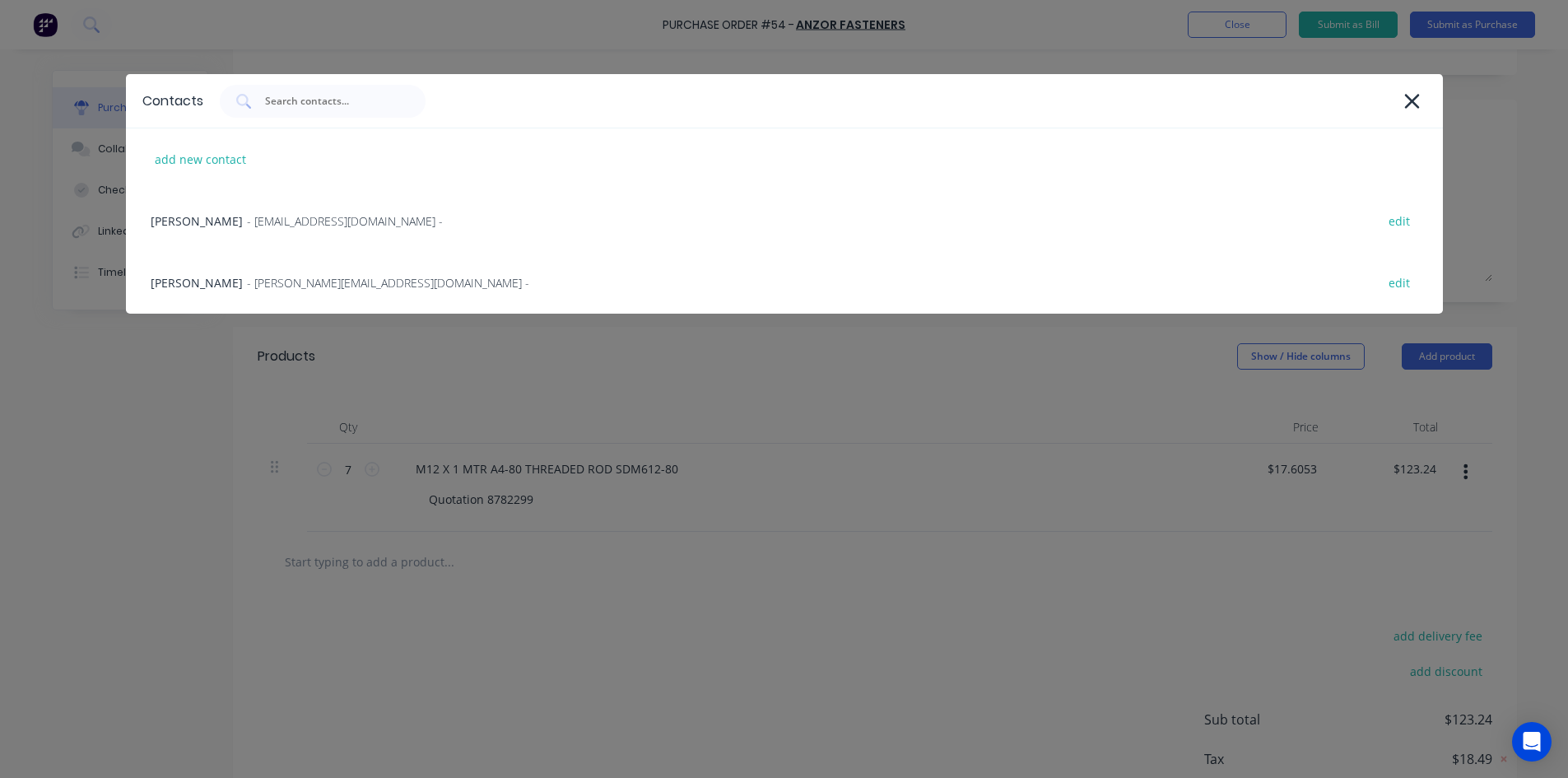
click at [606, 55] on div "Contacts add new contact [PERSON_NAME] - [EMAIL_ADDRESS][DOMAIN_NAME] - edit St…" at bounding box center [784, 389] width 1568 height 778
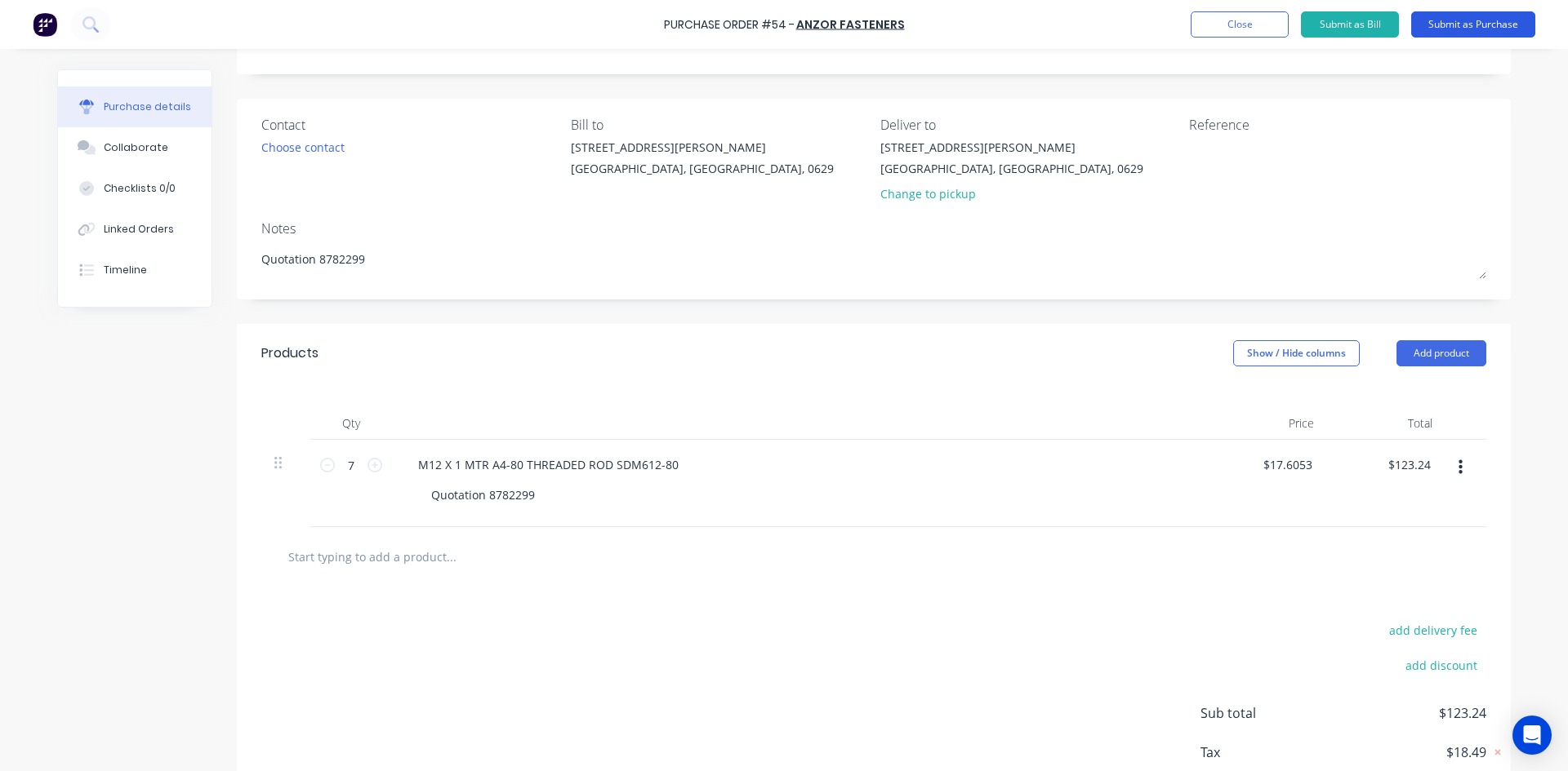
click at [1459, 20] on button "Submit as Purchase" at bounding box center [1473, 24] width 125 height 26
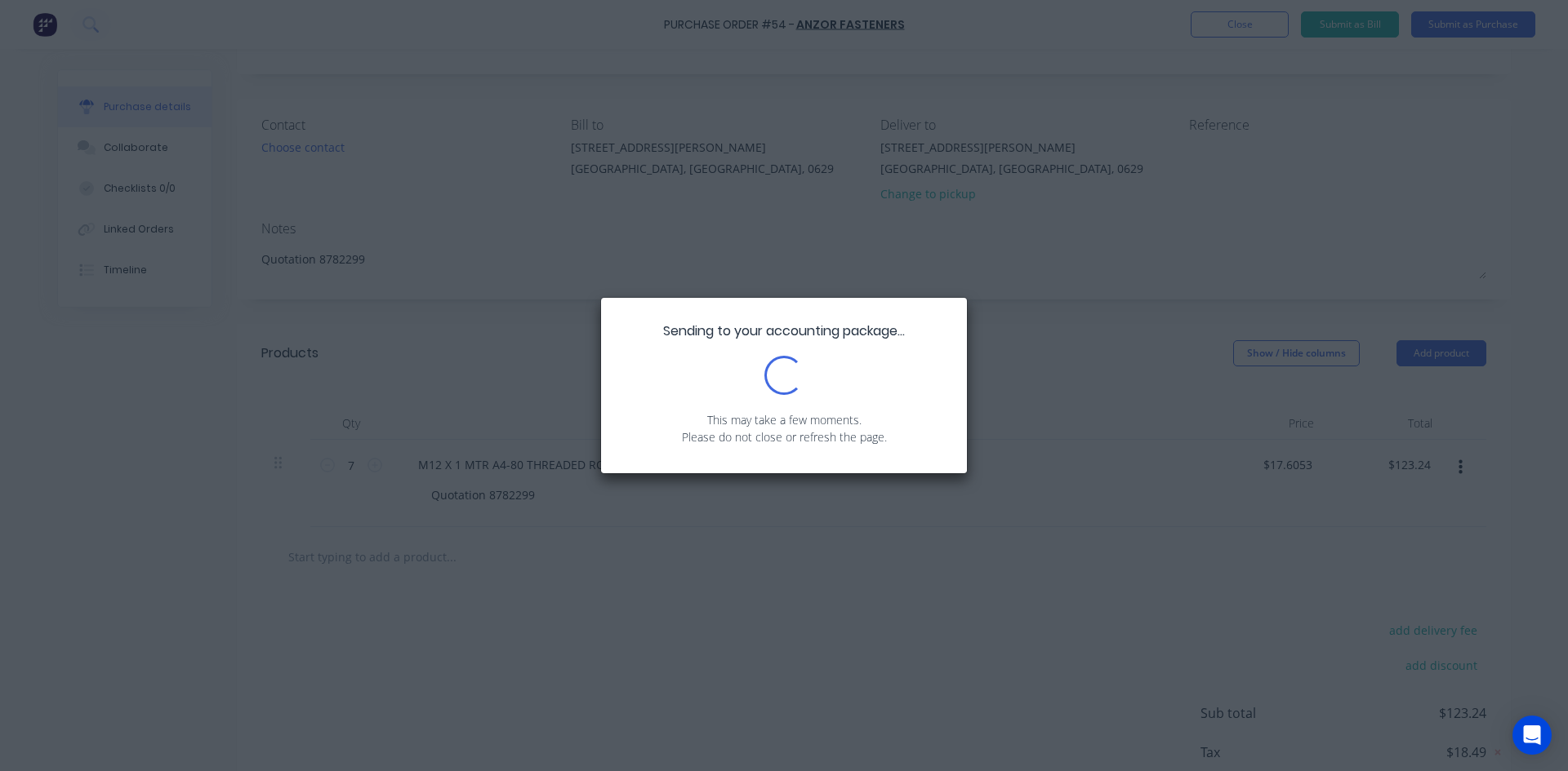
scroll to position [0, 0]
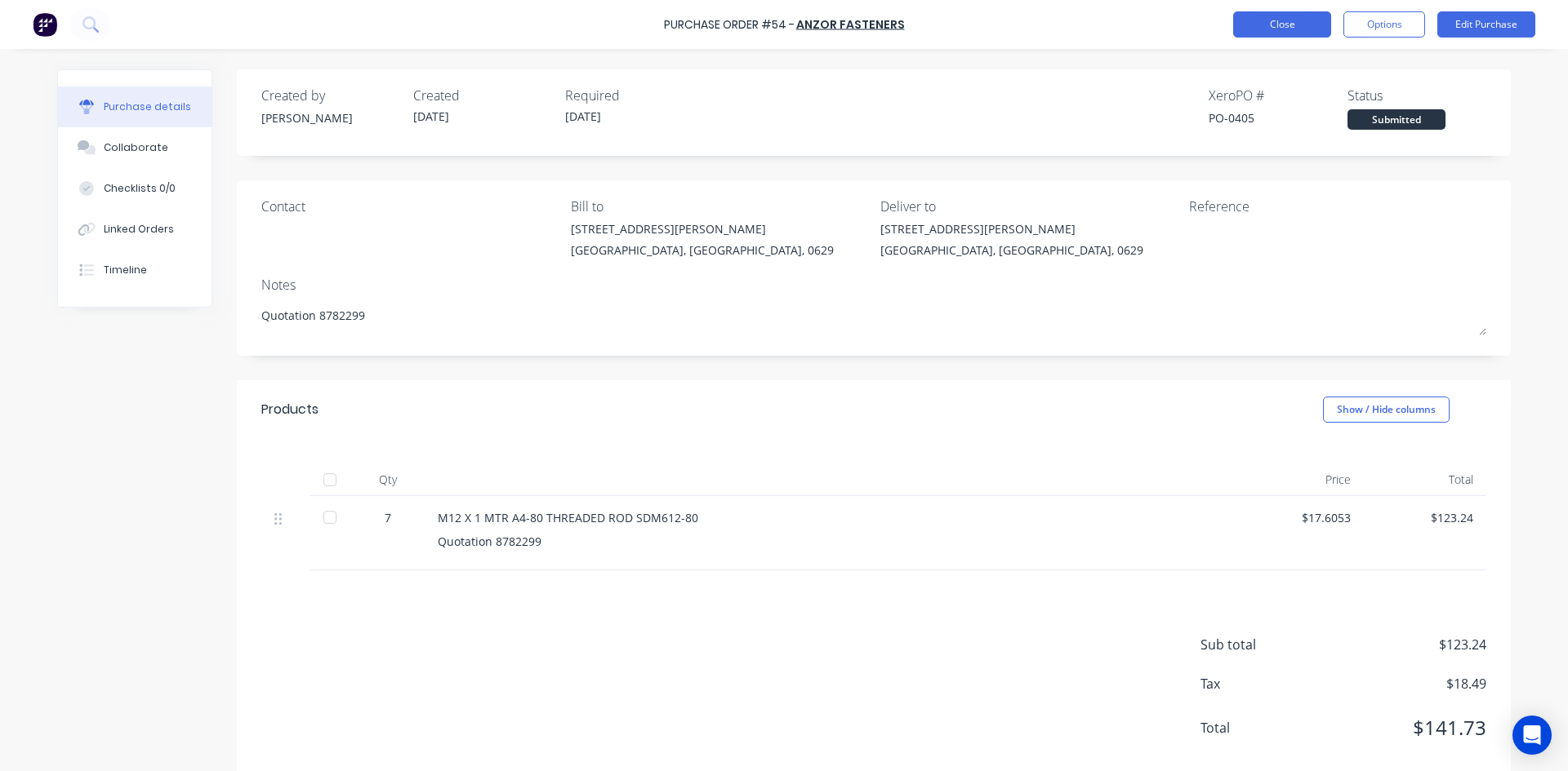
click at [1296, 27] on button "Close" at bounding box center [1281, 24] width 98 height 26
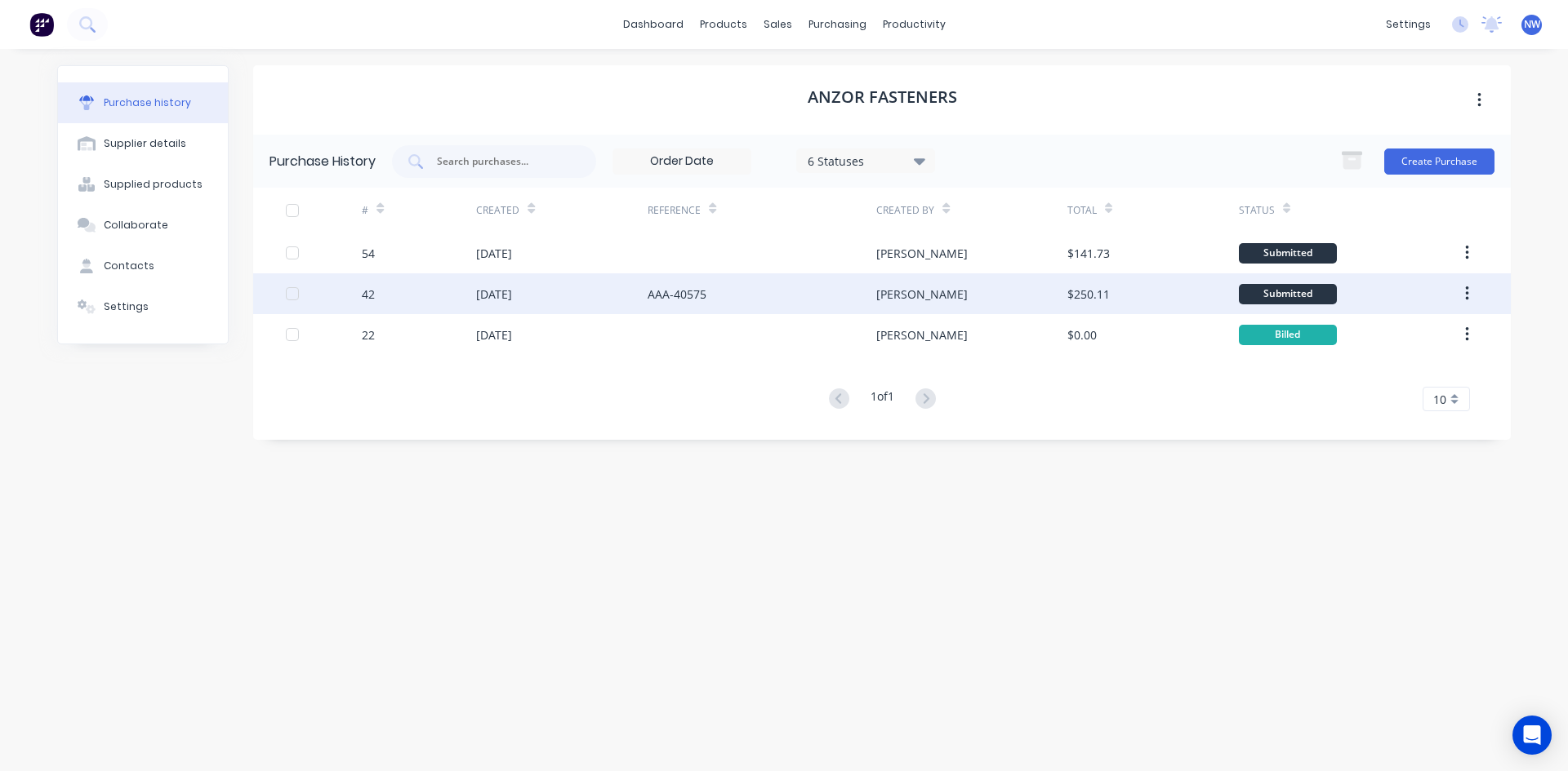
click at [589, 304] on div "[DATE]" at bounding box center [561, 294] width 171 height 41
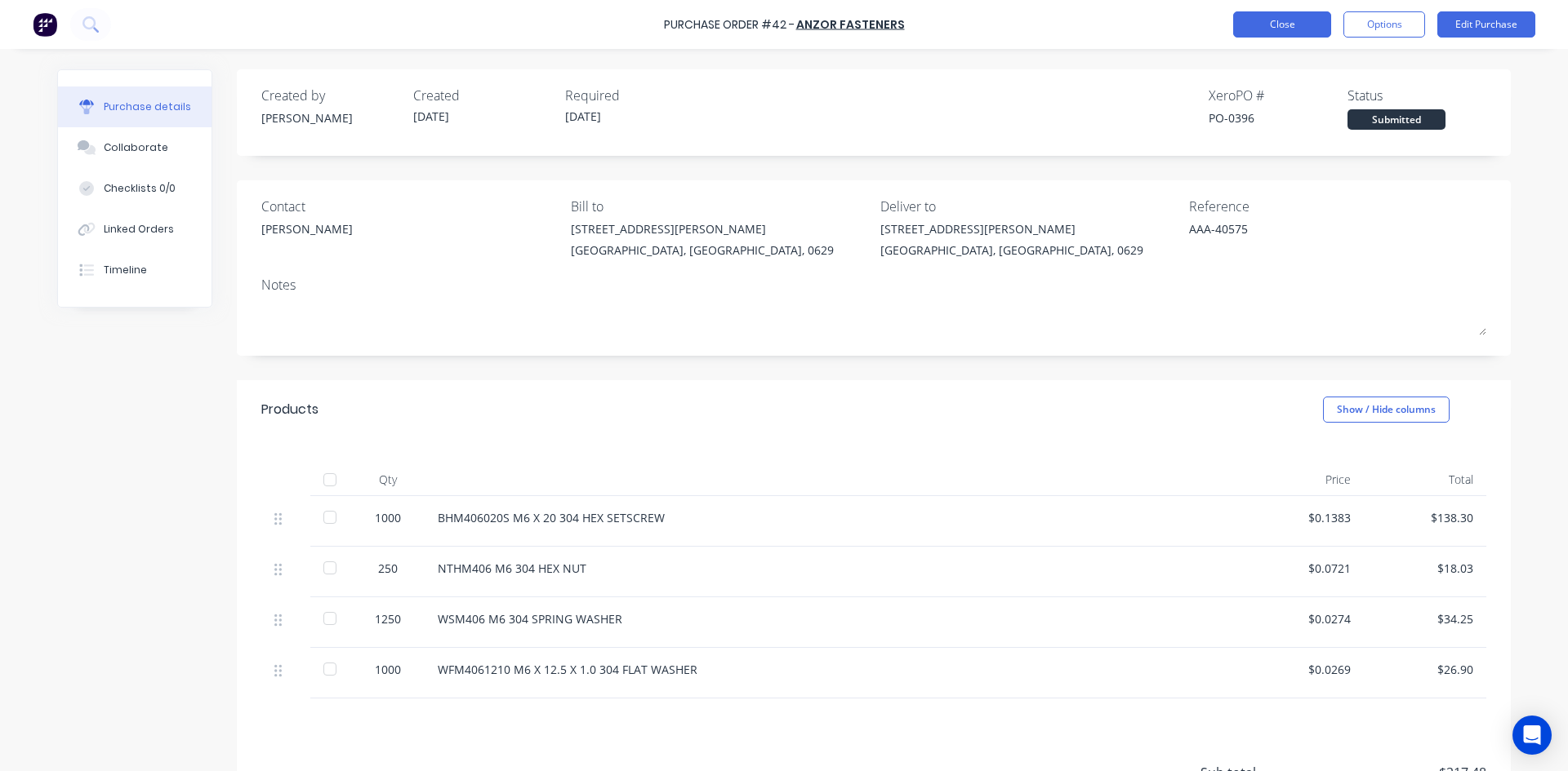
click at [1288, 29] on button "Close" at bounding box center [1281, 24] width 98 height 26
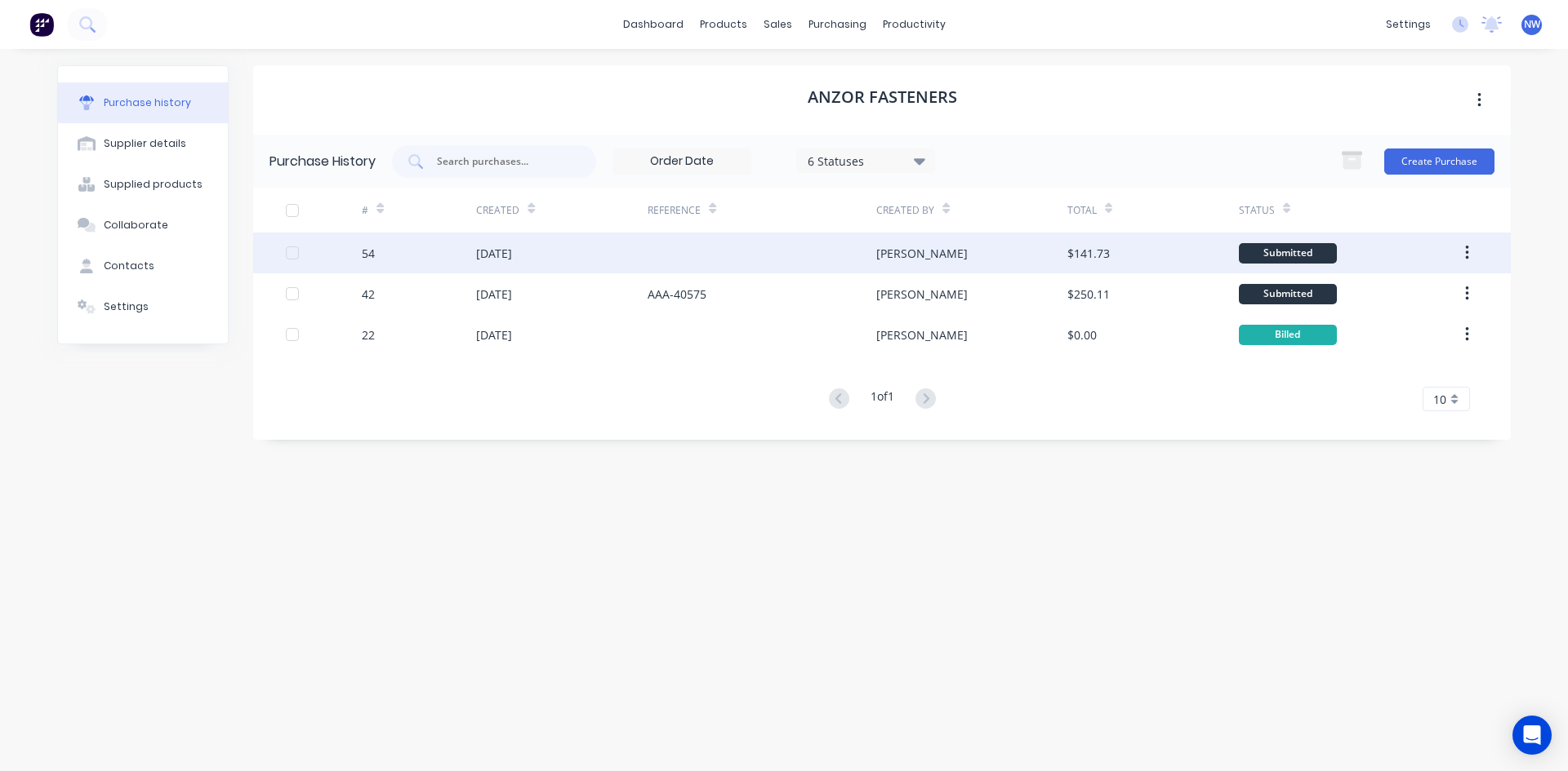
click at [926, 258] on div "[PERSON_NAME]" at bounding box center [971, 253] width 190 height 41
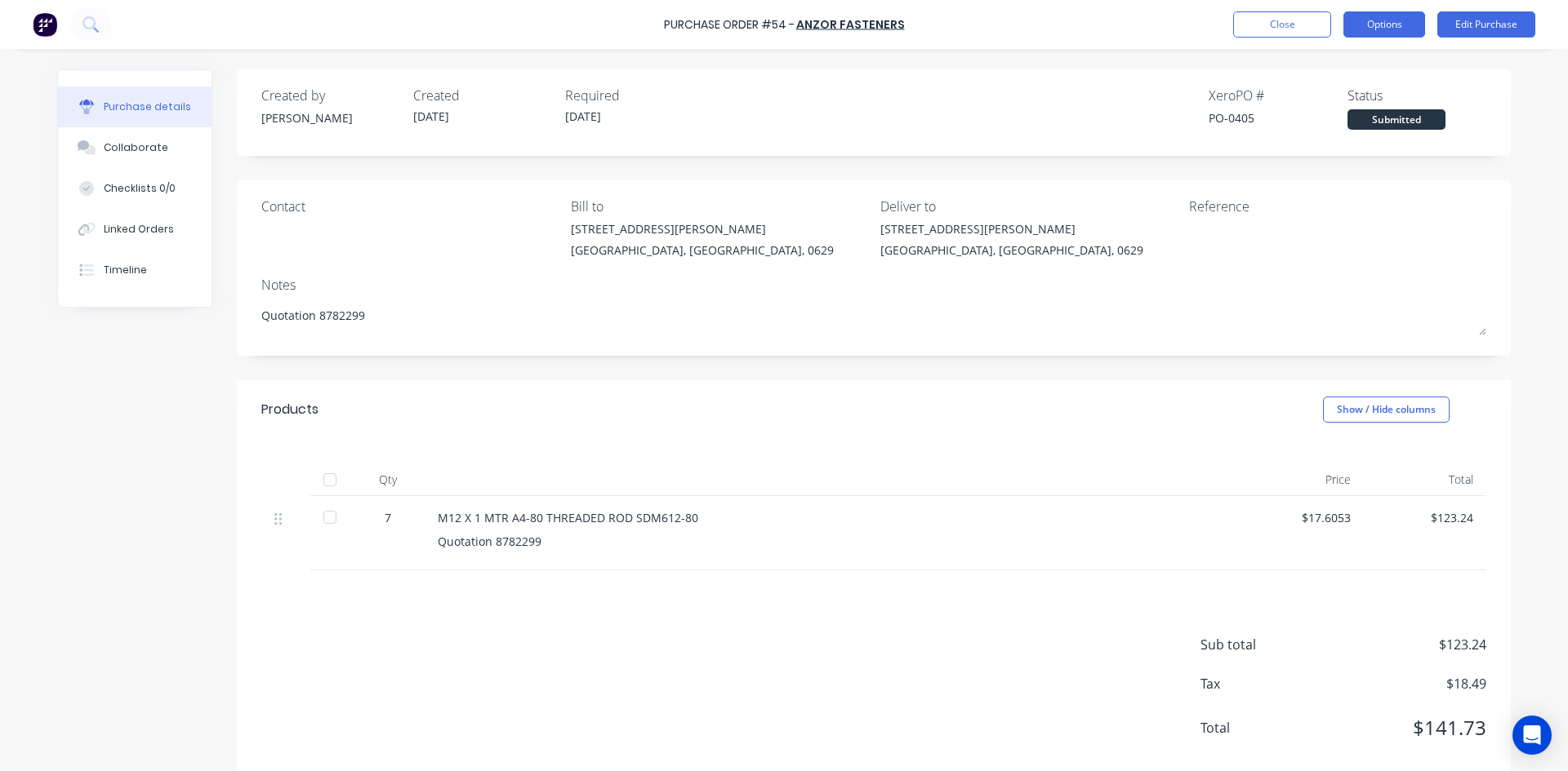
click at [1384, 23] on button "Options" at bounding box center [1383, 24] width 82 height 26
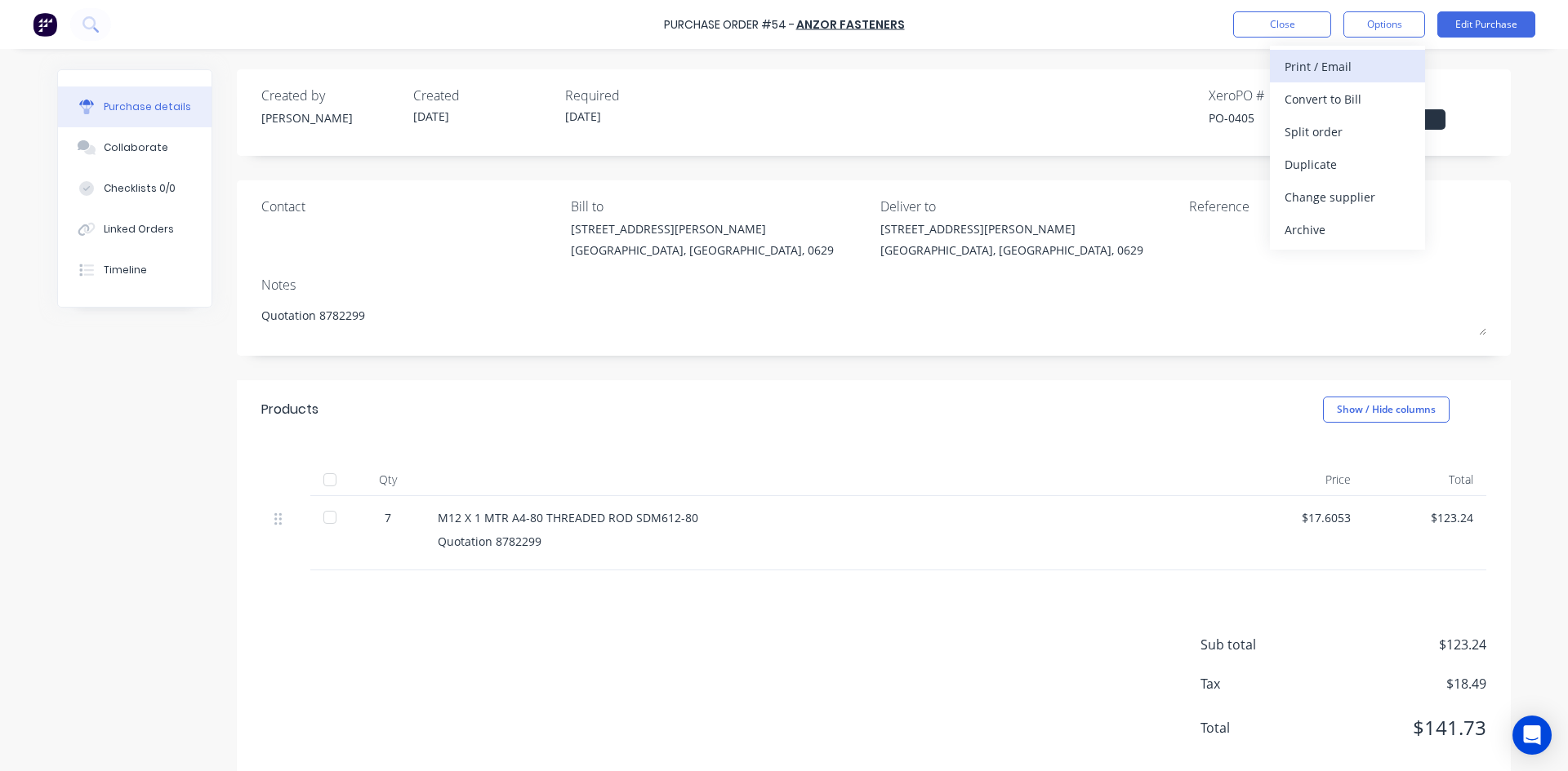
click at [1352, 70] on div "Print / Email" at bounding box center [1348, 66] width 125 height 23
click at [1374, 27] on button "Options" at bounding box center [1383, 24] width 82 height 26
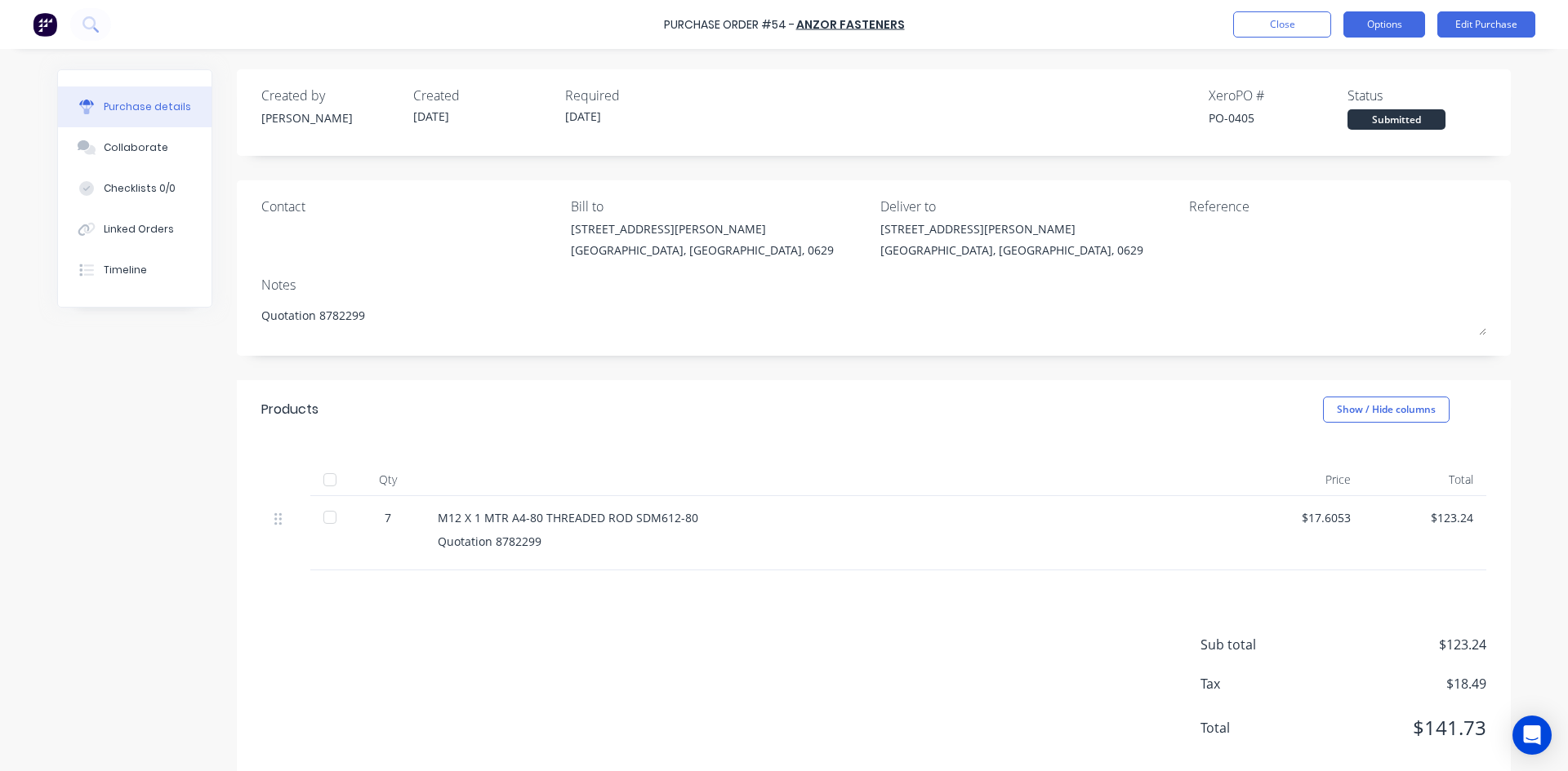
click at [1383, 26] on button "Options" at bounding box center [1383, 24] width 82 height 26
click at [1357, 105] on div "With pricing" at bounding box center [1348, 99] width 125 height 23
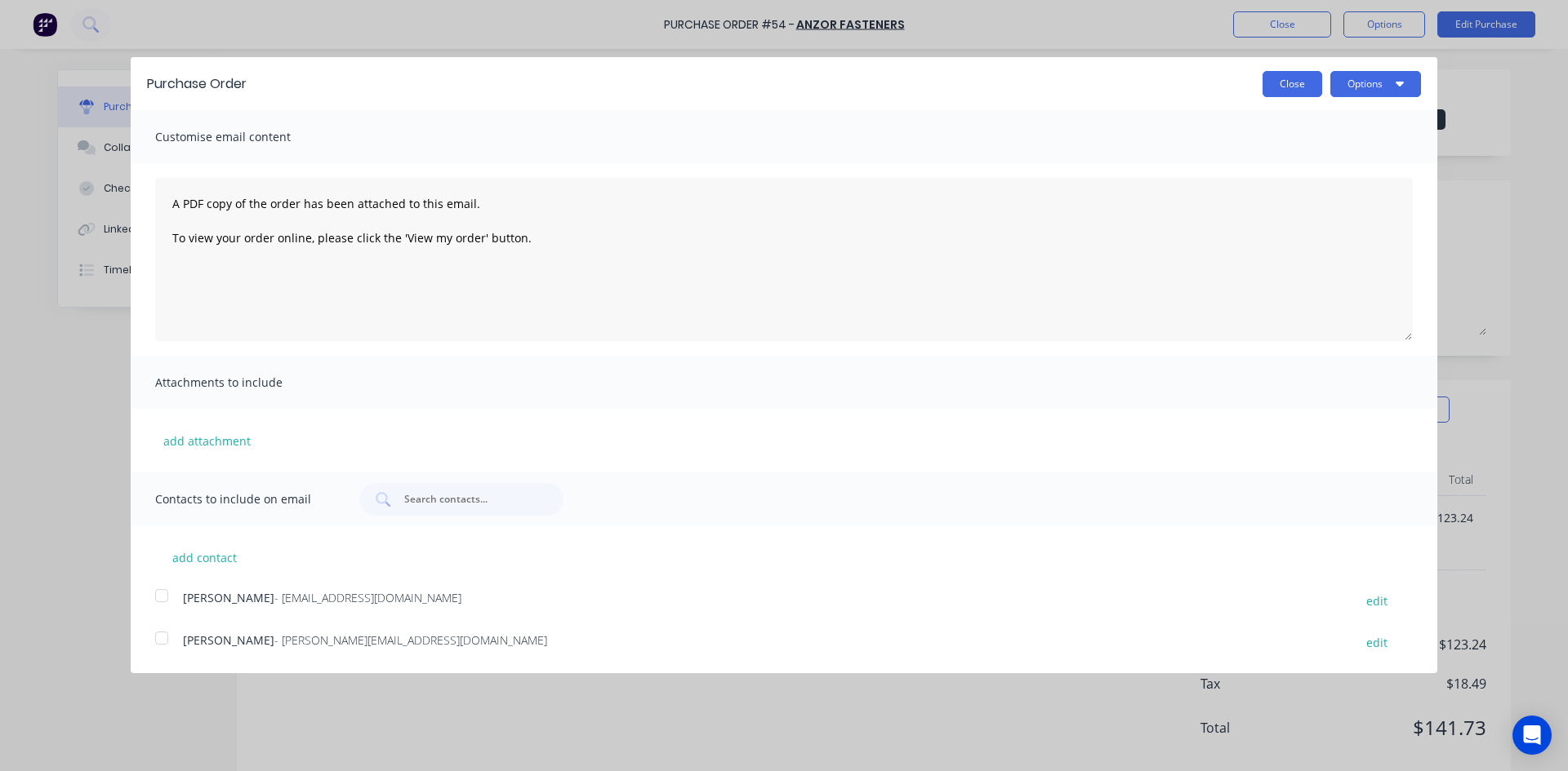
click at [1298, 90] on button "Close" at bounding box center [1292, 83] width 60 height 26
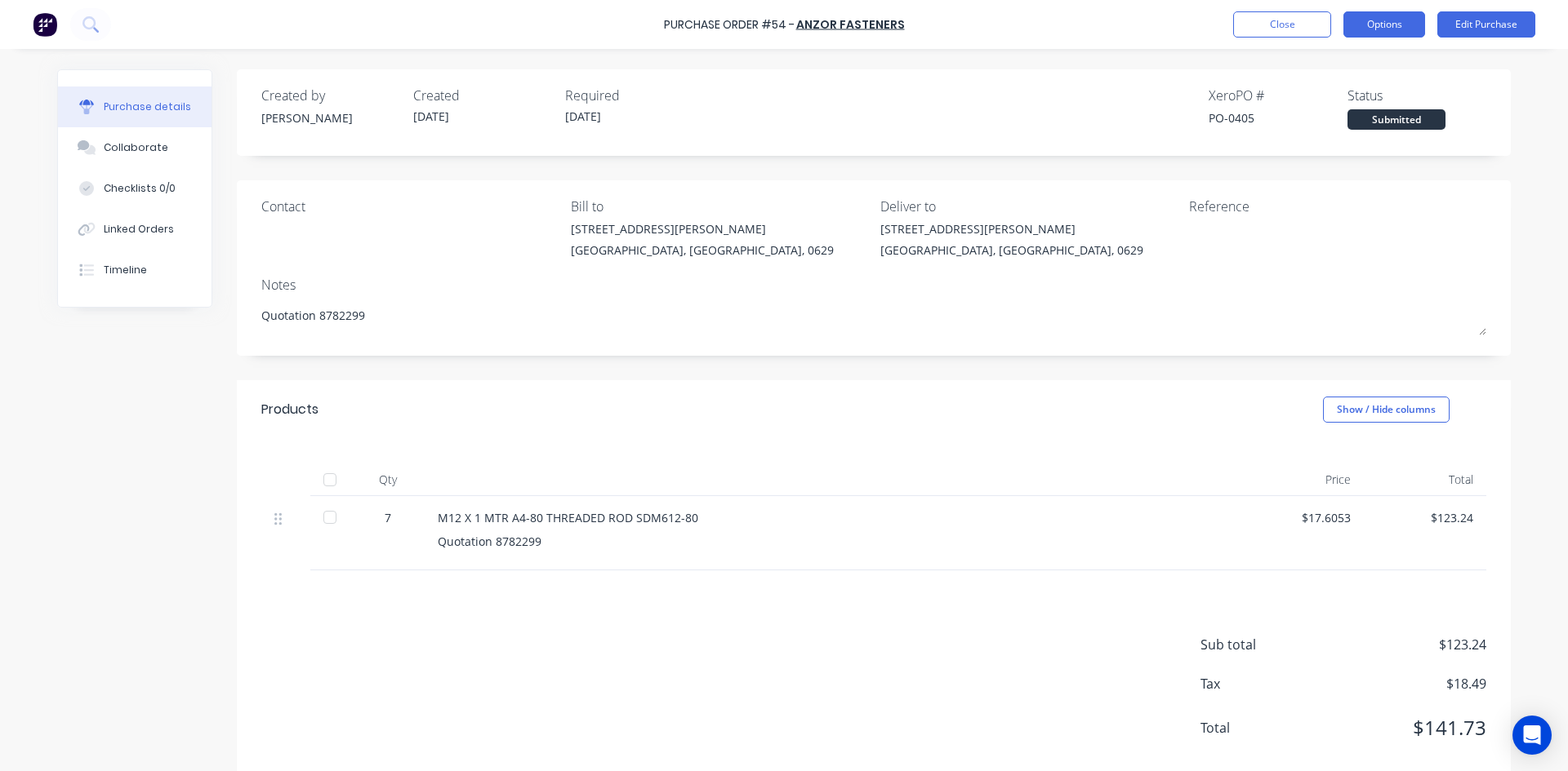
click at [1383, 33] on button "Options" at bounding box center [1383, 24] width 82 height 26
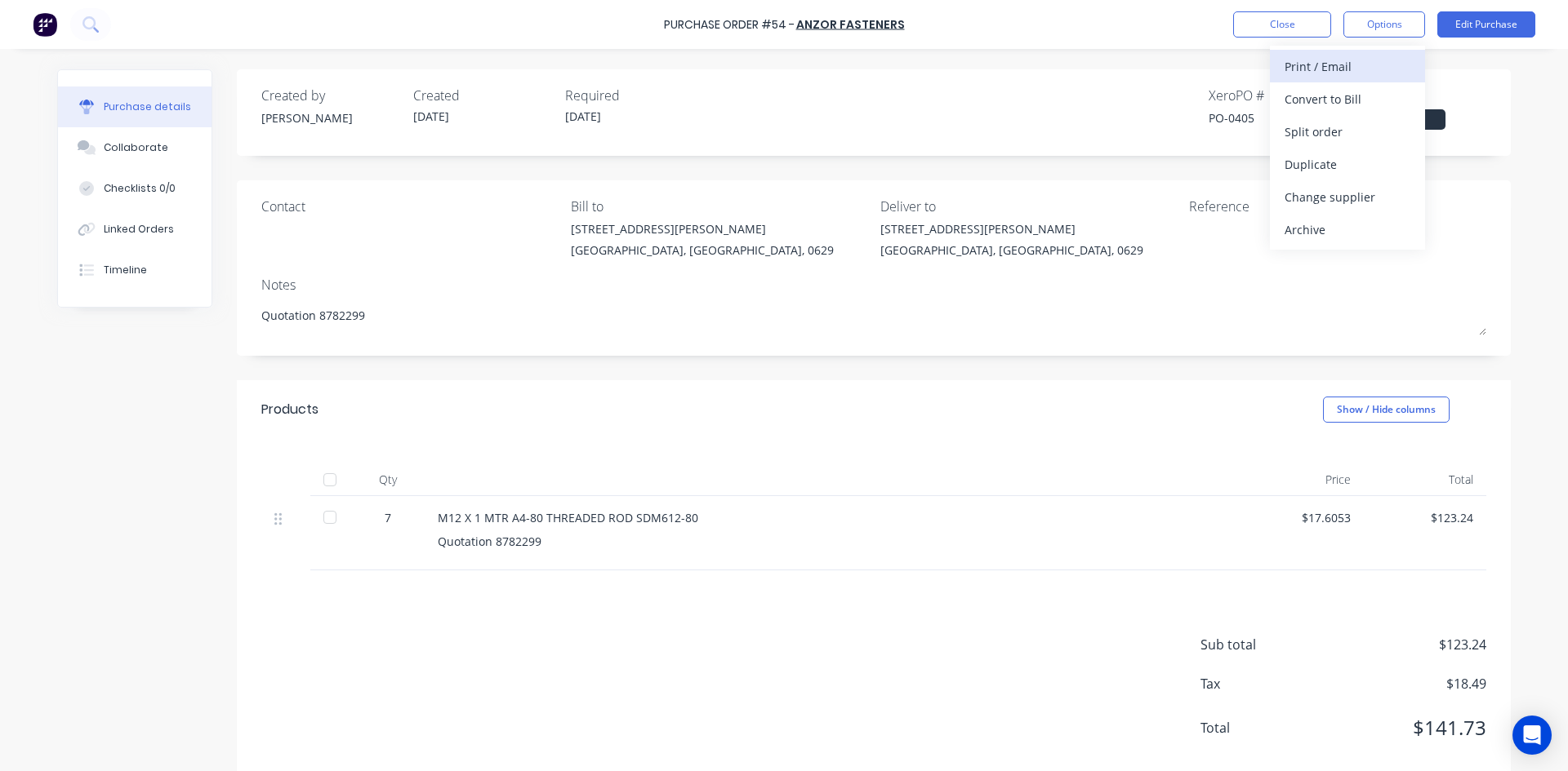
click at [1359, 69] on div "Print / Email" at bounding box center [1348, 66] width 125 height 23
click at [1339, 102] on div "With pricing" at bounding box center [1348, 99] width 125 height 23
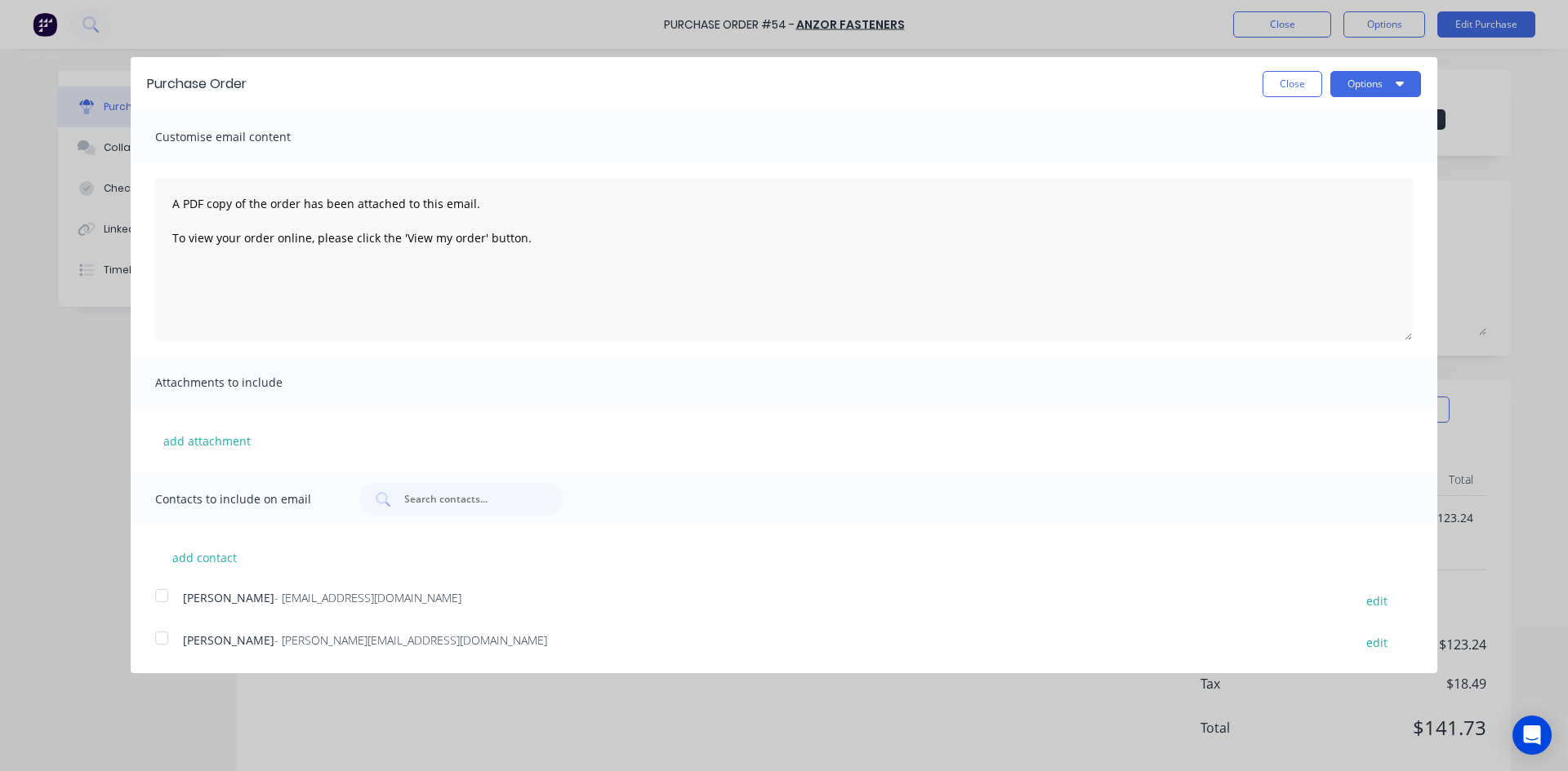
click at [167, 639] on div at bounding box center [161, 638] width 32 height 32
click at [1362, 83] on button "Options" at bounding box center [1375, 83] width 90 height 26
click at [1304, 158] on div "Email" at bounding box center [1343, 158] width 125 height 23
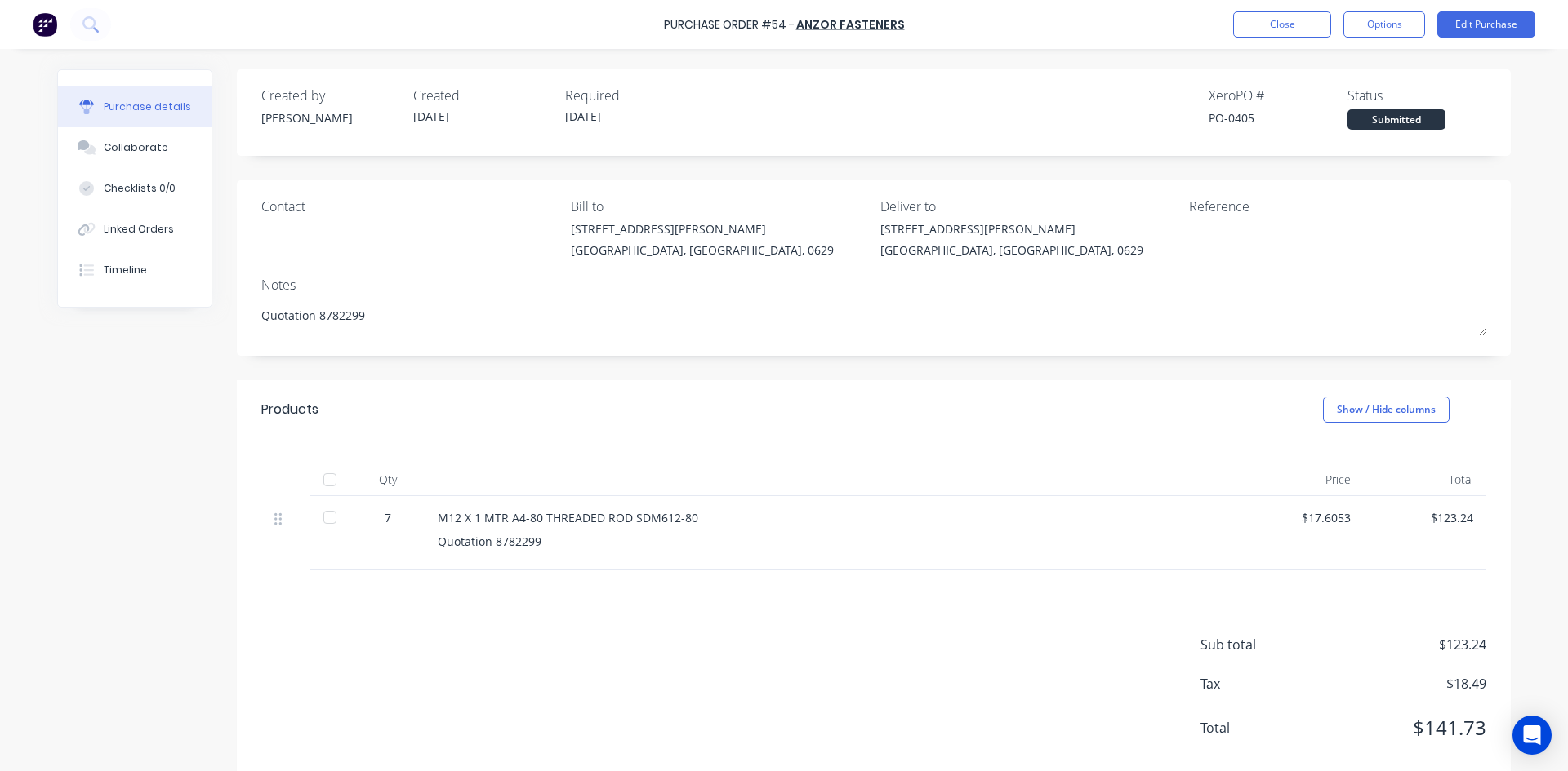
type textarea "x"
click at [1309, 21] on button "Close" at bounding box center [1281, 24] width 98 height 26
